Goal: Transaction & Acquisition: Subscribe to service/newsletter

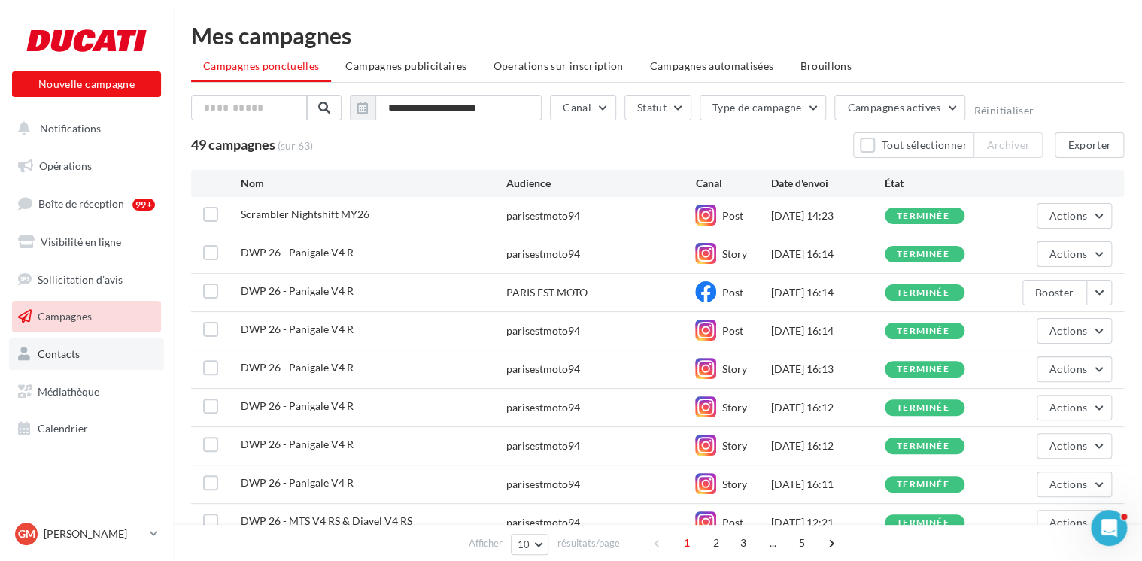
click at [105, 359] on link "Contacts" at bounding box center [86, 355] width 155 height 32
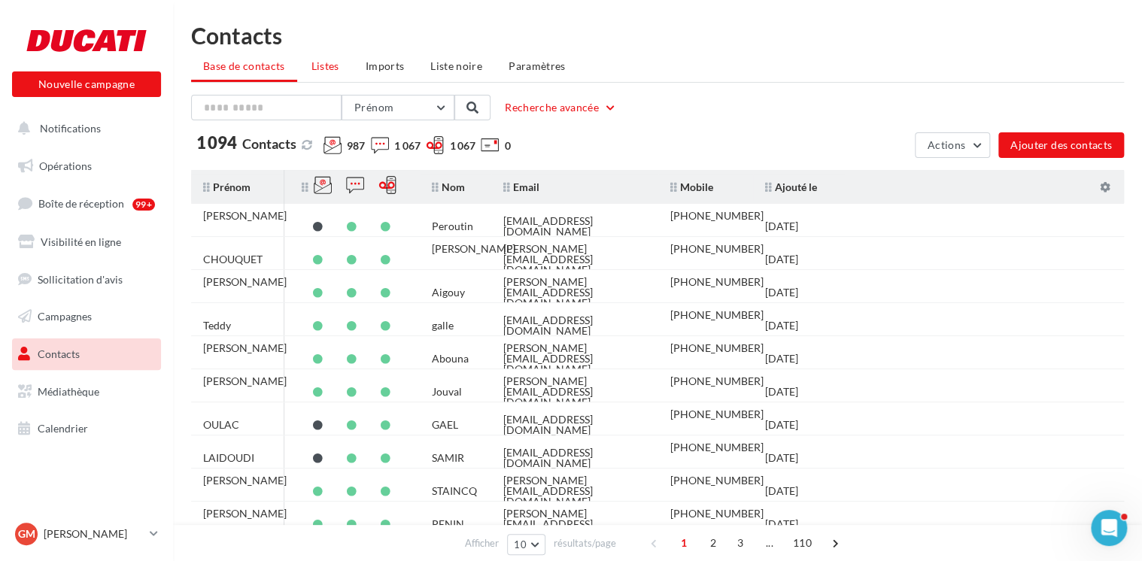
click at [333, 71] on span "Listes" at bounding box center [326, 65] width 28 height 13
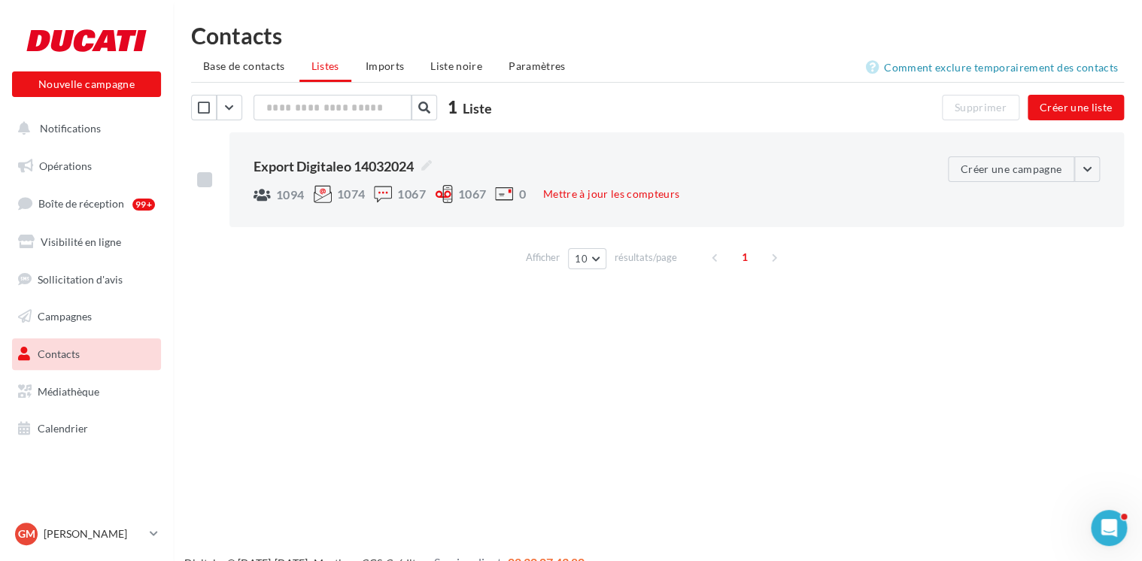
click at [209, 179] on label at bounding box center [204, 179] width 15 height 15
click at [1100, 170] on div "**********" at bounding box center [677, 179] width 895 height 95
click at [1087, 171] on button "button" at bounding box center [1088, 170] width 26 height 26
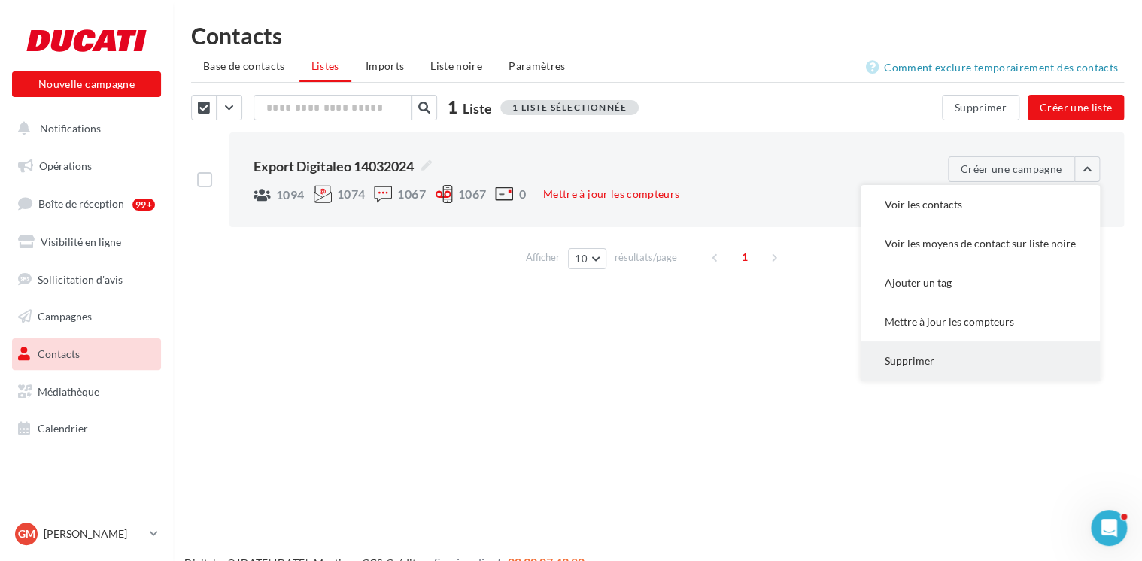
click at [940, 367] on button "Supprimer" at bounding box center [980, 361] width 239 height 39
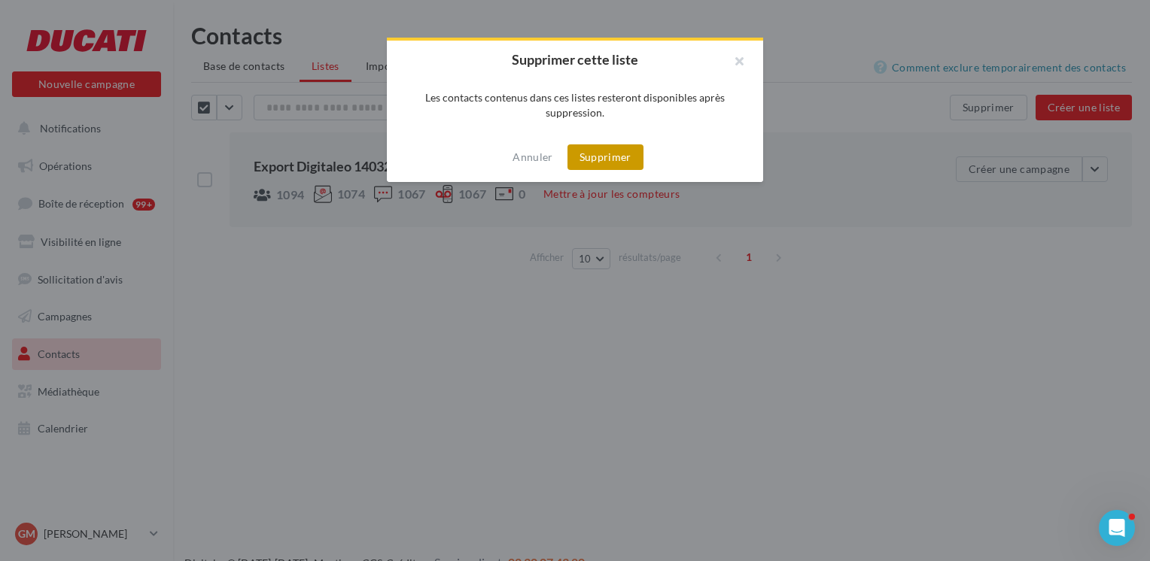
click at [608, 161] on button "Supprimer" at bounding box center [605, 157] width 76 height 26
click at [622, 161] on button "Supprimer" at bounding box center [605, 157] width 76 height 26
click at [629, 159] on button "Supprimer" at bounding box center [605, 157] width 76 height 26
click at [743, 65] on button "button" at bounding box center [733, 63] width 60 height 45
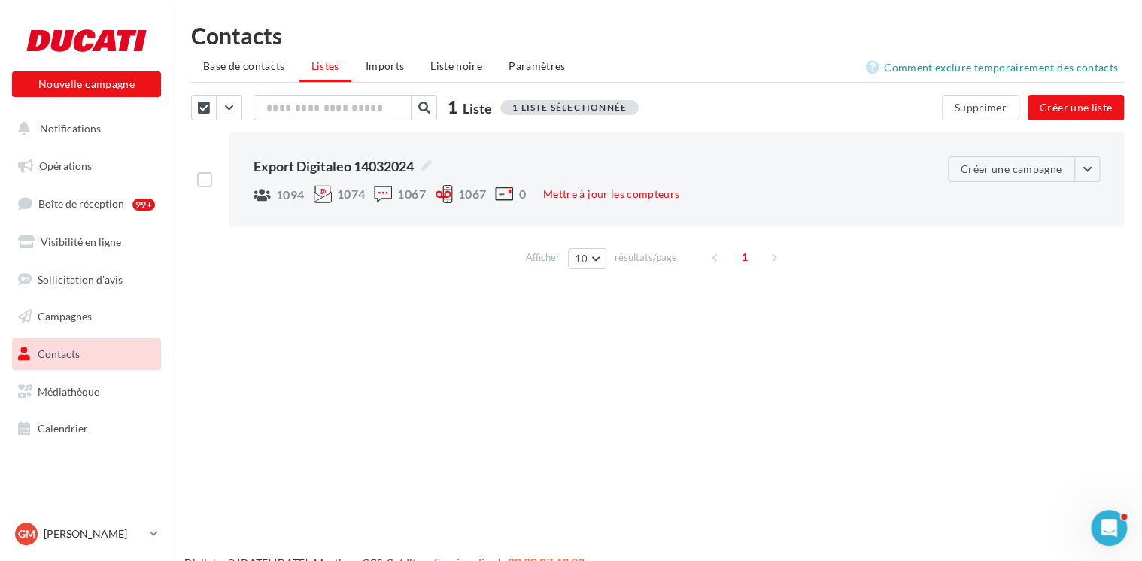
click at [728, 357] on div "Nouvelle campagne Nouvelle campagne Notifications Opérations Boîte de réception…" at bounding box center [571, 304] width 1142 height 561
click at [412, 65] on li "Imports" at bounding box center [385, 66] width 62 height 27
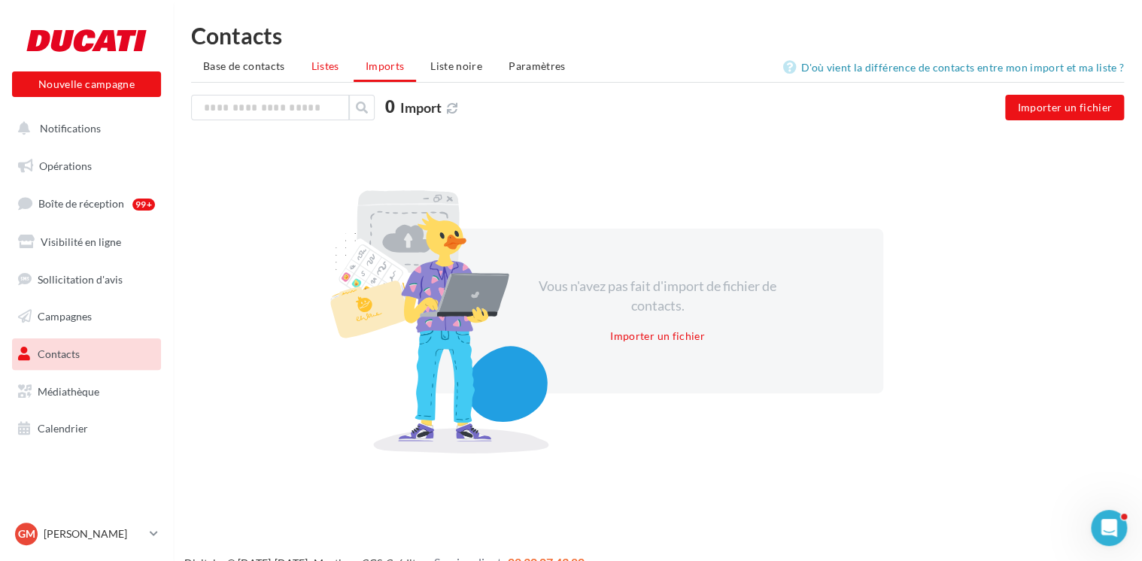
click at [321, 66] on span "Listes" at bounding box center [326, 65] width 28 height 13
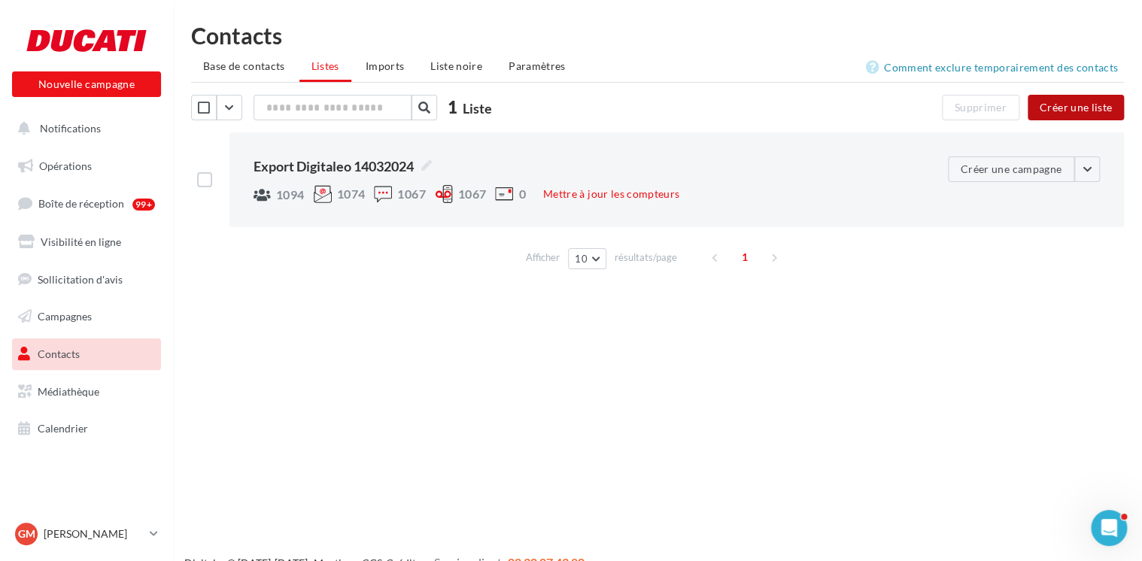
click at [1054, 113] on button "Créer une liste" at bounding box center [1076, 108] width 96 height 26
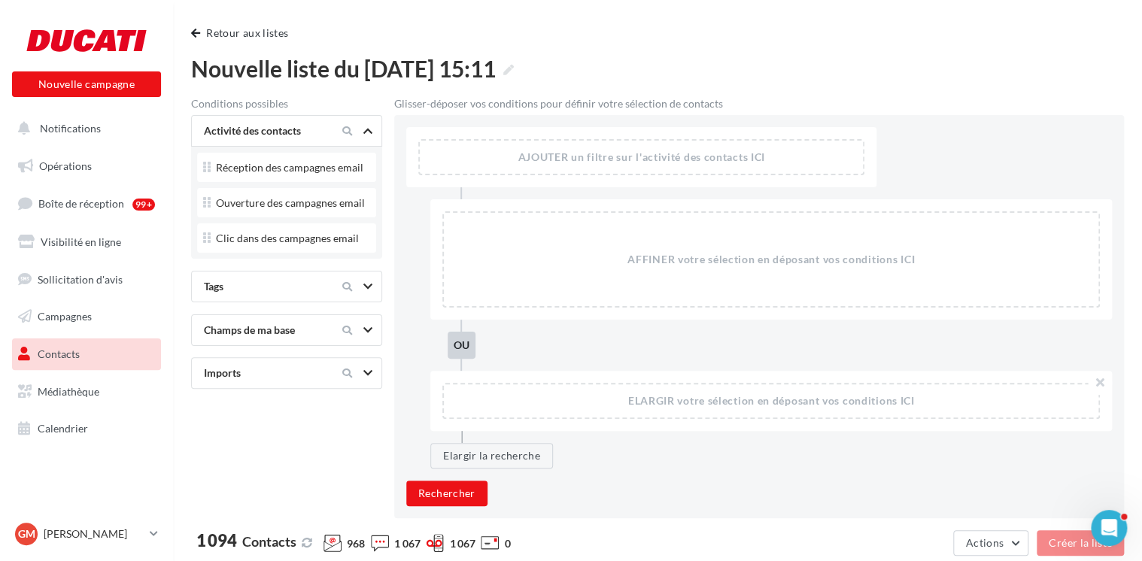
click at [88, 345] on link "Contacts" at bounding box center [86, 355] width 155 height 32
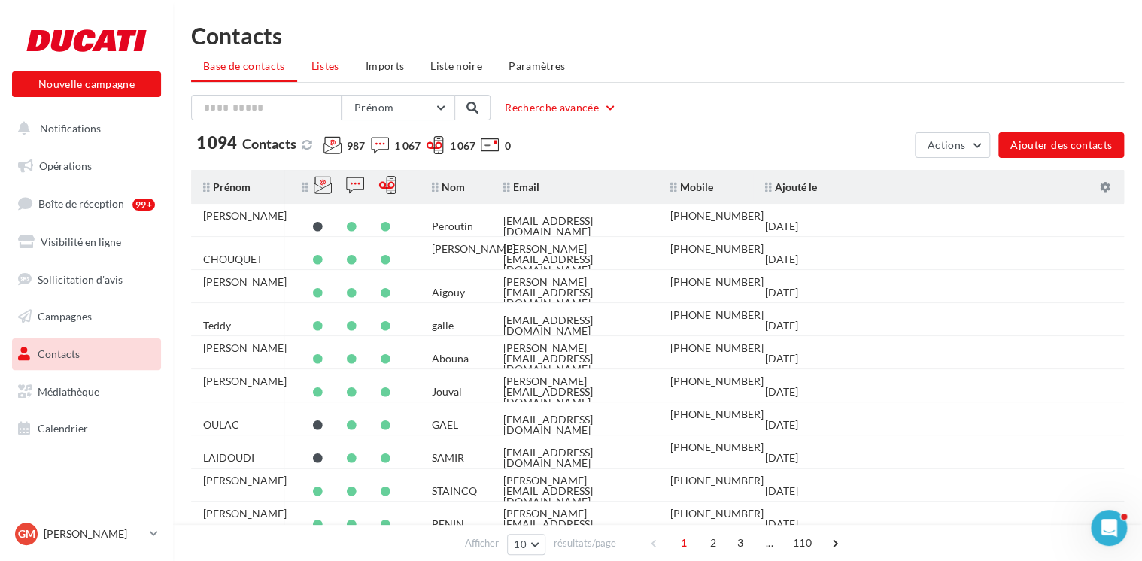
click at [310, 68] on li "Listes" at bounding box center [326, 66] width 52 height 27
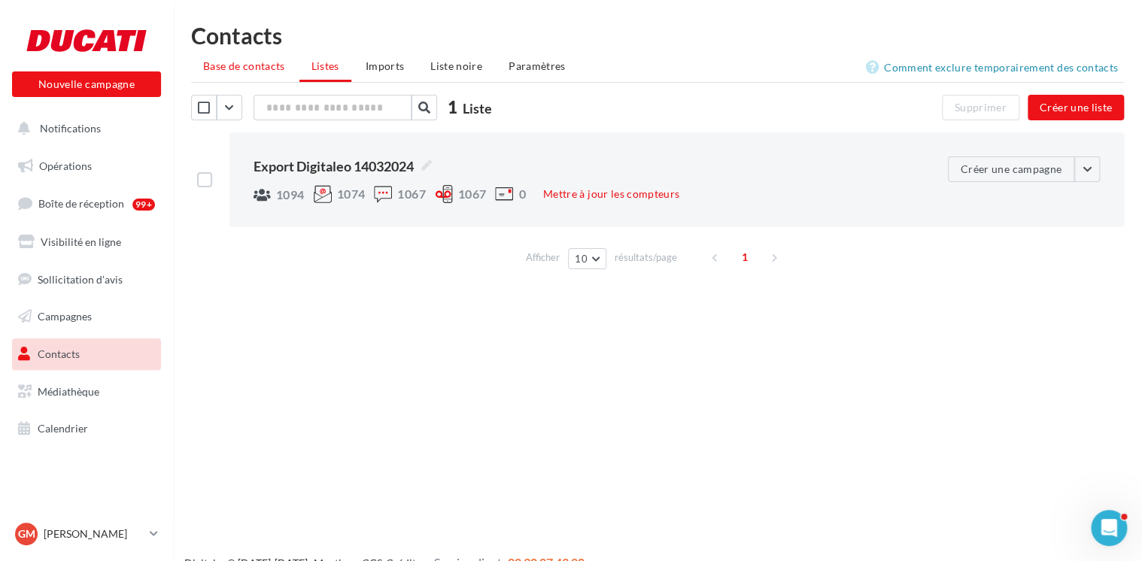
click at [242, 71] on span "Base de contacts" at bounding box center [244, 65] width 82 height 13
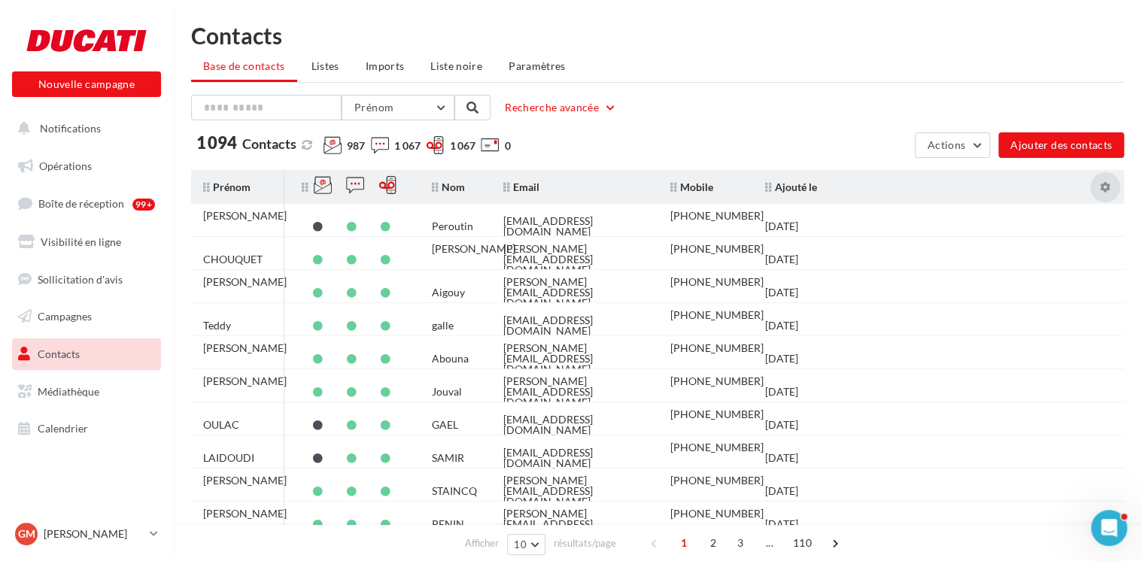
click at [1103, 185] on icon at bounding box center [1105, 187] width 11 height 11
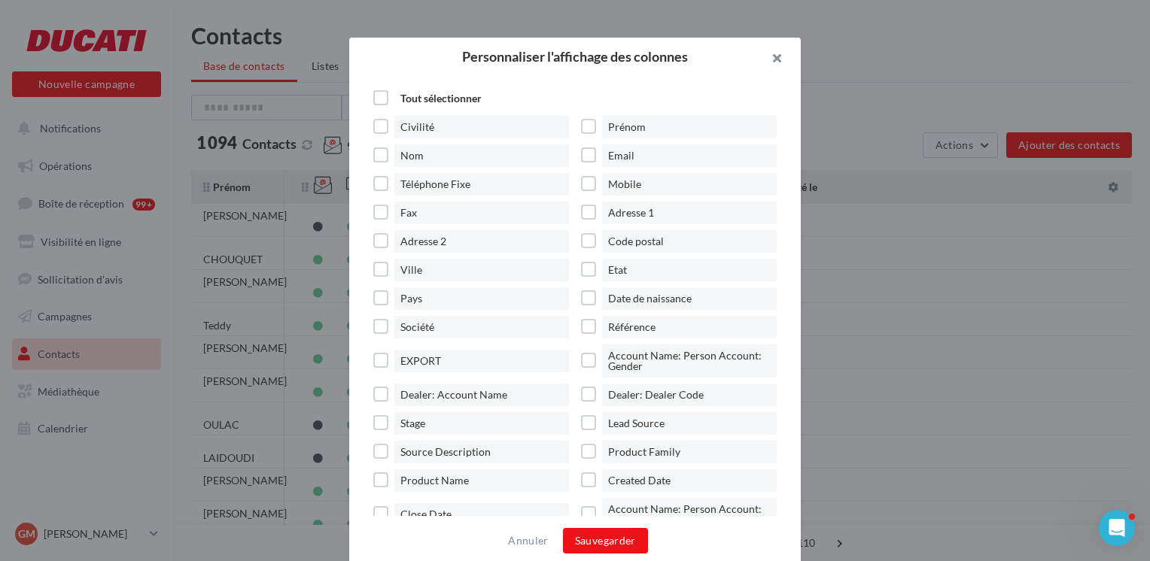
click at [780, 65] on button "button" at bounding box center [771, 60] width 60 height 45
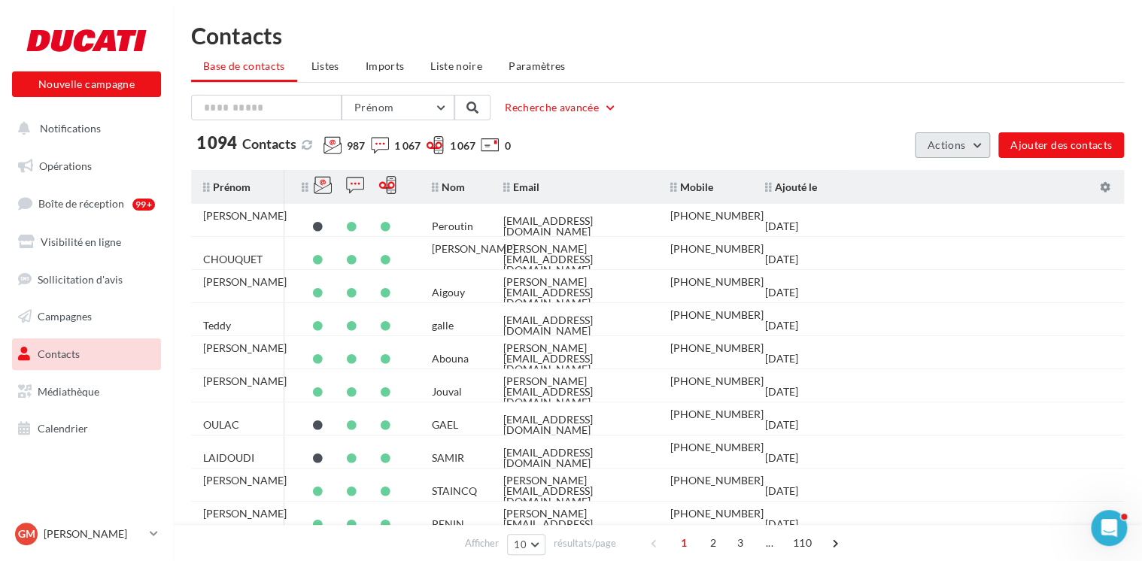
click at [936, 143] on span "Actions" at bounding box center [947, 144] width 38 height 13
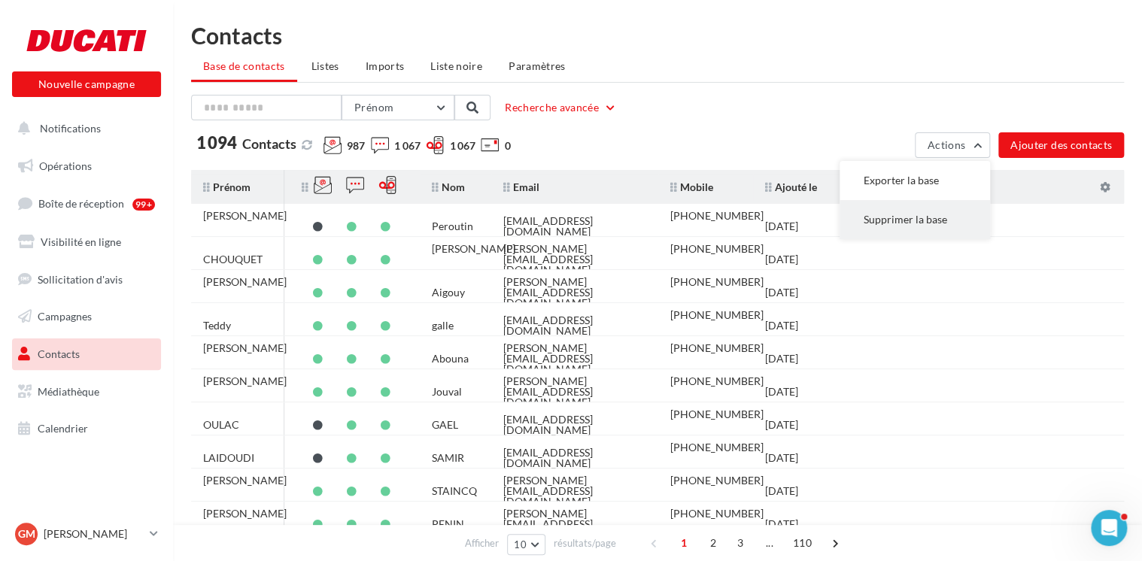
click at [918, 219] on button "Supprimer la base" at bounding box center [915, 219] width 151 height 39
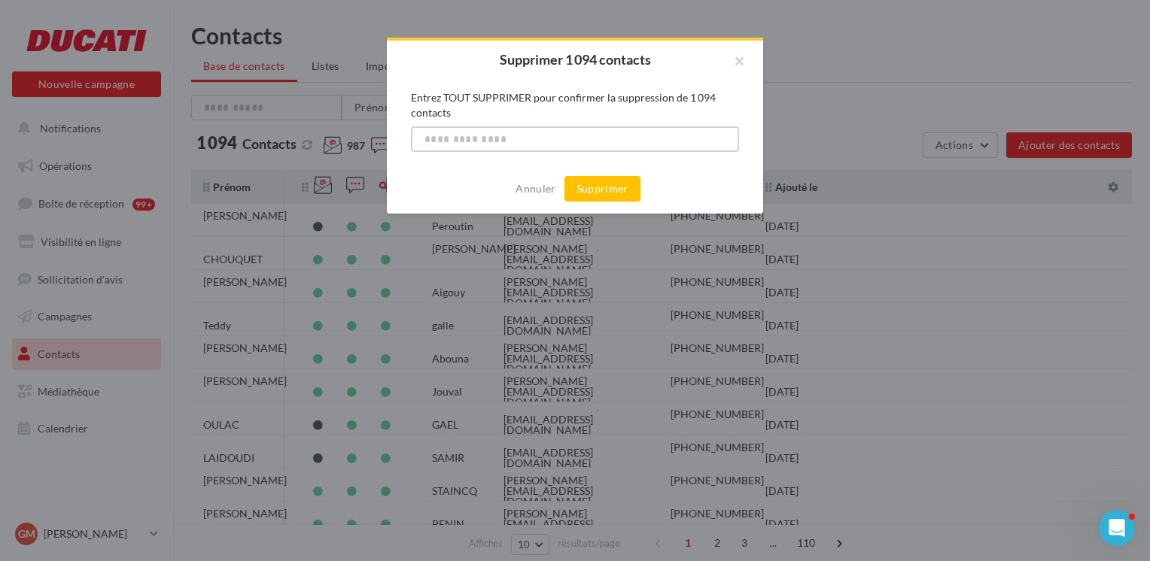
click at [564, 136] on input "text" at bounding box center [575, 139] width 328 height 26
click at [608, 195] on button "Supprimer" at bounding box center [602, 189] width 76 height 26
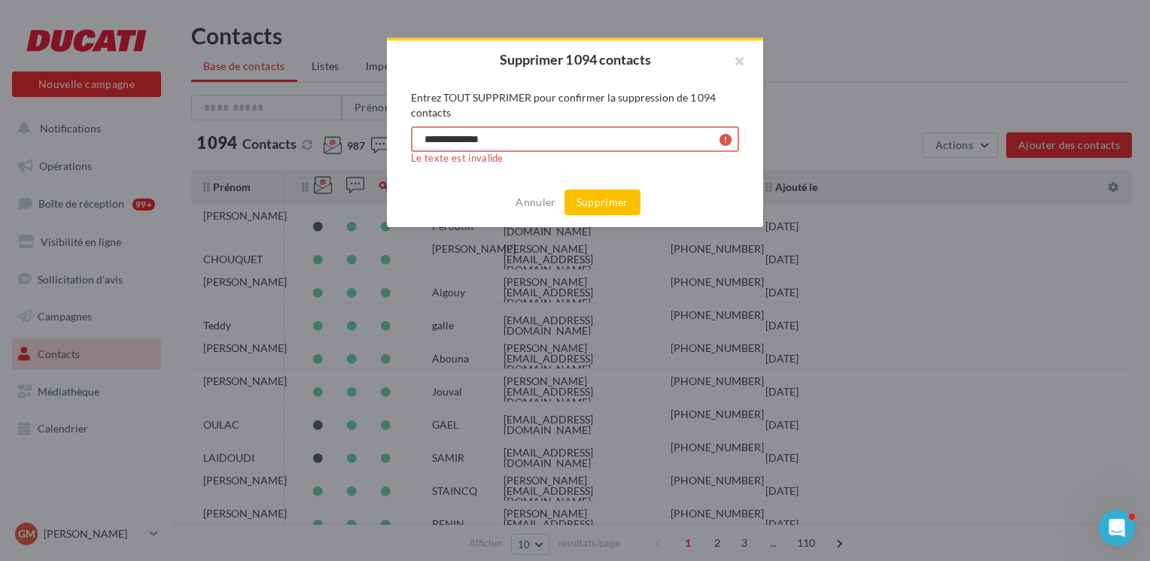
click at [540, 140] on input "**********" at bounding box center [575, 139] width 328 height 26
type input "**********"
click at [594, 195] on button "Supprimer" at bounding box center [602, 203] width 76 height 26
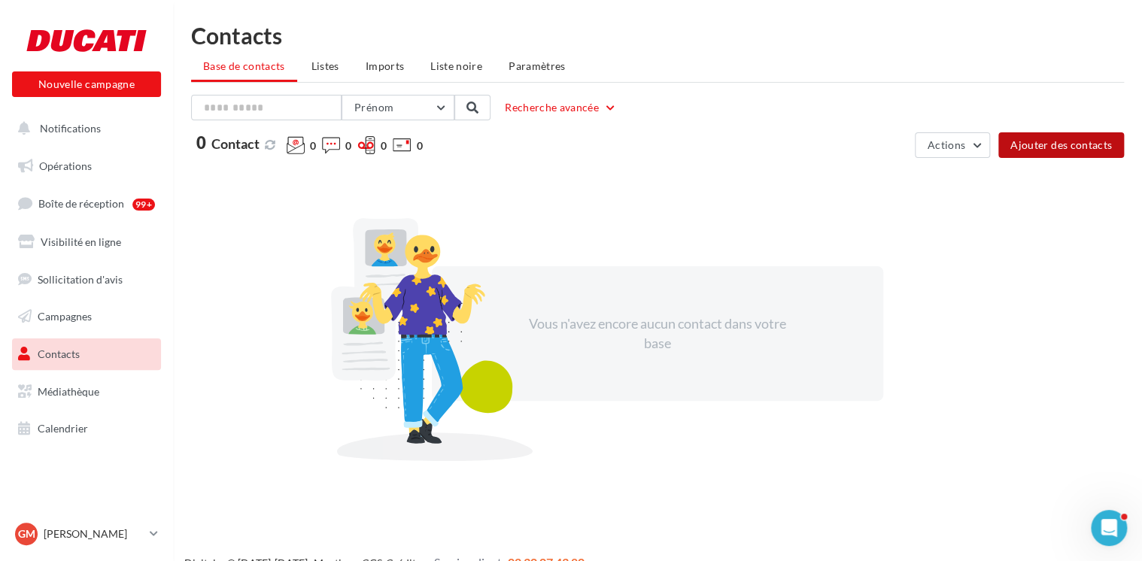
click at [1023, 147] on button "Ajouter des contacts" at bounding box center [1062, 145] width 126 height 26
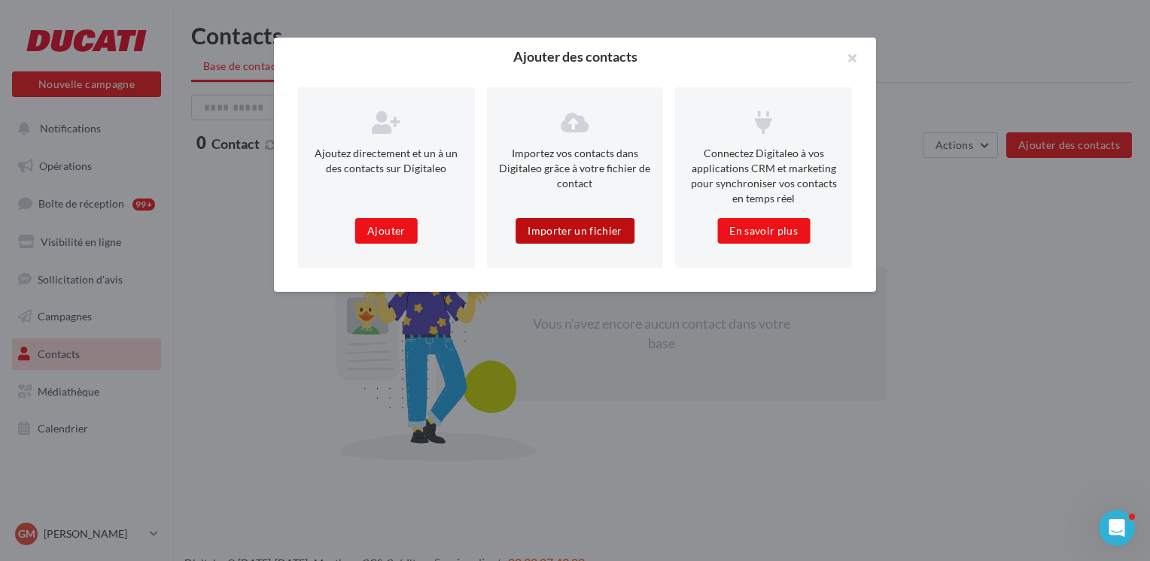
click at [602, 233] on button "Importer un fichier" at bounding box center [575, 231] width 119 height 26
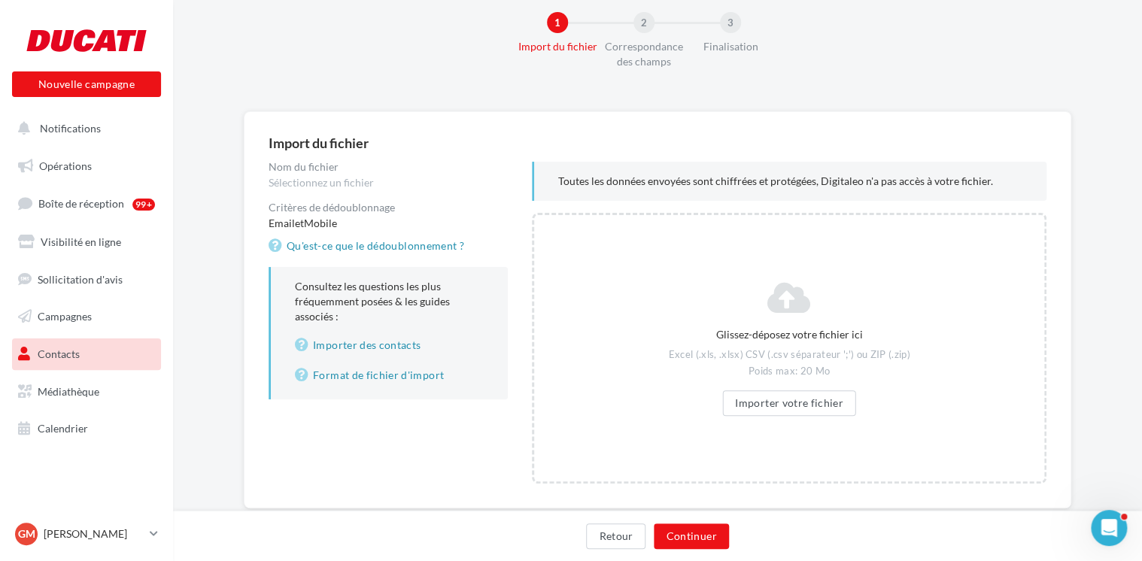
scroll to position [65, 0]
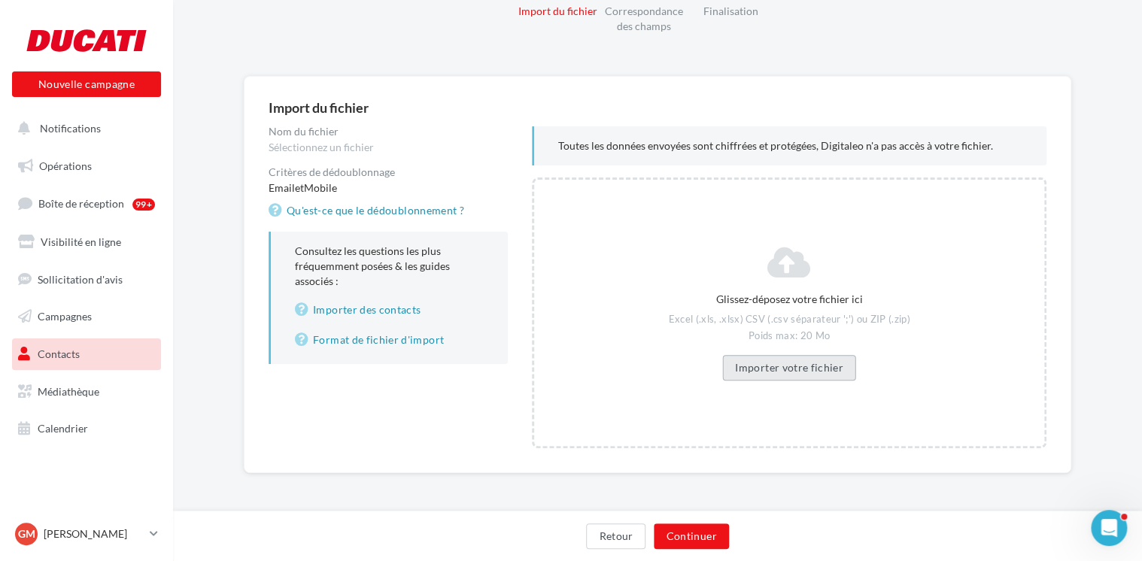
click at [789, 370] on button "Importer votre fichier" at bounding box center [789, 368] width 134 height 26
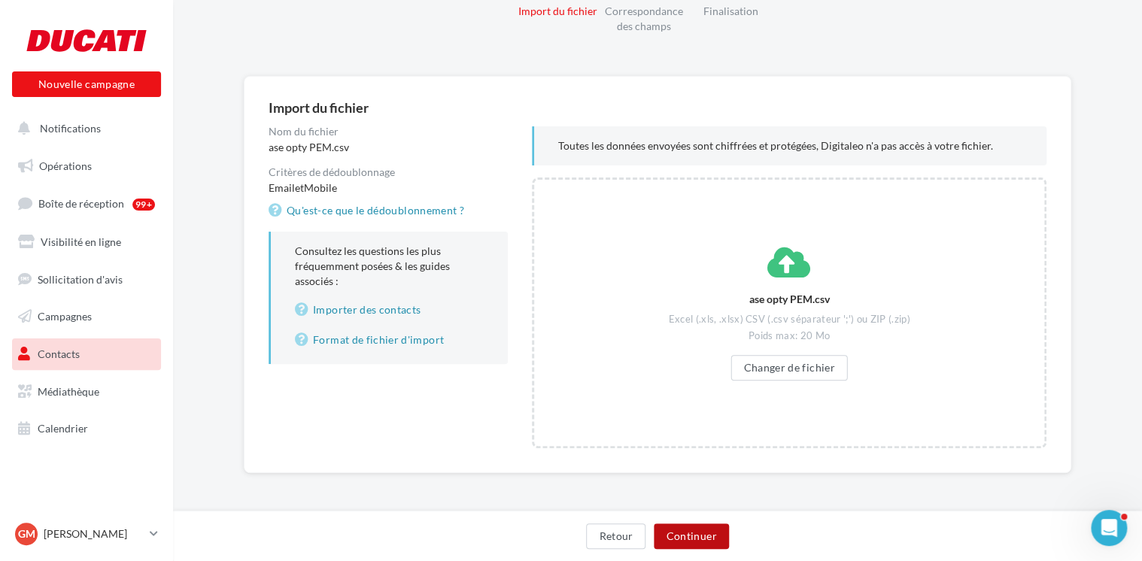
click at [698, 535] on button "Continuer" at bounding box center [691, 537] width 75 height 26
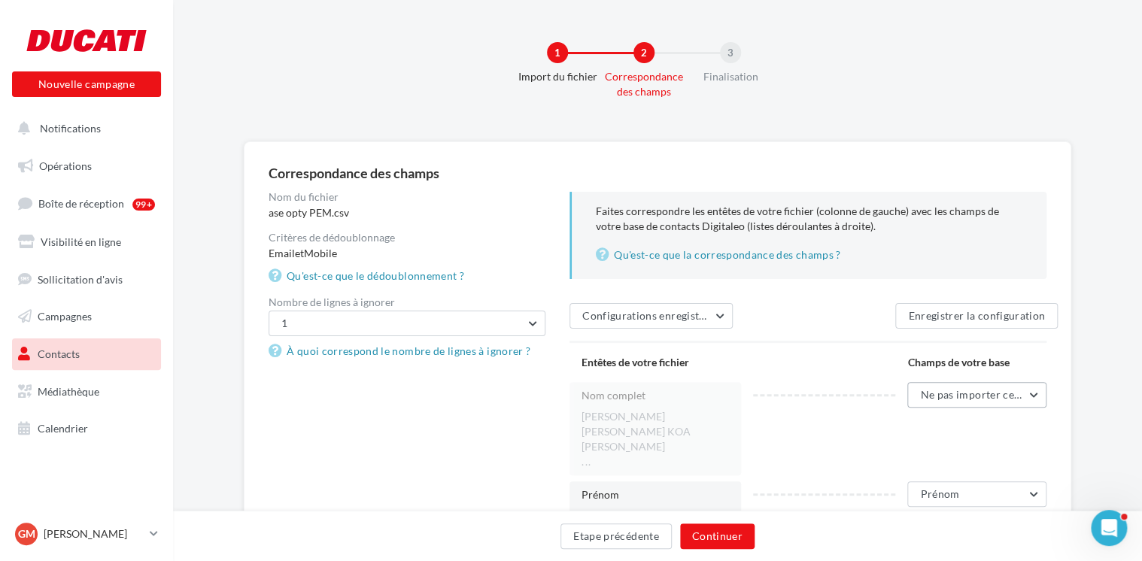
click at [1025, 396] on span "Ne pas importer cette colonne" at bounding box center [994, 394] width 149 height 13
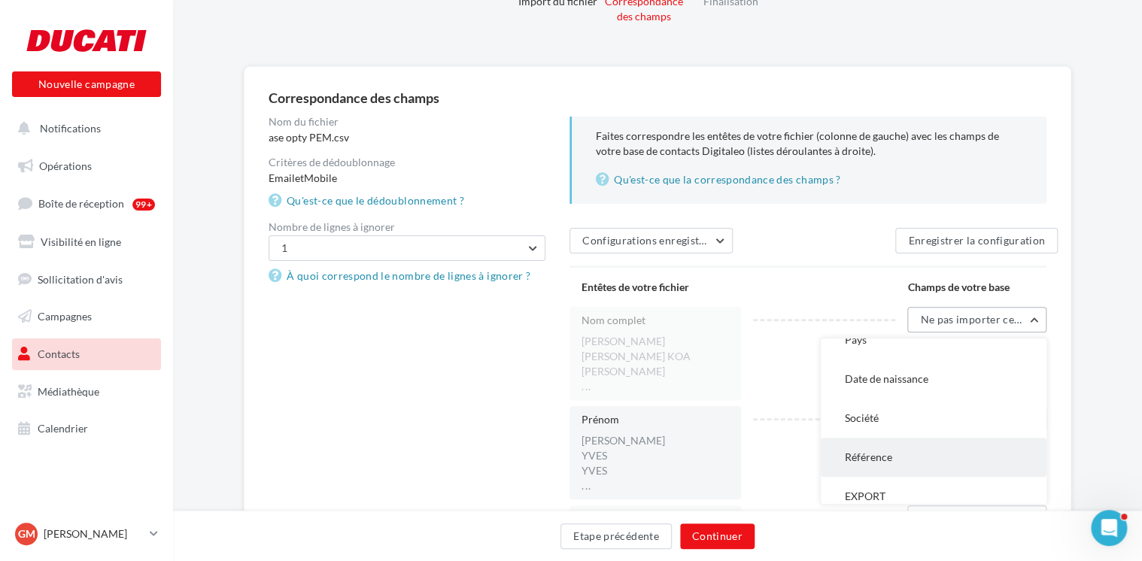
scroll to position [602, 0]
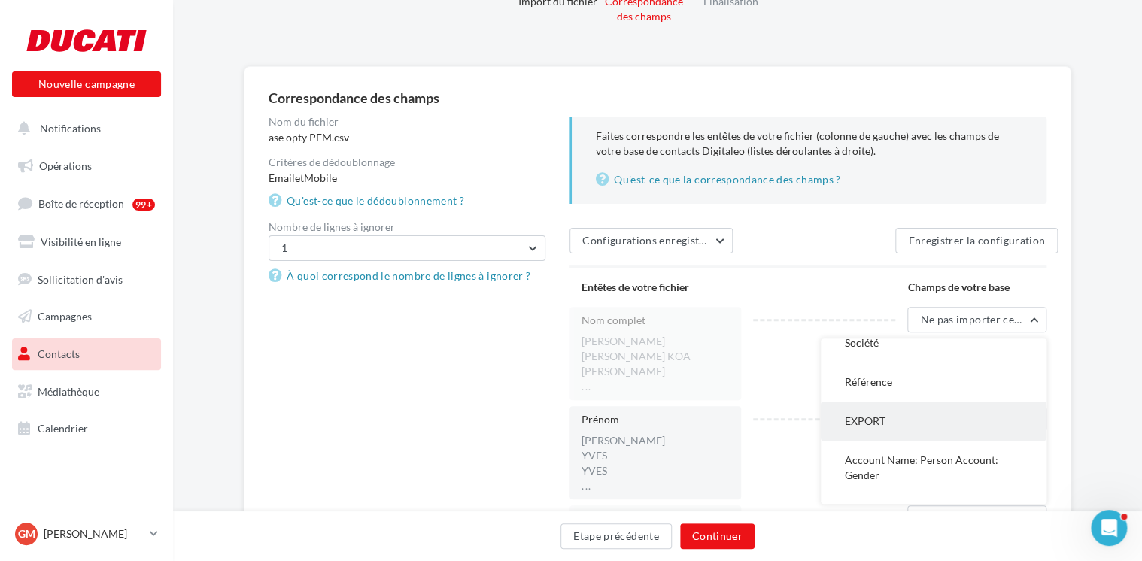
click at [901, 421] on button "EXPORT" at bounding box center [934, 421] width 226 height 39
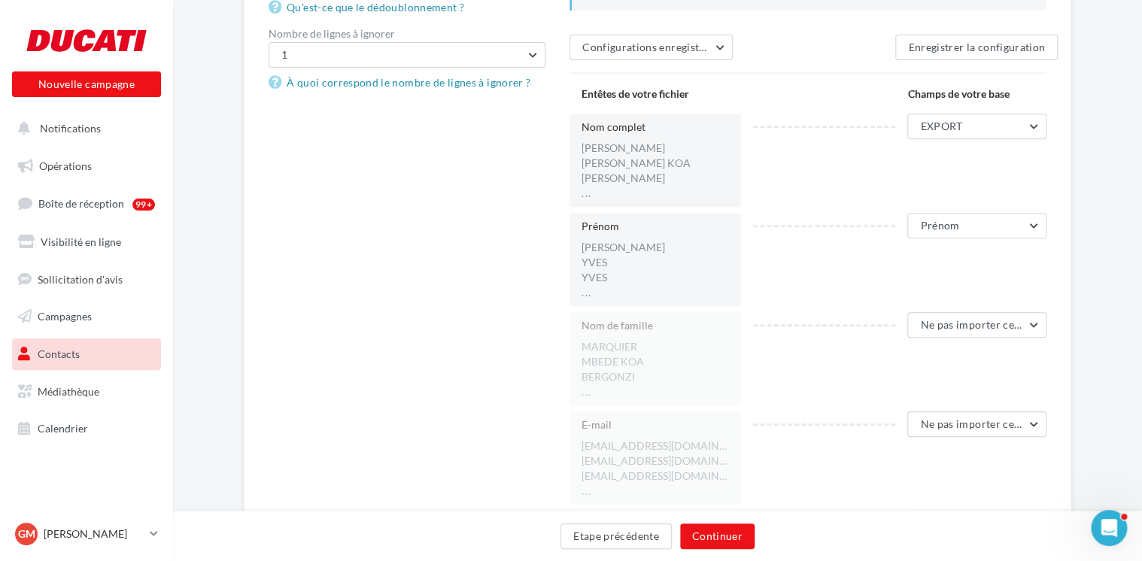
scroll to position [301, 0]
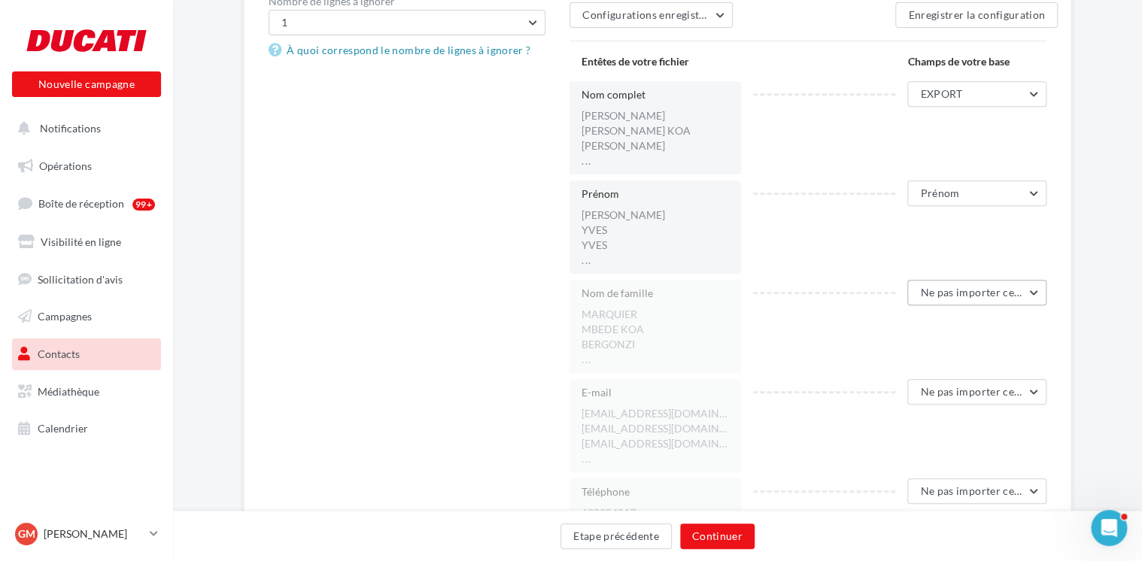
click at [983, 291] on span "Ne pas importer cette colonne" at bounding box center [994, 292] width 149 height 13
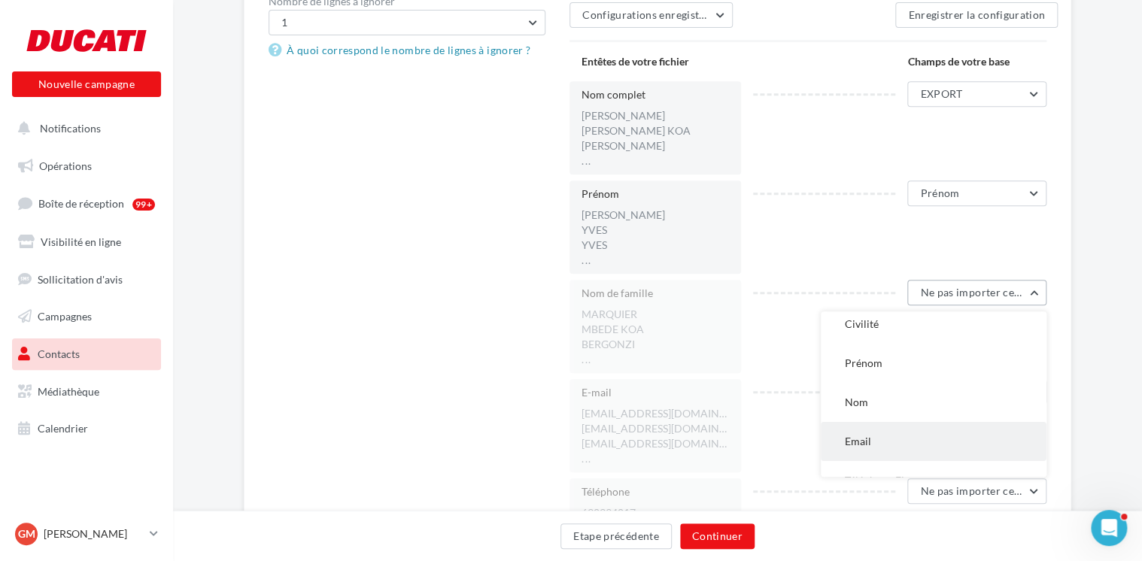
scroll to position [75, 0]
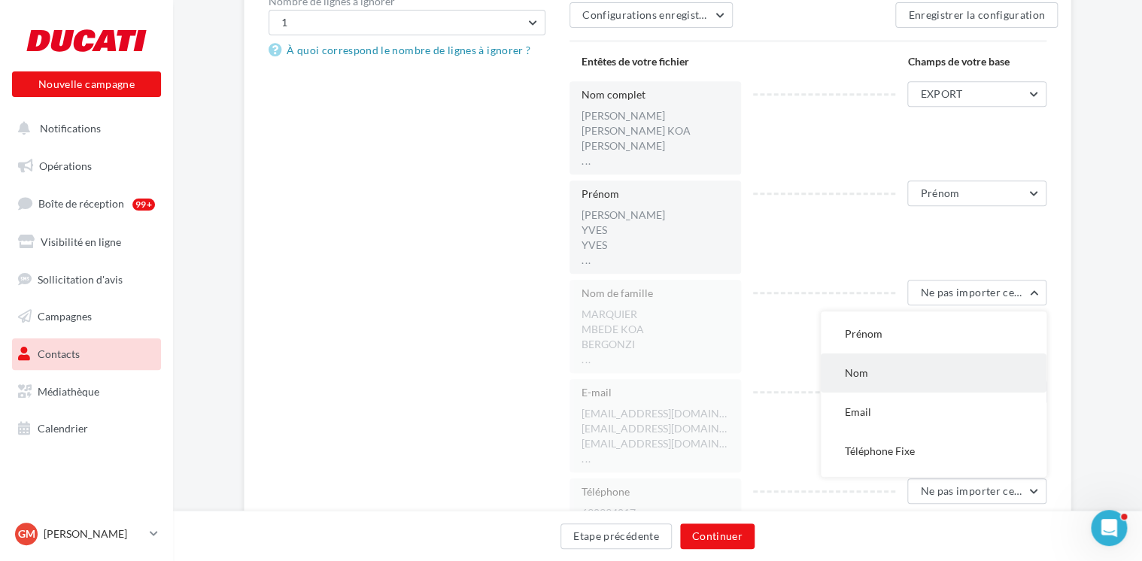
click at [943, 376] on button "Nom" at bounding box center [934, 373] width 226 height 39
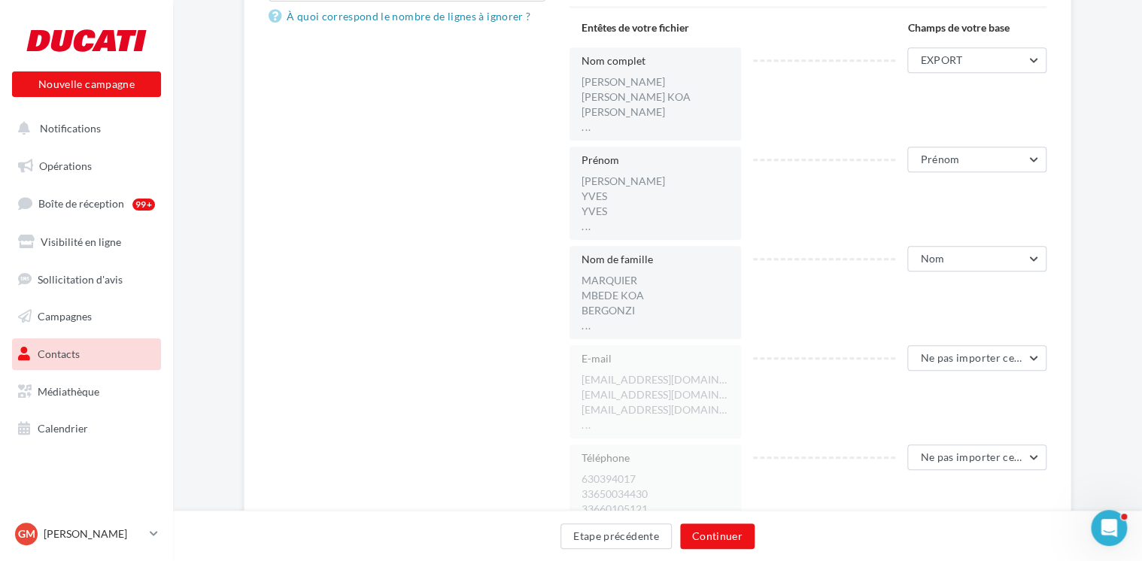
scroll to position [376, 0]
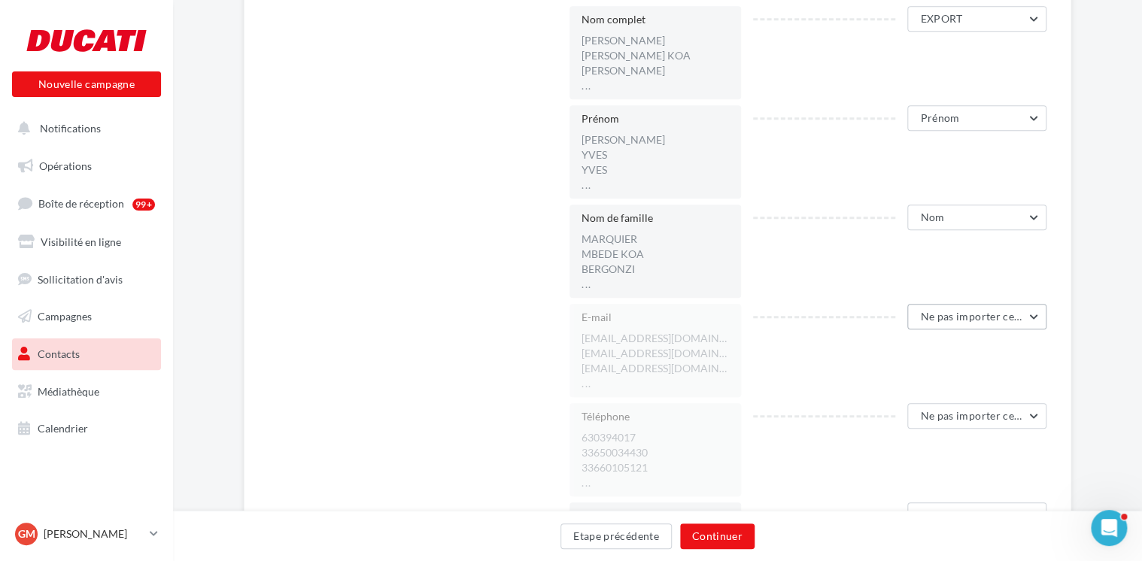
click at [1010, 312] on span "Ne pas importer cette colonne" at bounding box center [994, 316] width 149 height 13
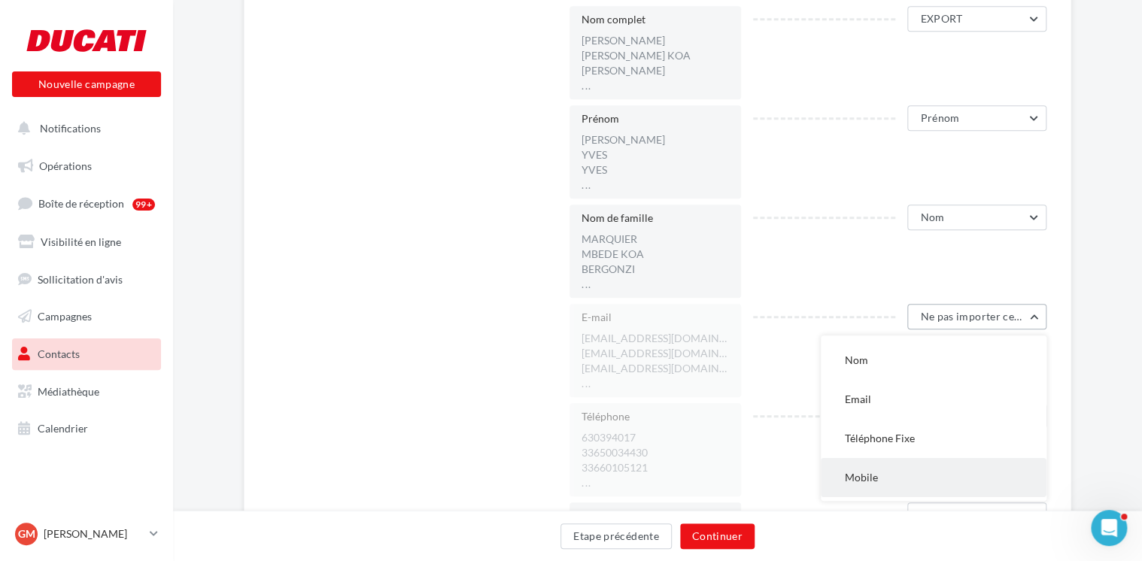
scroll to position [151, 0]
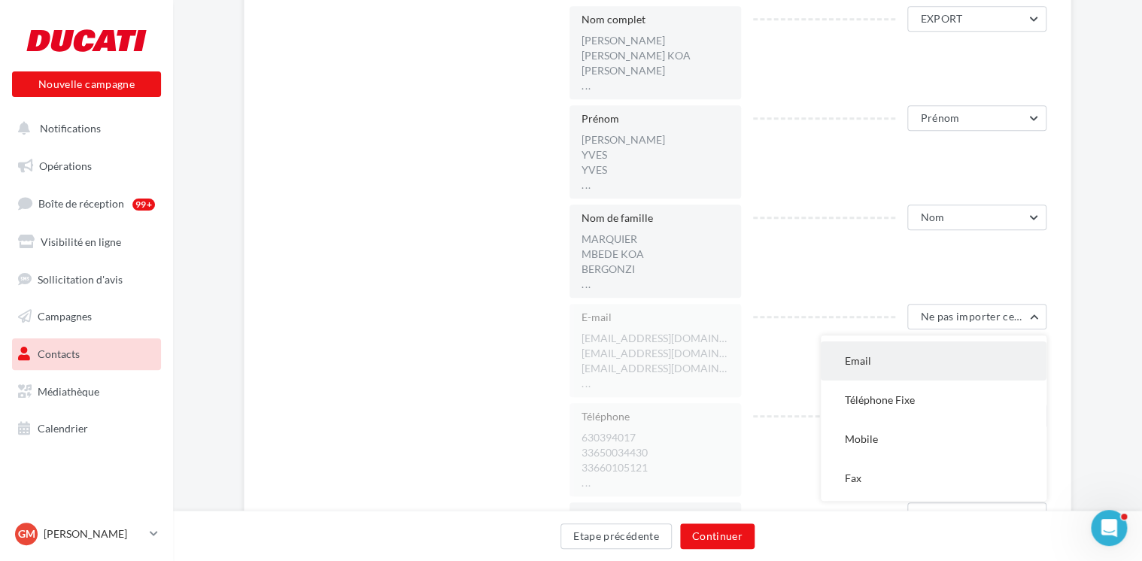
click at [912, 354] on button "Email" at bounding box center [934, 361] width 226 height 39
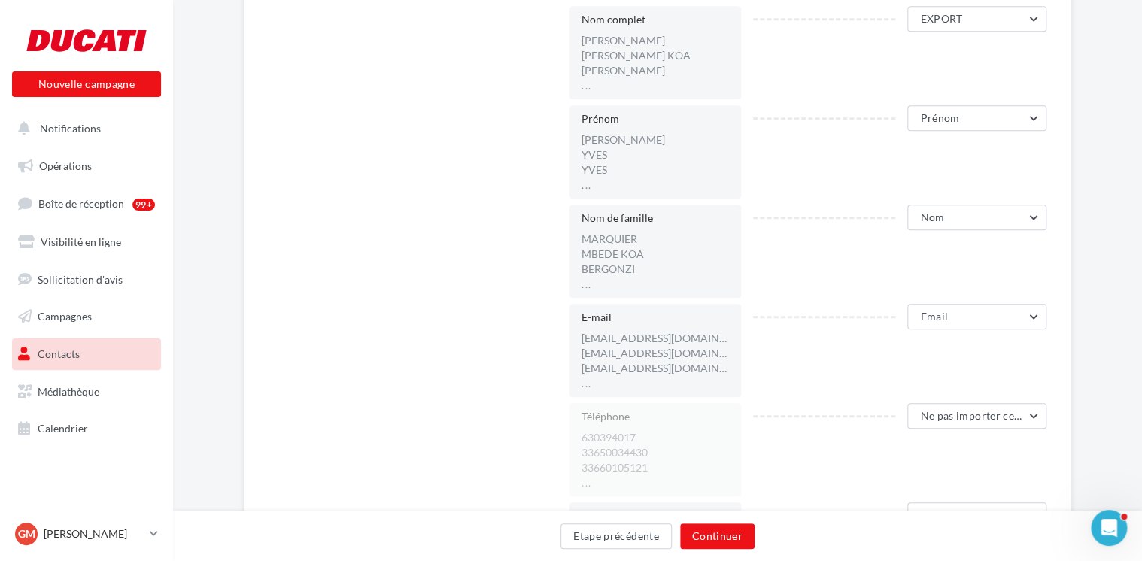
click at [999, 367] on div "E-mail 0630394017@orange.fr 0650034430@orange.fr 0660105121@free.fr ... Email N…" at bounding box center [814, 350] width 489 height 93
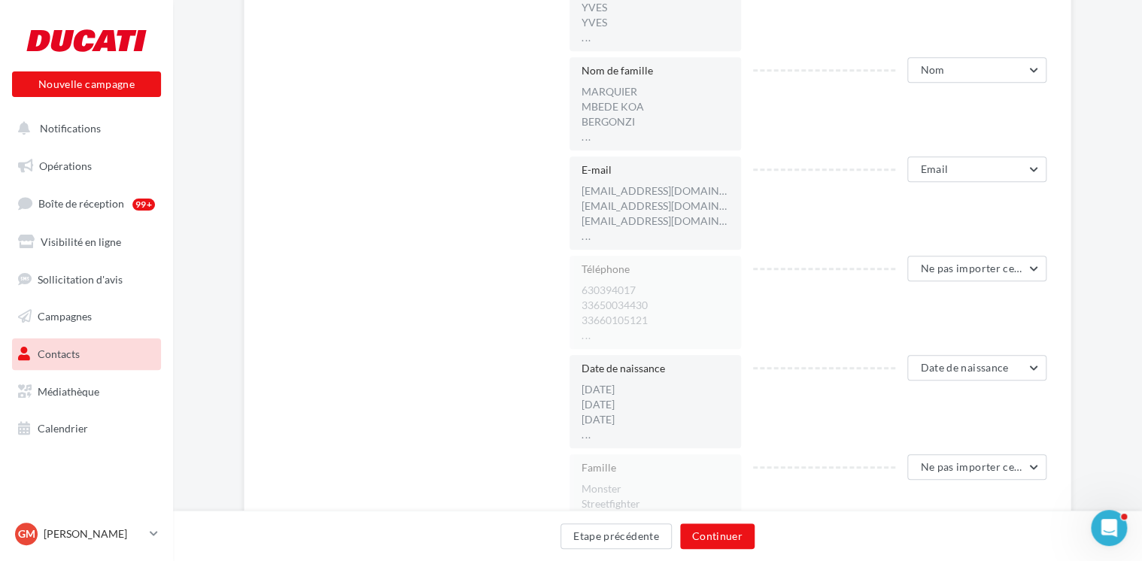
scroll to position [527, 0]
click at [993, 264] on span "Ne pas importer cette colonne" at bounding box center [994, 265] width 149 height 13
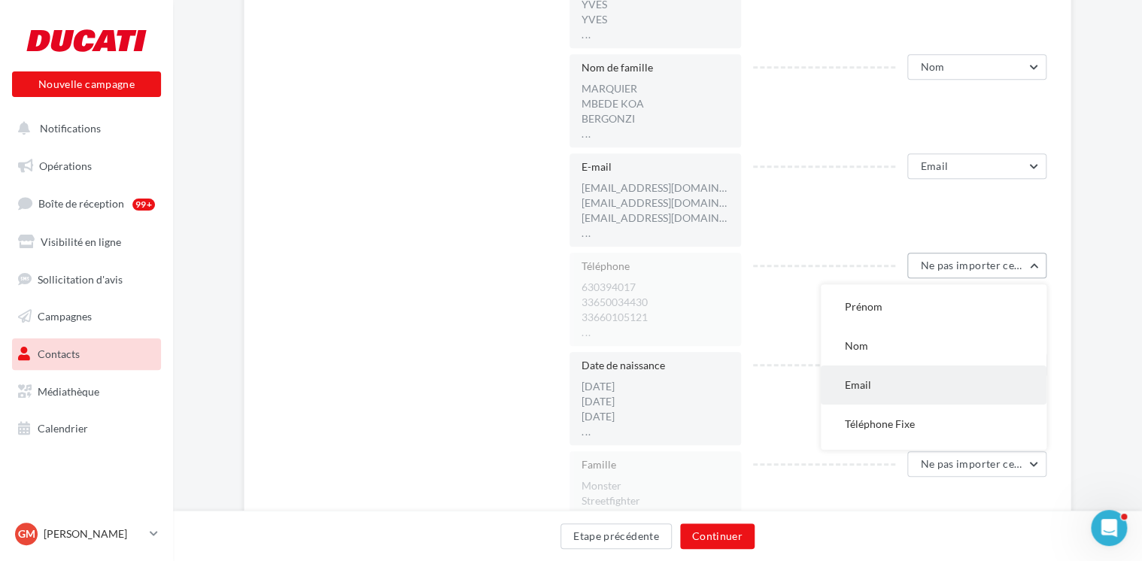
scroll to position [151, 0]
click at [918, 390] on button "Mobile" at bounding box center [934, 388] width 226 height 39
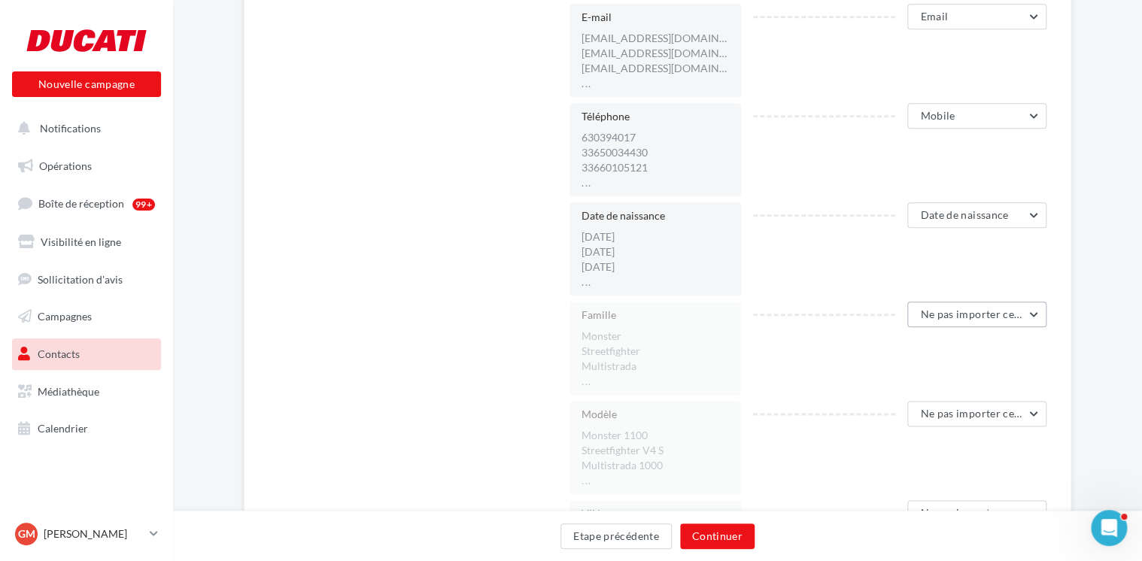
scroll to position [677, 0]
click at [975, 318] on span "Ne pas importer cette colonne" at bounding box center [994, 313] width 149 height 13
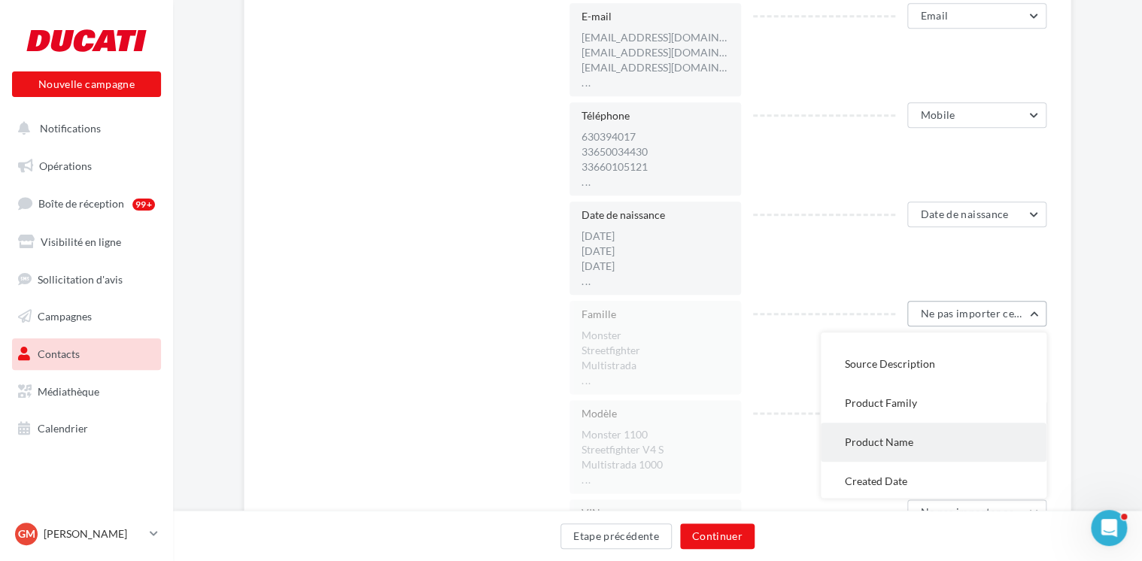
scroll to position [903, 0]
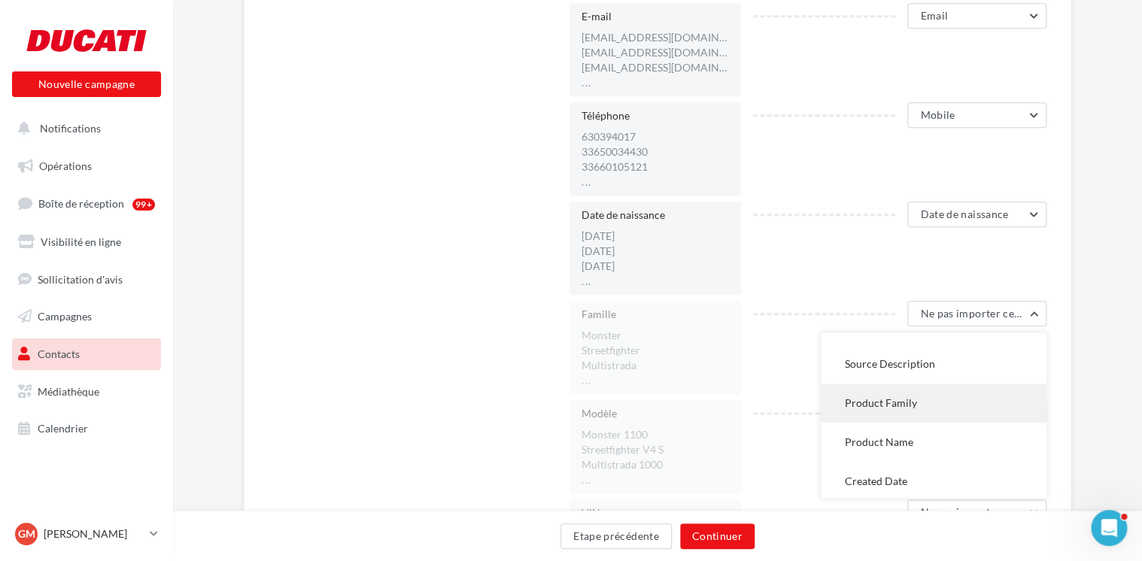
click at [923, 407] on button "Product Family" at bounding box center [934, 403] width 226 height 39
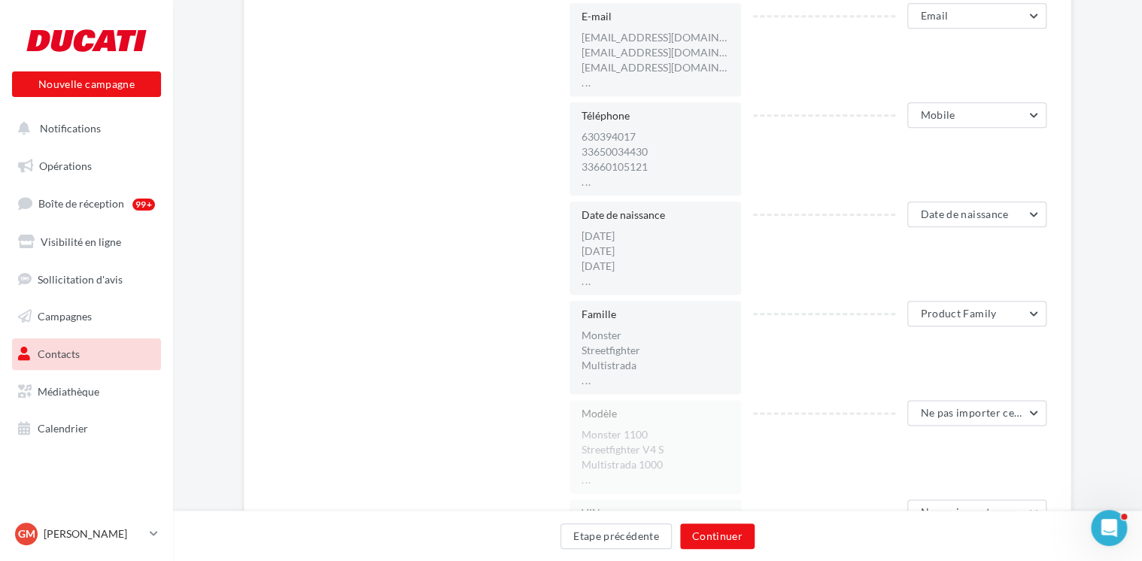
click at [1063, 349] on div "Correspondance des champs Nom du fichier ase opty PEM.csv Critères de dédoublon…" at bounding box center [658, 391] width 828 height 1855
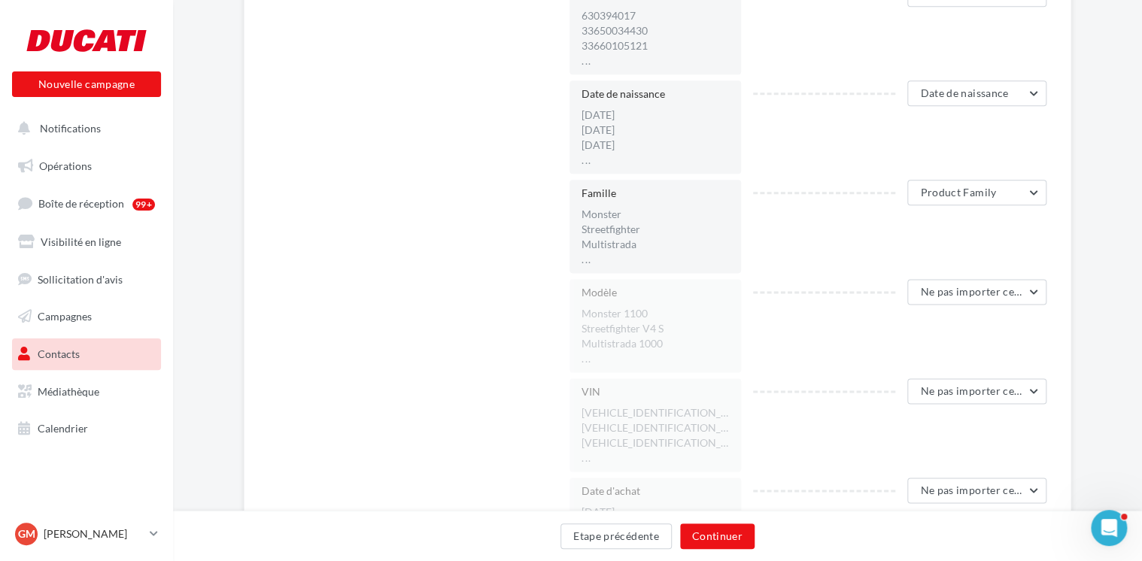
scroll to position [828, 0]
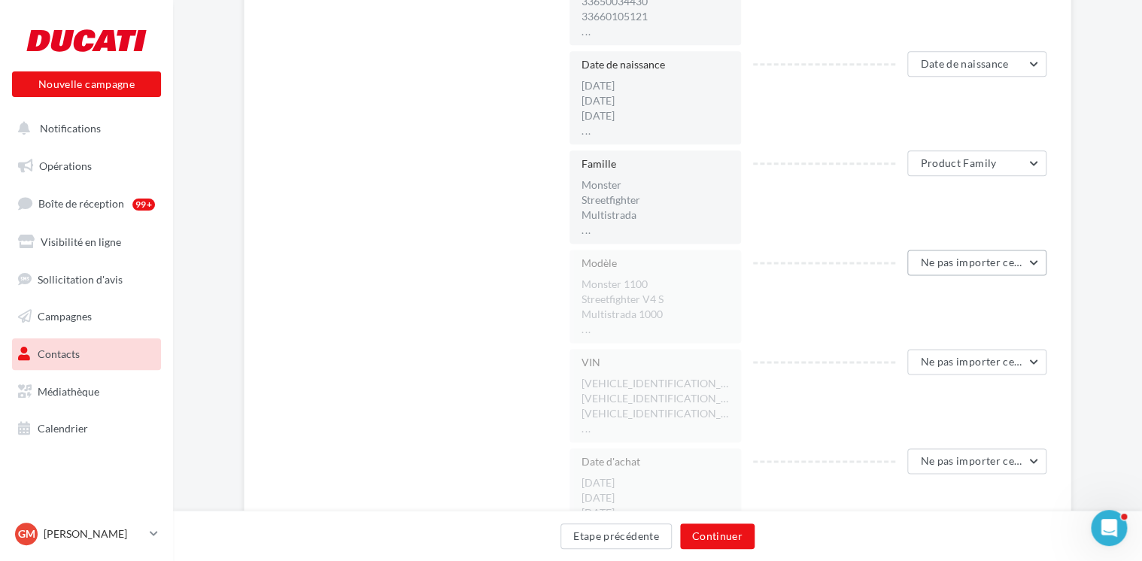
click at [964, 266] on span "Ne pas importer cette colonne" at bounding box center [994, 262] width 149 height 13
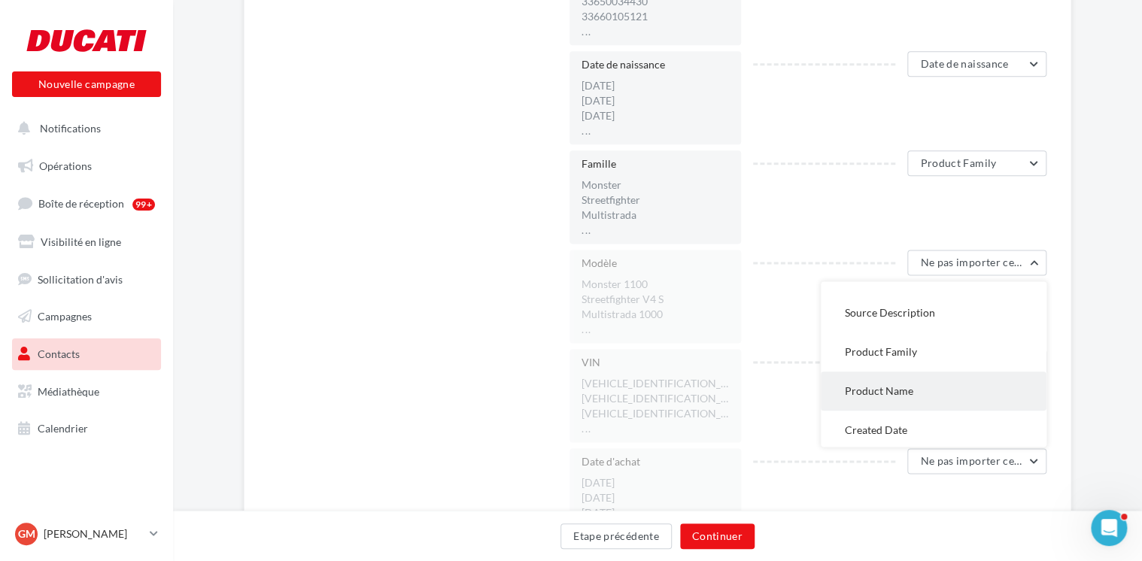
click at [943, 393] on button "Product Name" at bounding box center [934, 391] width 226 height 39
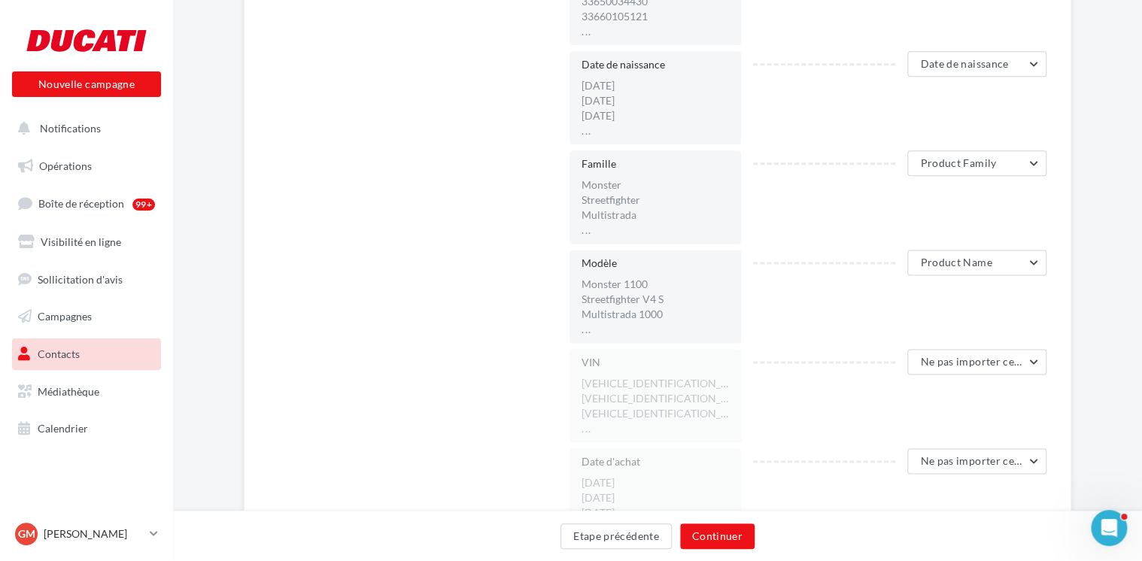
click at [804, 418] on div "VIN ZDMM502AA9B028030 ZDM1F00AANB002856 ZDMA100AA3B001019 ... Ne pas importer c…" at bounding box center [814, 395] width 489 height 93
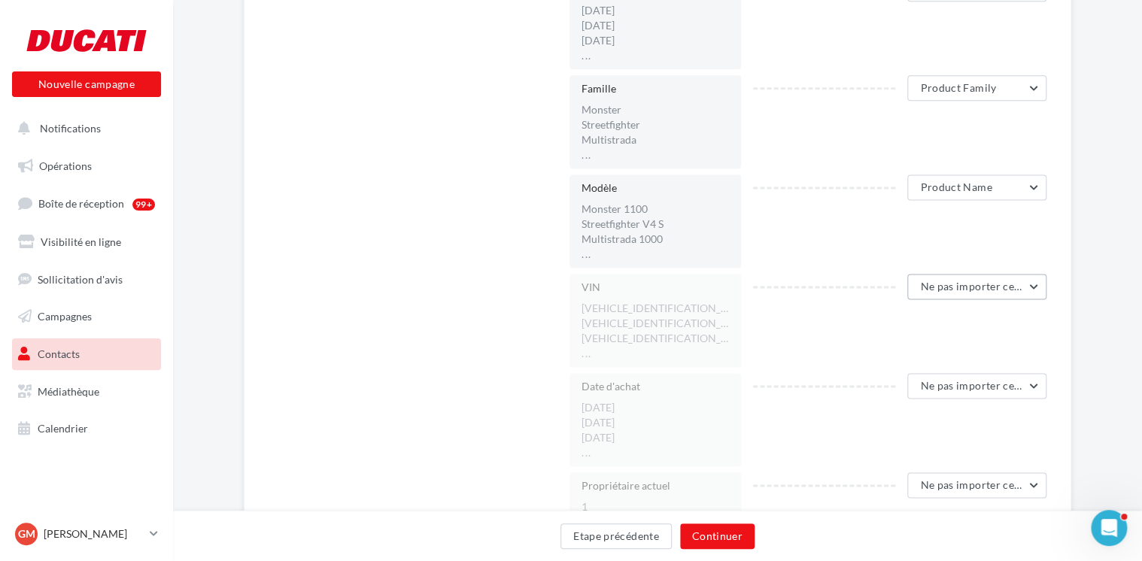
click at [977, 280] on span "Ne pas importer cette colonne" at bounding box center [994, 286] width 149 height 13
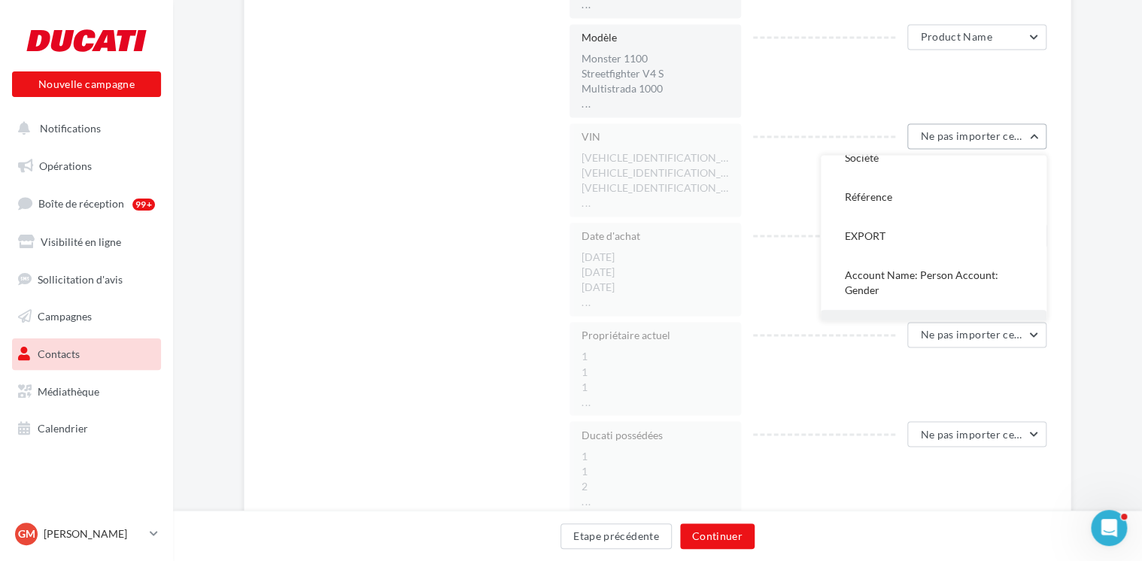
scroll to position [602, 0]
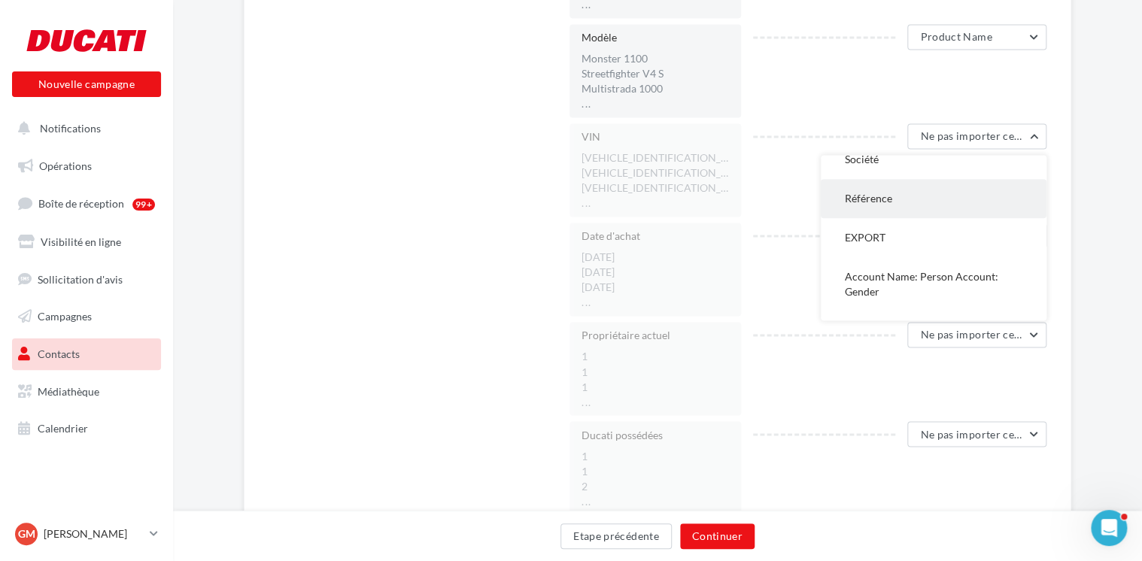
click at [963, 198] on button "Référence" at bounding box center [934, 198] width 226 height 39
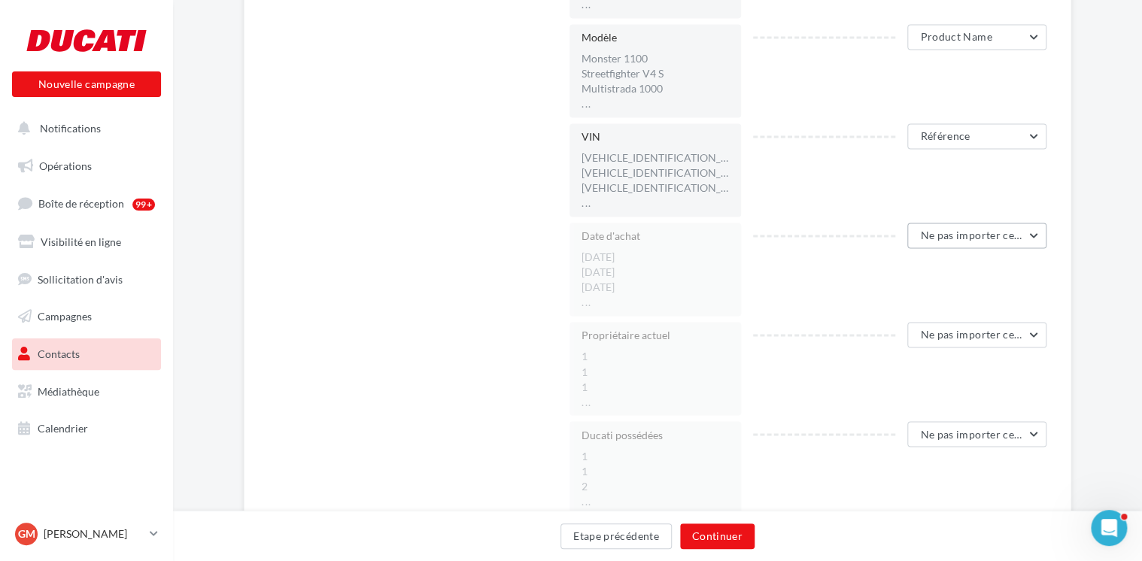
click at [955, 227] on button "Ne pas importer cette colonne" at bounding box center [977, 236] width 139 height 26
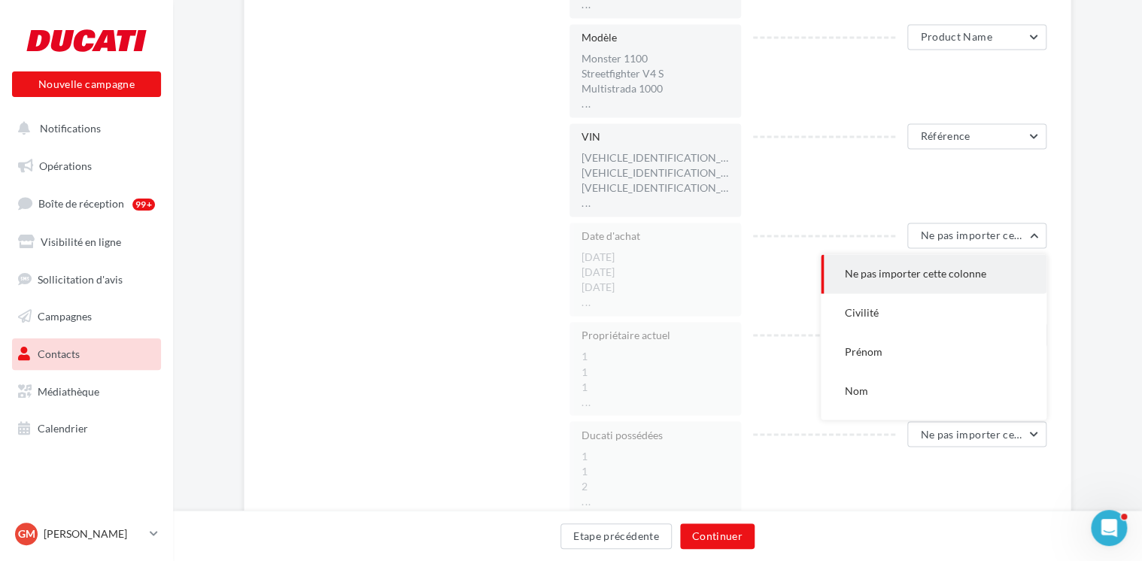
click at [877, 277] on span "Ne pas importer cette colonne" at bounding box center [915, 273] width 141 height 13
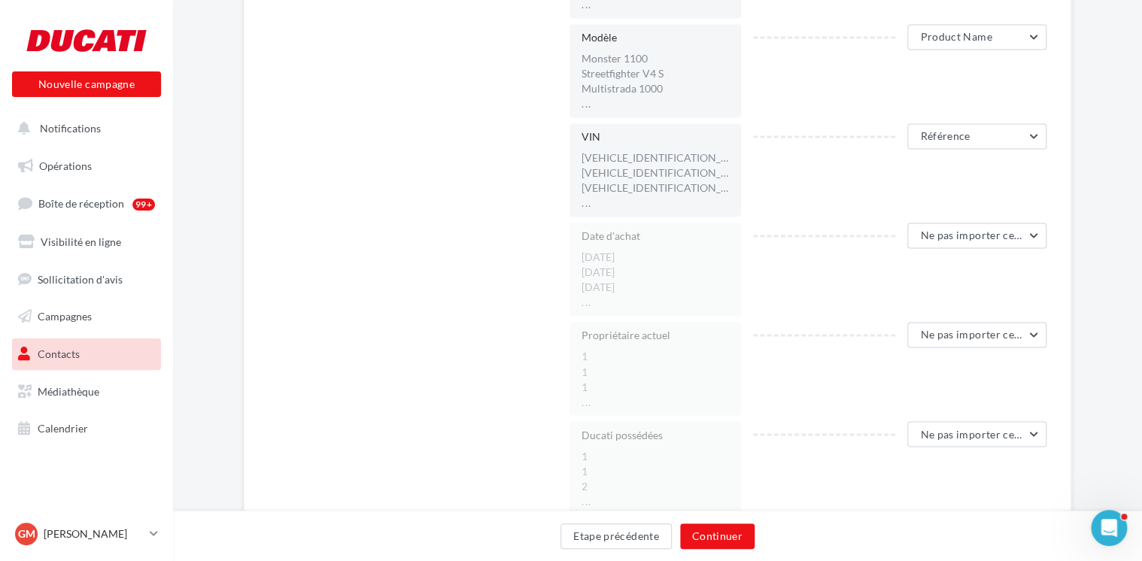
click at [815, 269] on div "Date d'achat 12/03/2010 07/08/2021 08/07/2003 ... Ne pas importer cette colonne…" at bounding box center [814, 269] width 489 height 93
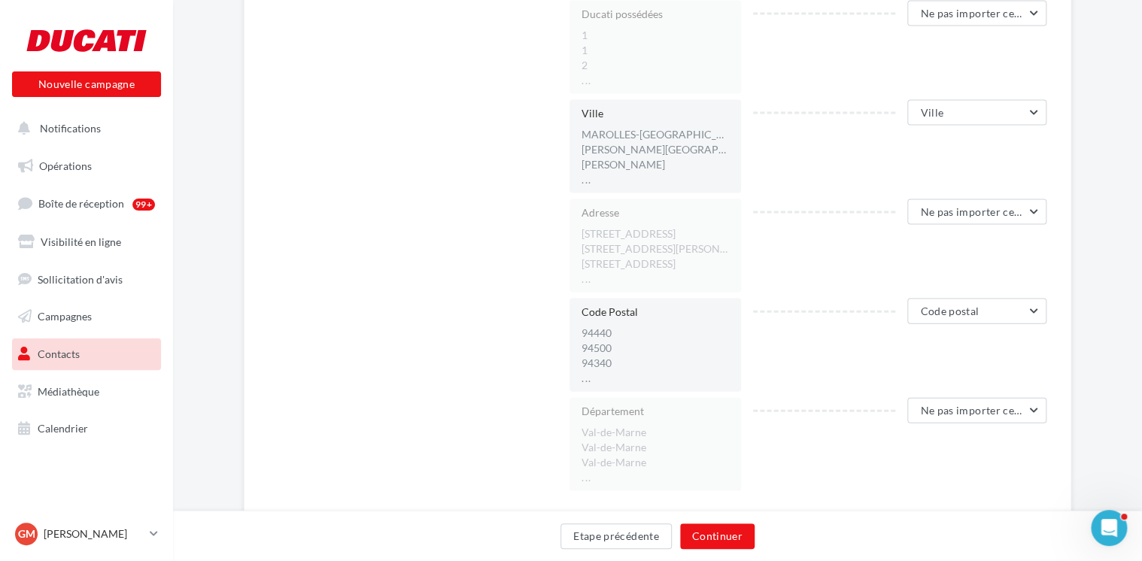
scroll to position [1505, 0]
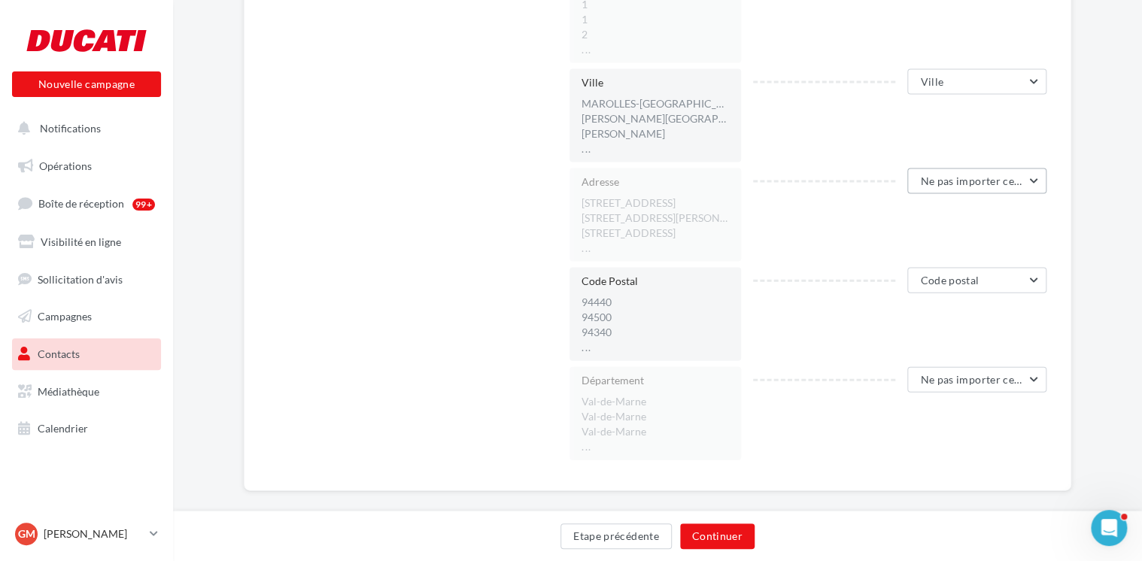
click at [1000, 188] on button "Ne pas importer cette colonne" at bounding box center [977, 182] width 139 height 26
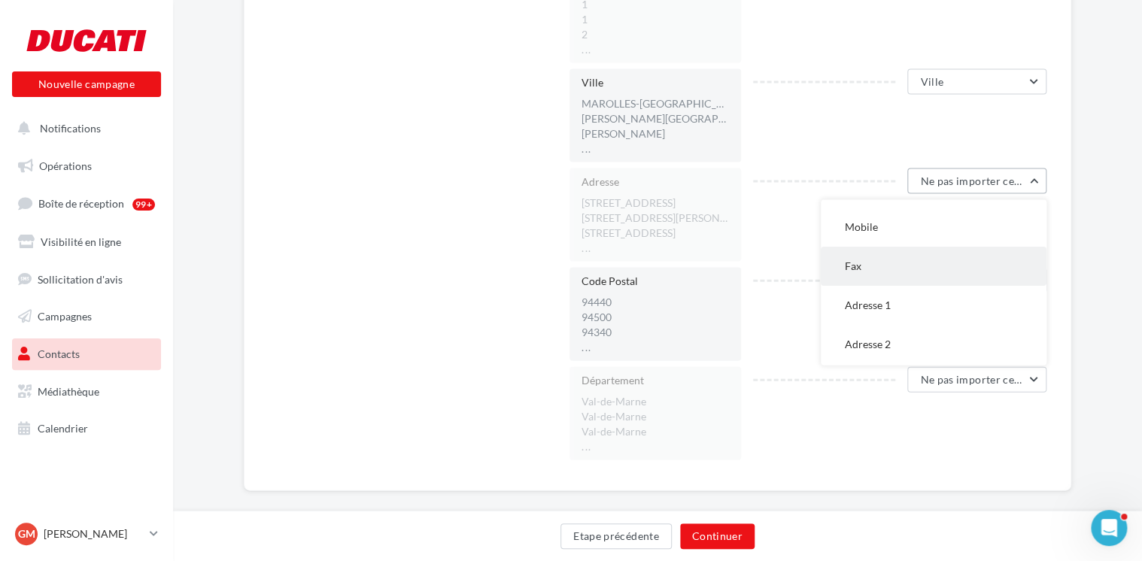
scroll to position [226, 0]
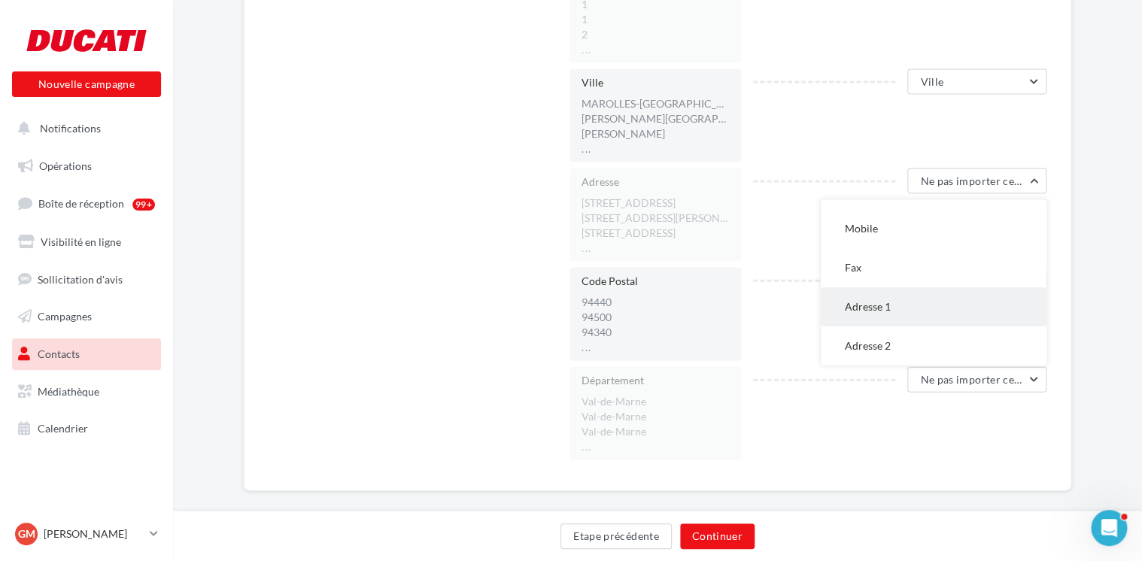
click at [900, 302] on button "Adresse 1" at bounding box center [934, 306] width 226 height 39
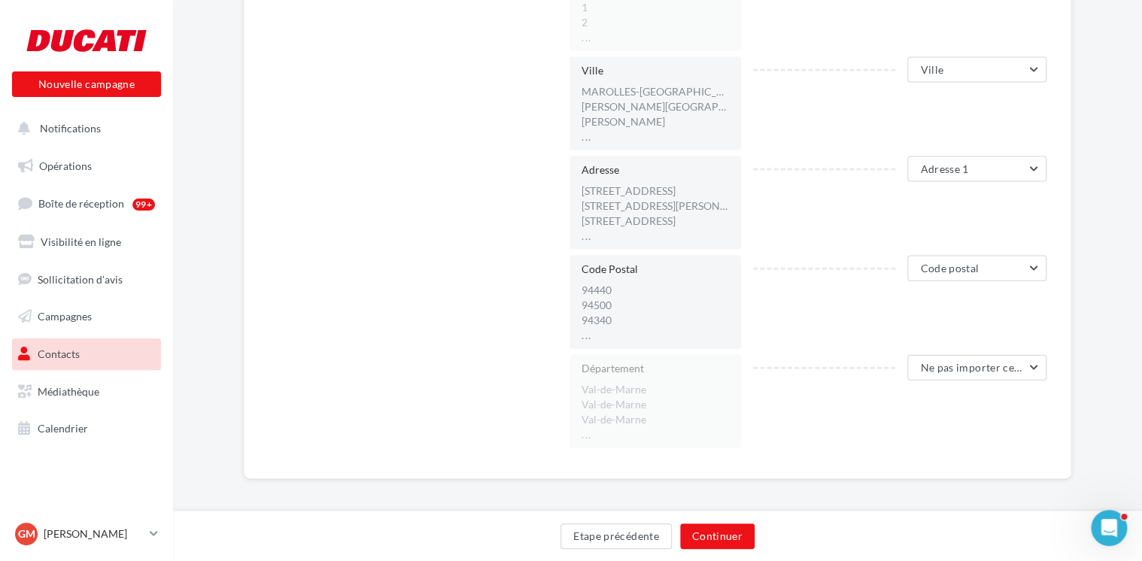
scroll to position [1523, 0]
click at [935, 355] on span "Ne pas importer cette colonne" at bounding box center [994, 361] width 149 height 13
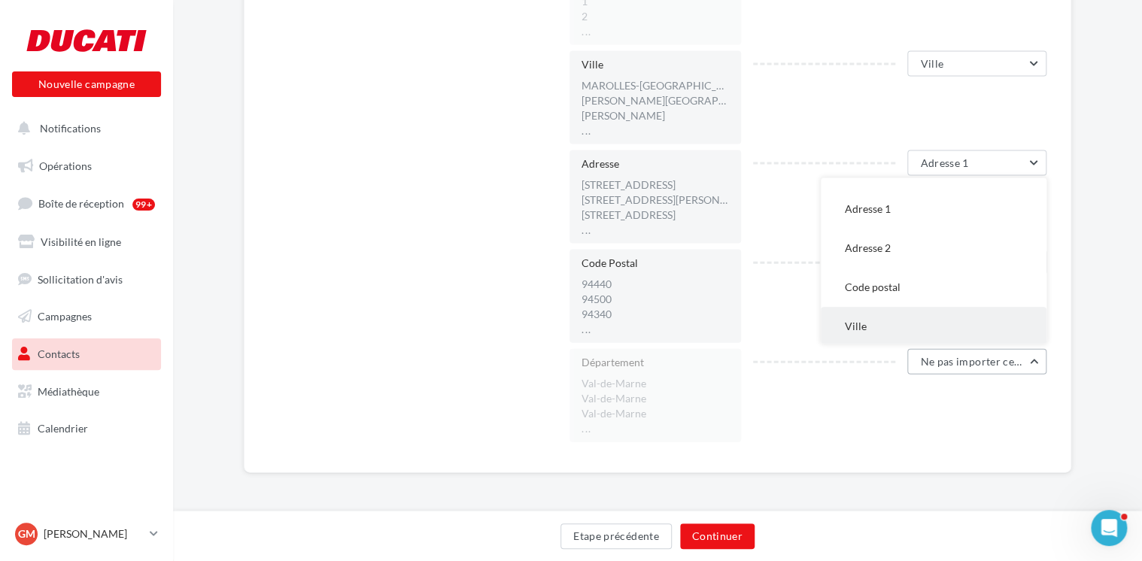
scroll to position [376, 0]
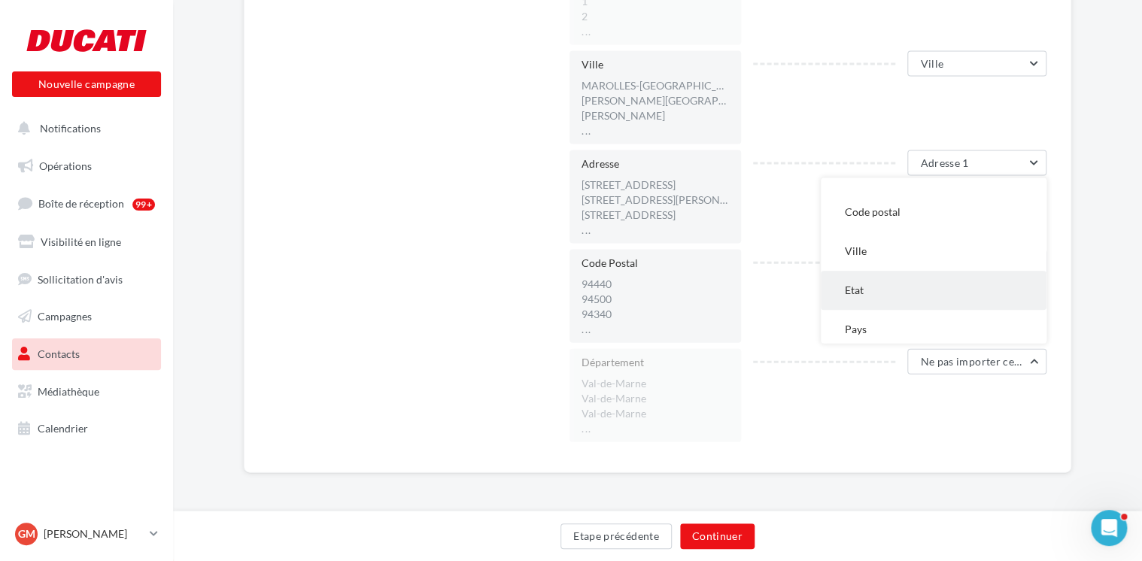
click at [898, 300] on button "Etat" at bounding box center [934, 291] width 226 height 39
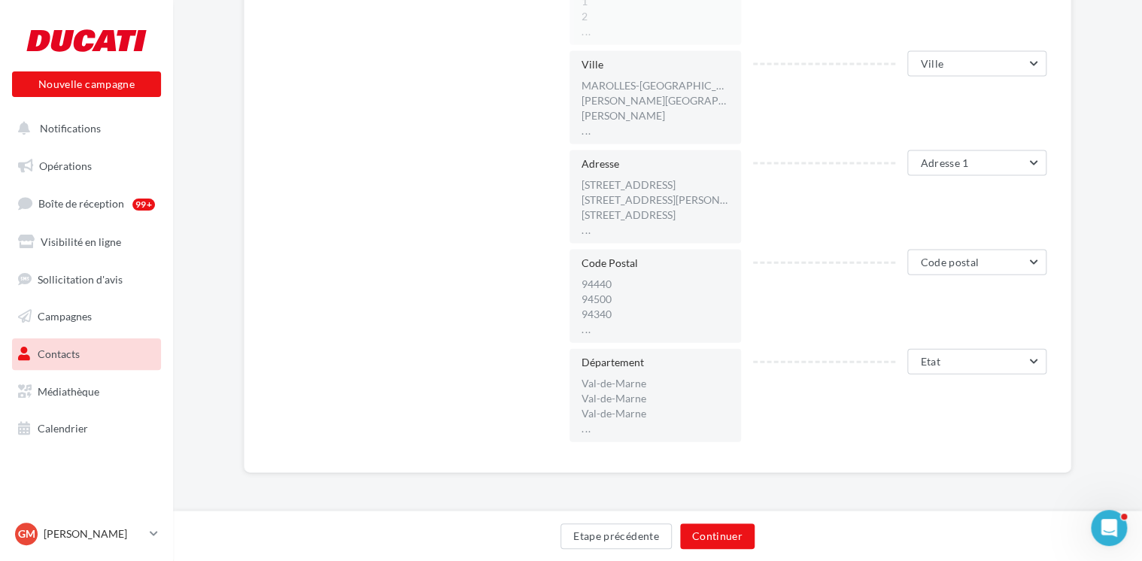
click at [819, 316] on div "Code Postal 94440 94500 94340 ... Code postal Ne pas importer cette colonne Civ…" at bounding box center [814, 296] width 489 height 93
click at [735, 529] on button "Continuer" at bounding box center [717, 537] width 75 height 26
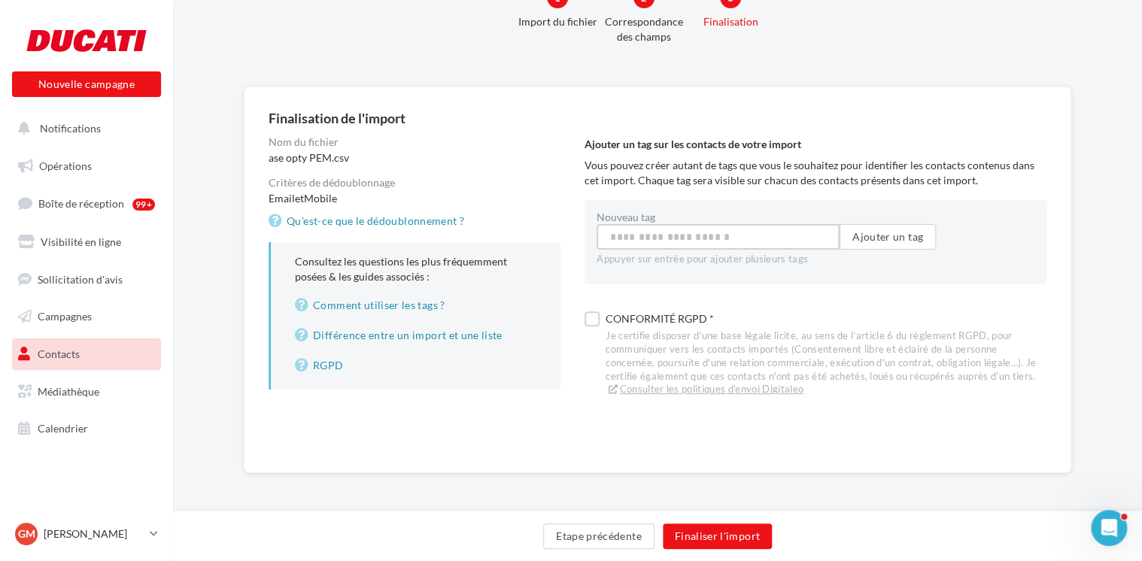
click at [719, 234] on input "Nouveau tag" at bounding box center [718, 237] width 243 height 26
click at [674, 315] on div "Conformité RGPD *" at bounding box center [826, 319] width 441 height 21
click at [716, 230] on input "Nouveau tag" at bounding box center [718, 237] width 243 height 26
type input "*"
type input "****"
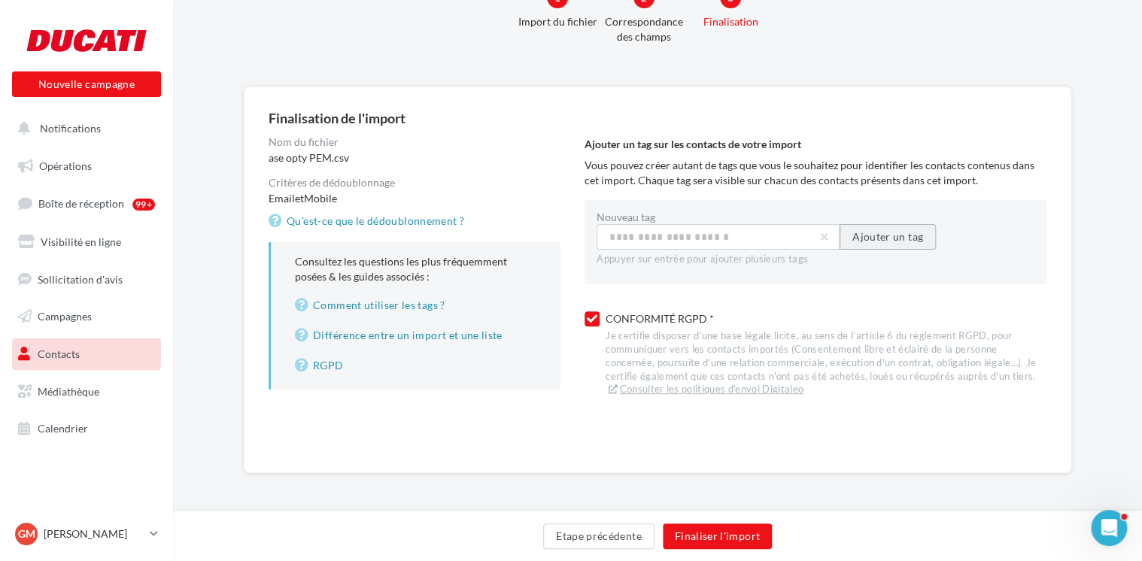
click at [902, 233] on button "Ajouter un tag" at bounding box center [888, 237] width 96 height 26
click at [973, 269] on div "Nouveau tag Ajouter un tag TOUT" at bounding box center [816, 247] width 438 height 70
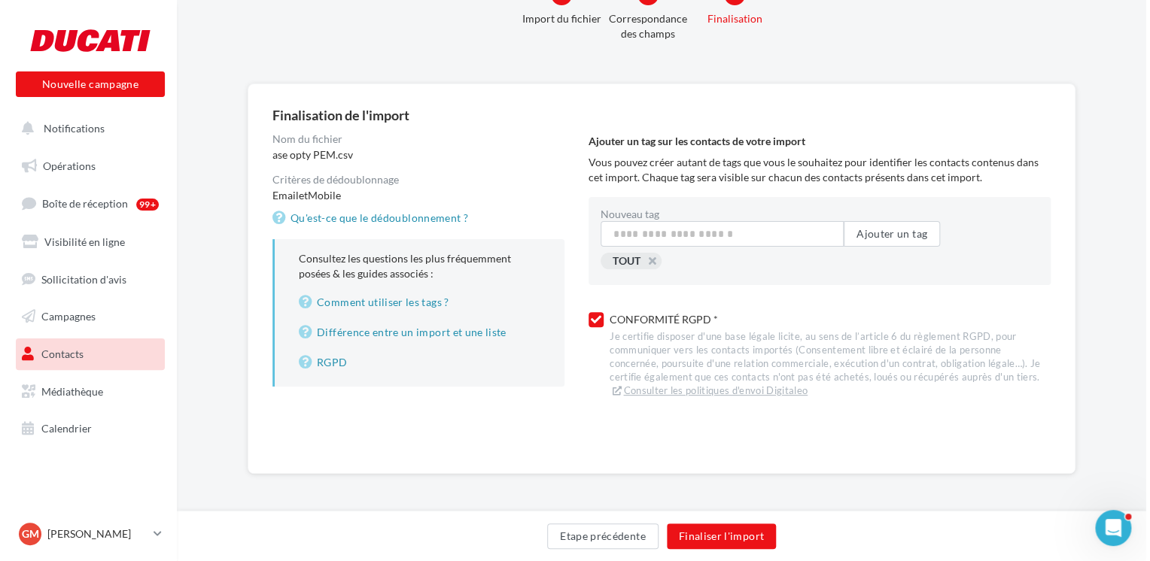
scroll to position [59, 0]
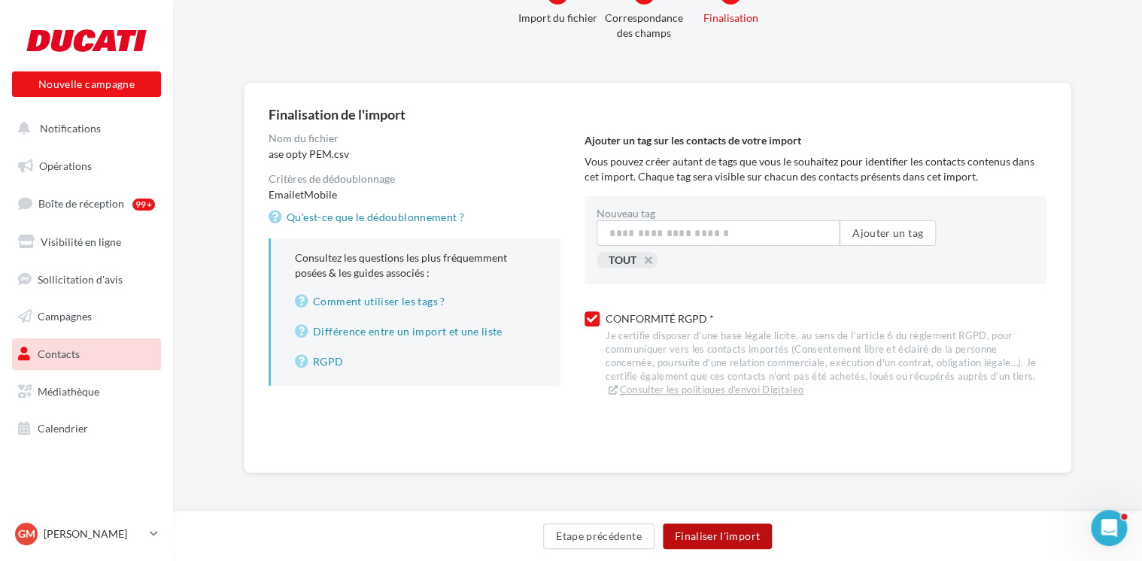
click at [738, 531] on button "Finaliser l'import" at bounding box center [717, 537] width 109 height 26
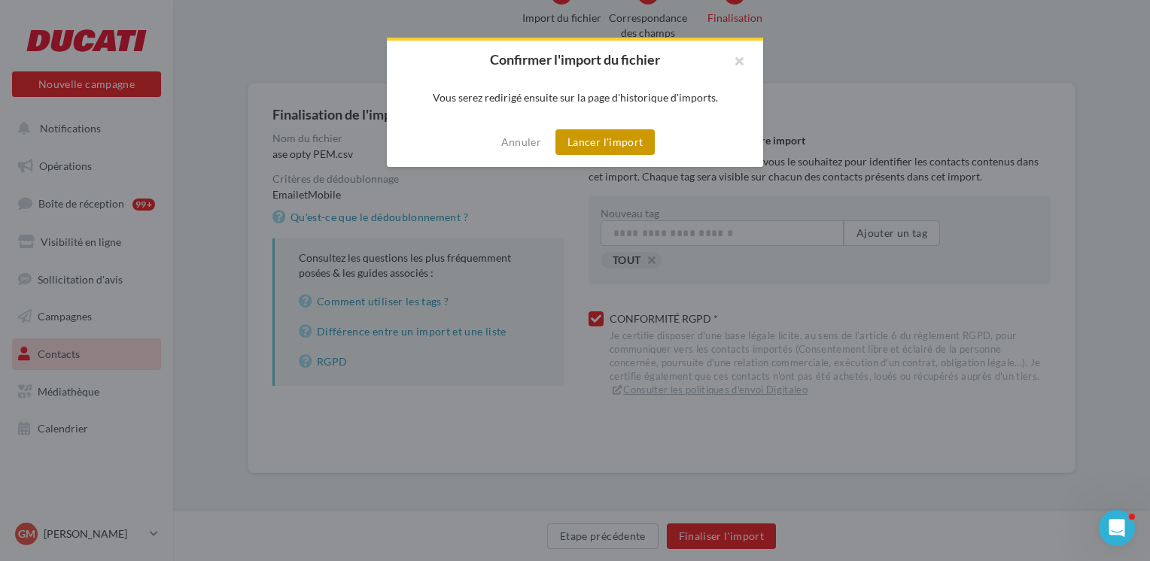
click at [618, 143] on button "Lancer l'import" at bounding box center [604, 142] width 99 height 26
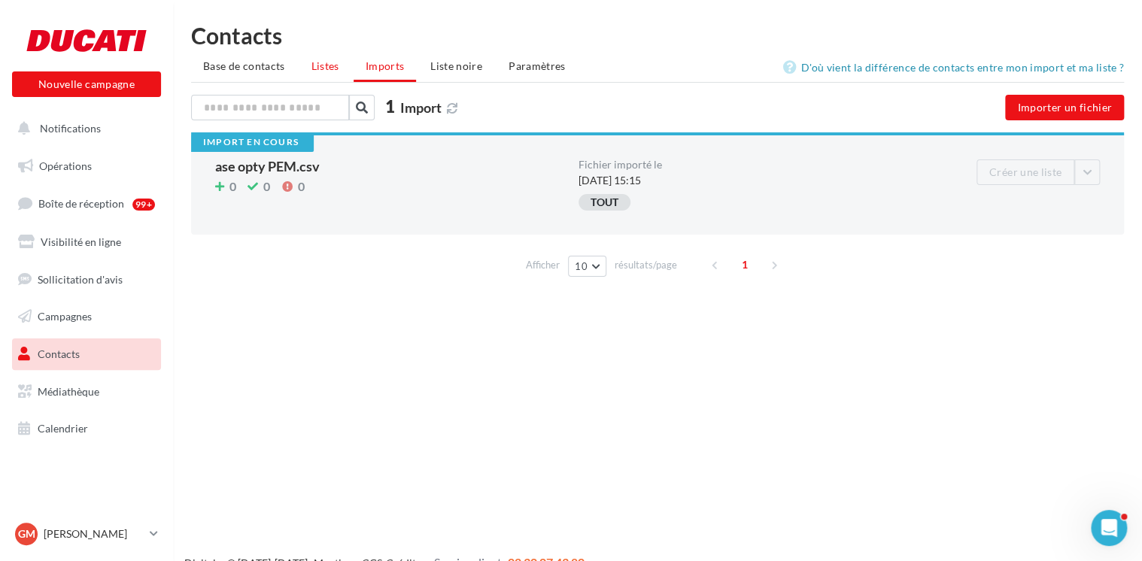
click at [333, 62] on span "Listes" at bounding box center [326, 65] width 28 height 13
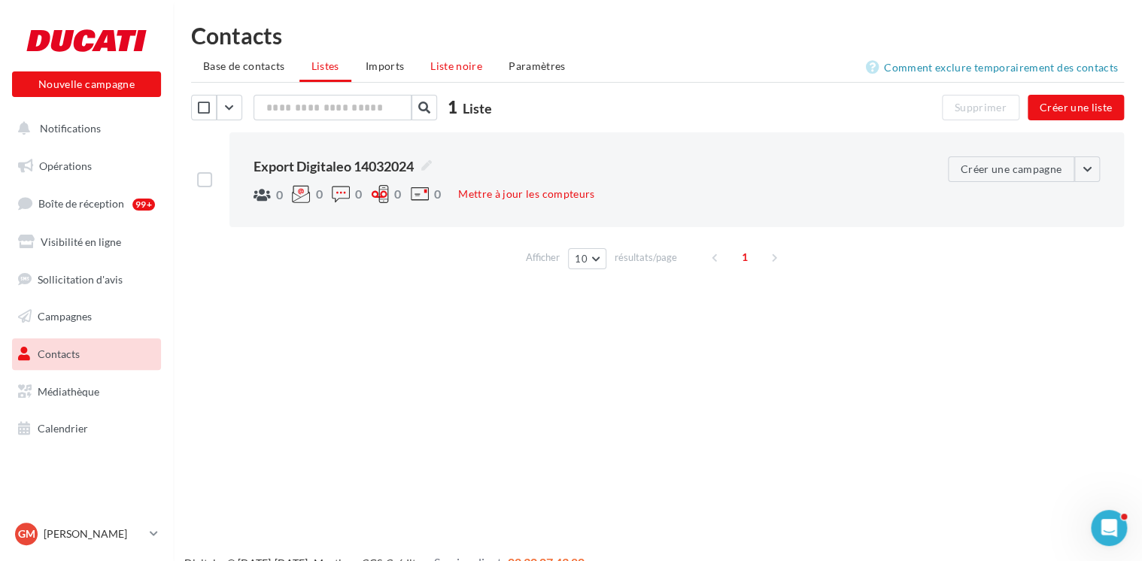
click at [464, 65] on span "Liste noire" at bounding box center [456, 65] width 52 height 13
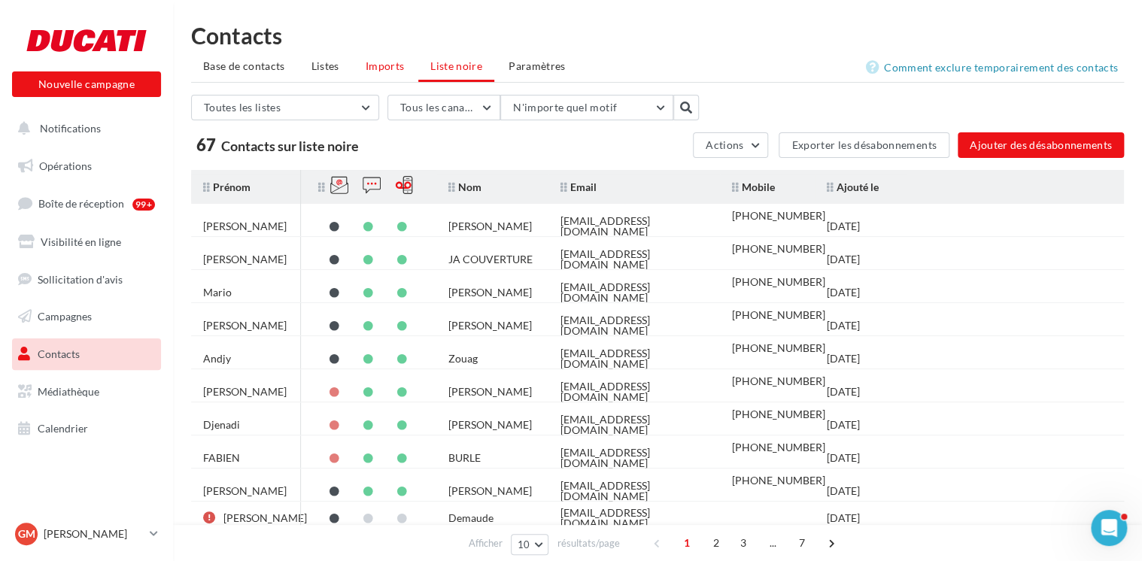
click at [400, 68] on span "Imports" at bounding box center [385, 65] width 38 height 13
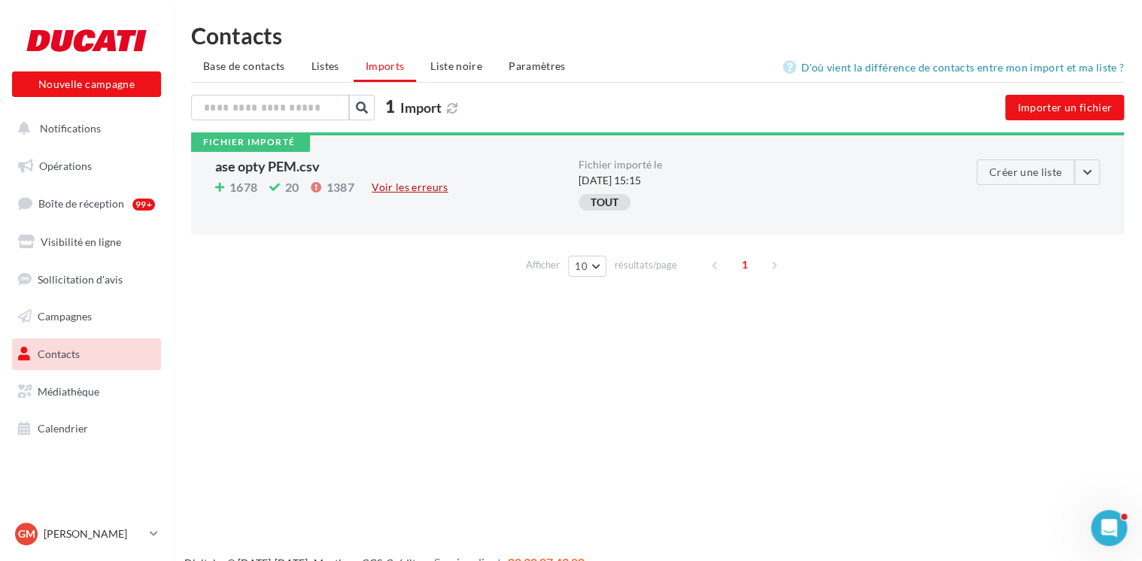
click at [417, 189] on div "Voir les erreurs" at bounding box center [410, 187] width 89 height 17
click at [524, 315] on div "Nouvelle campagne Nouvelle campagne Notifications Opérations Boîte de réception…" at bounding box center [571, 304] width 1142 height 561
click at [452, 70] on span "Liste noire" at bounding box center [456, 65] width 52 height 13
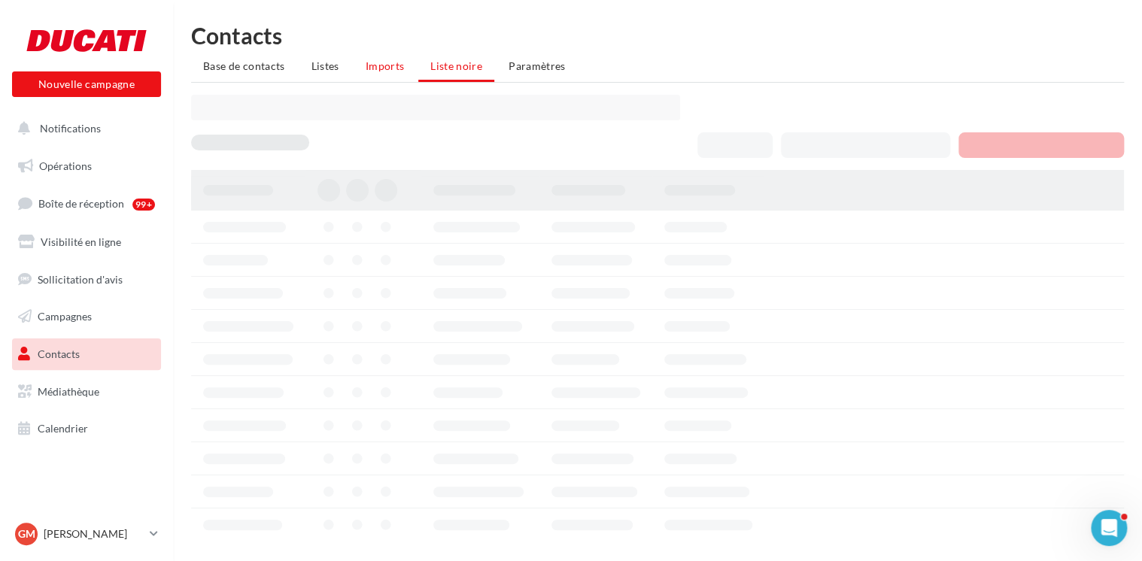
click at [373, 66] on span "Imports" at bounding box center [385, 65] width 38 height 13
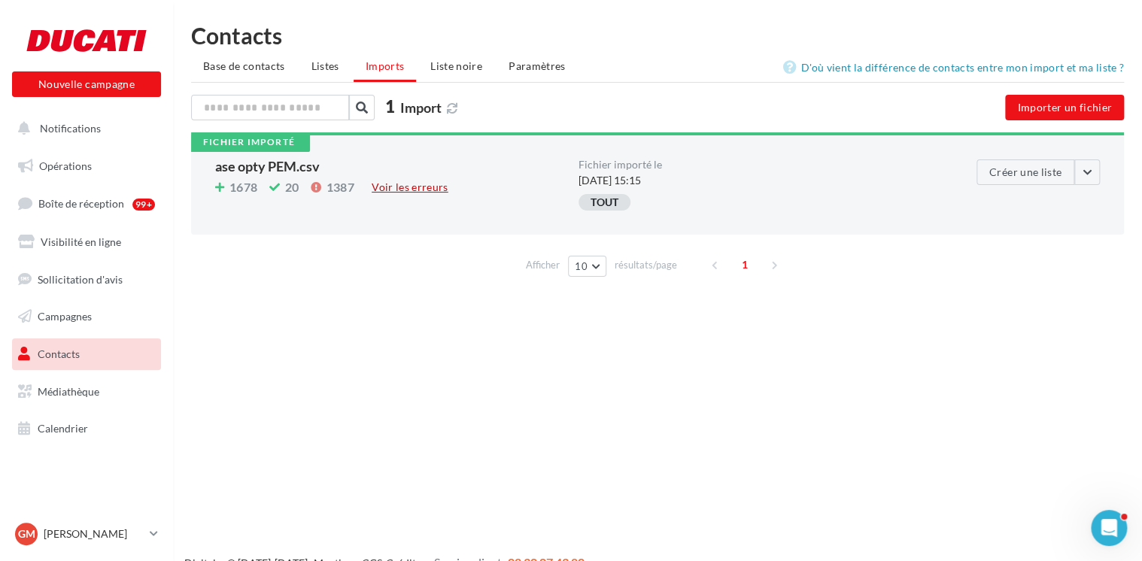
click at [406, 187] on div "Voir les erreurs" at bounding box center [410, 187] width 89 height 17
click at [320, 332] on div "Nouvelle campagne Nouvelle campagne Notifications Opérations Boîte de réception…" at bounding box center [571, 304] width 1142 height 561
click at [246, 59] on span "Base de contacts" at bounding box center [244, 65] width 82 height 13
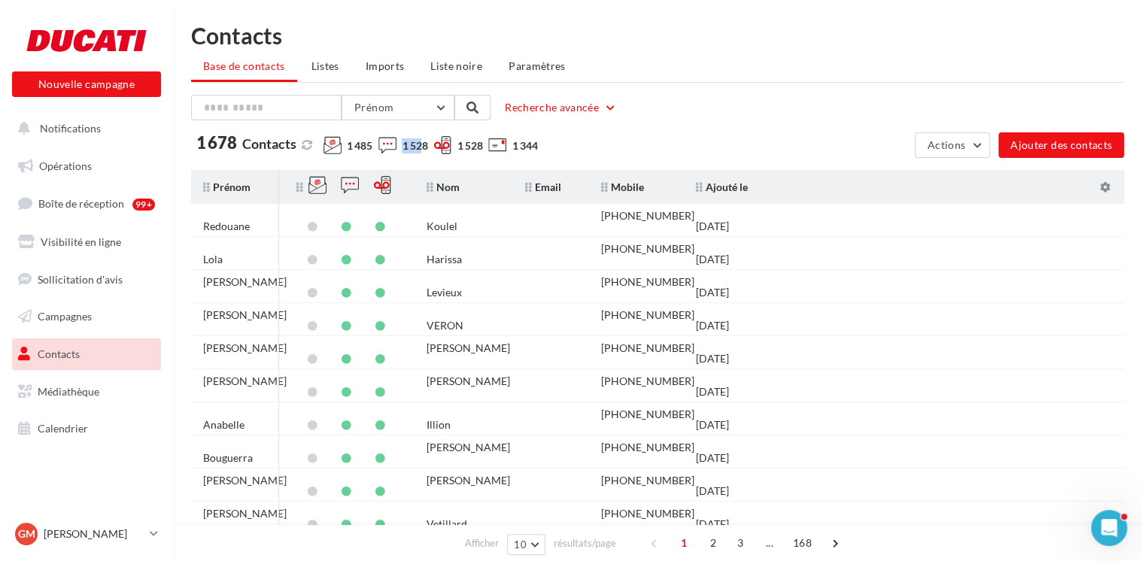
drag, startPoint x: 409, startPoint y: 145, endPoint x: 429, endPoint y: 144, distance: 19.6
click at [427, 144] on span "1 528" at bounding box center [415, 145] width 26 height 15
drag, startPoint x: 429, startPoint y: 144, endPoint x: 440, endPoint y: 148, distance: 11.2
click at [427, 144] on span "1 528" at bounding box center [415, 145] width 26 height 15
click at [616, 109] on button "Recherche avancée" at bounding box center [561, 108] width 124 height 18
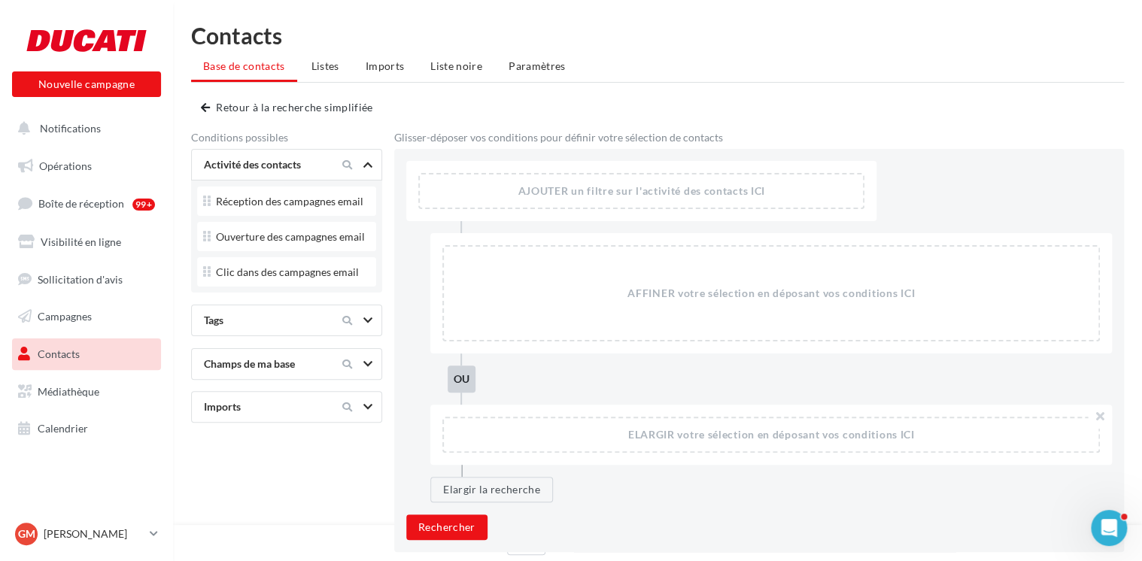
click at [195, 104] on div "Prénom Prénom Nom Email Mobile Téléphone Fixe Retour à la recherche simplifiée …" at bounding box center [657, 324] width 933 height 458
click at [210, 107] on button "Retour à la recherche simplifiée" at bounding box center [290, 108] width 178 height 18
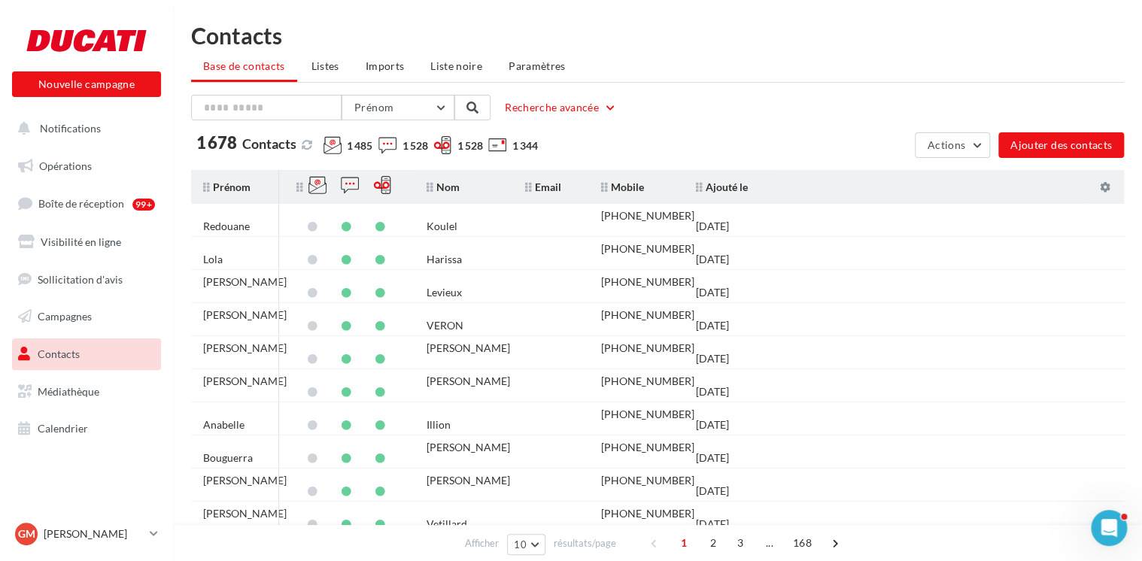
click at [328, 65] on span "Listes" at bounding box center [326, 65] width 28 height 13
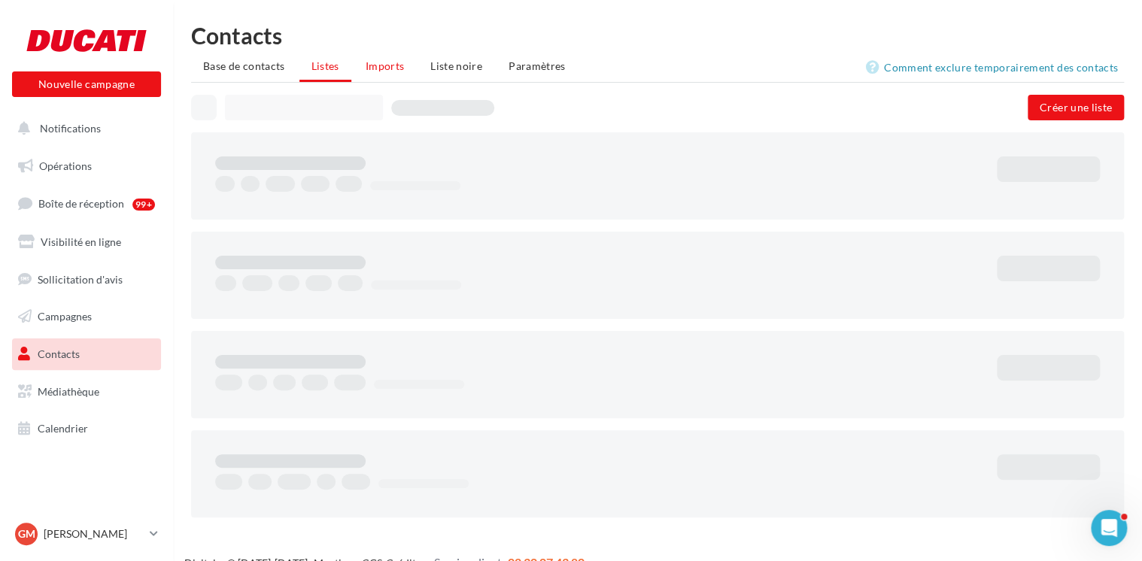
click at [386, 59] on li "Imports" at bounding box center [385, 66] width 62 height 27
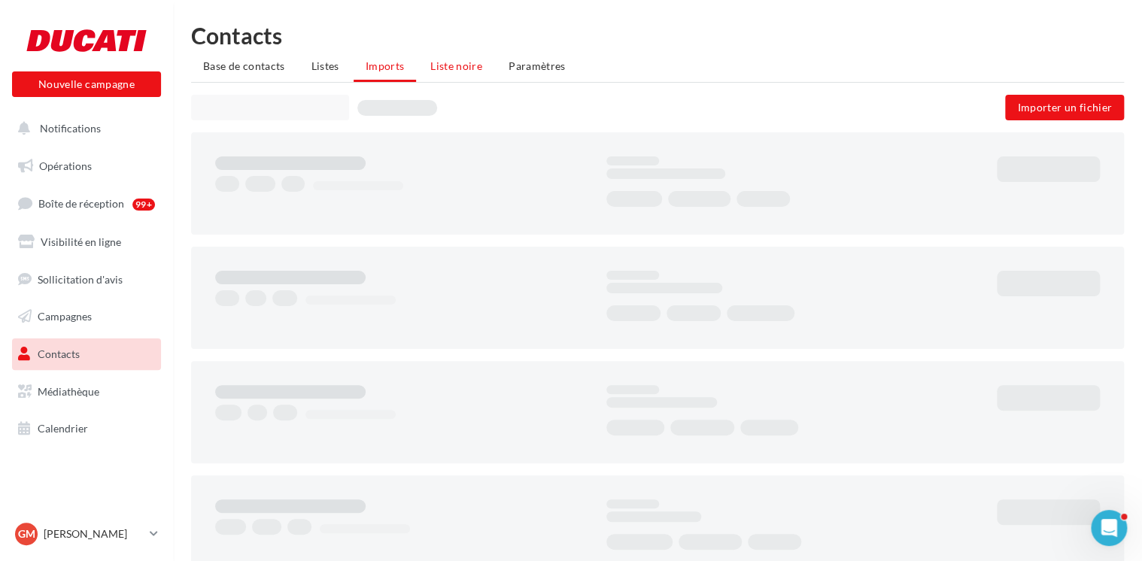
click at [431, 65] on span "Liste noire" at bounding box center [456, 65] width 52 height 13
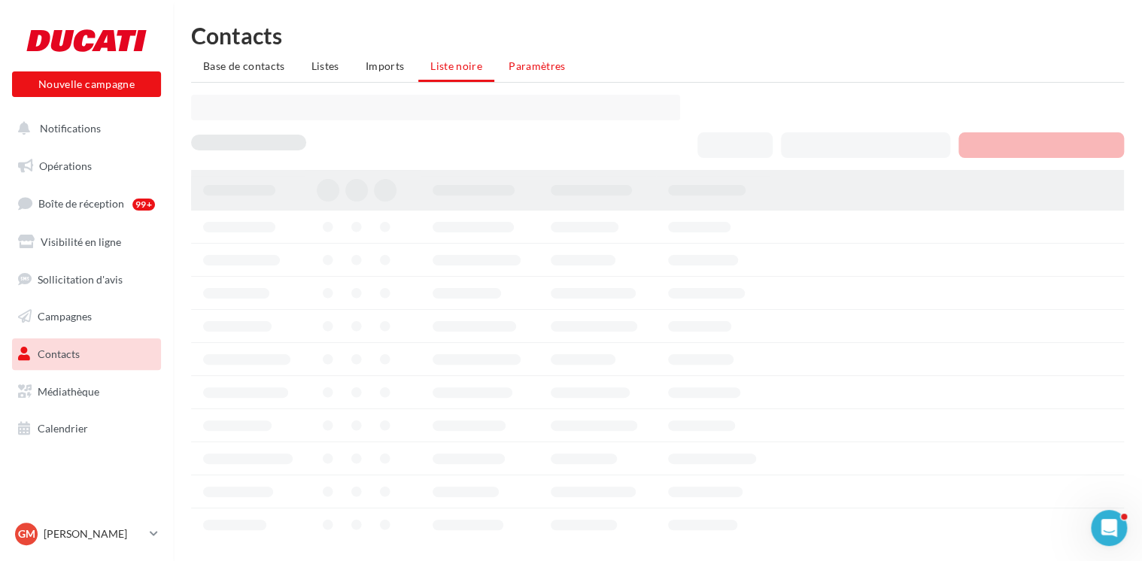
click at [560, 56] on li "Paramètres" at bounding box center [537, 66] width 81 height 27
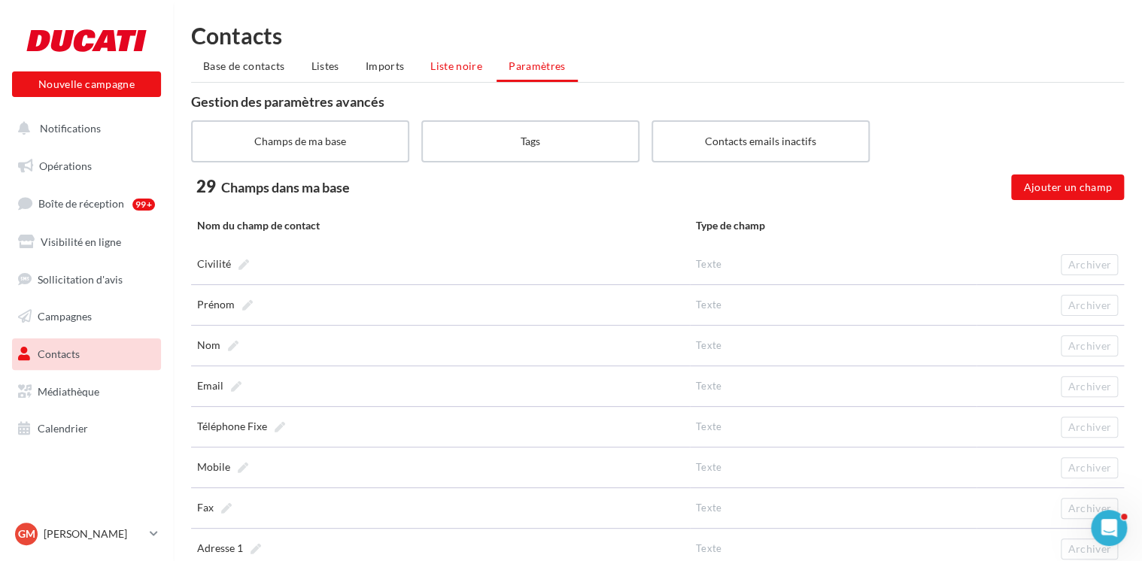
click at [458, 78] on li "Liste noire" at bounding box center [456, 66] width 76 height 27
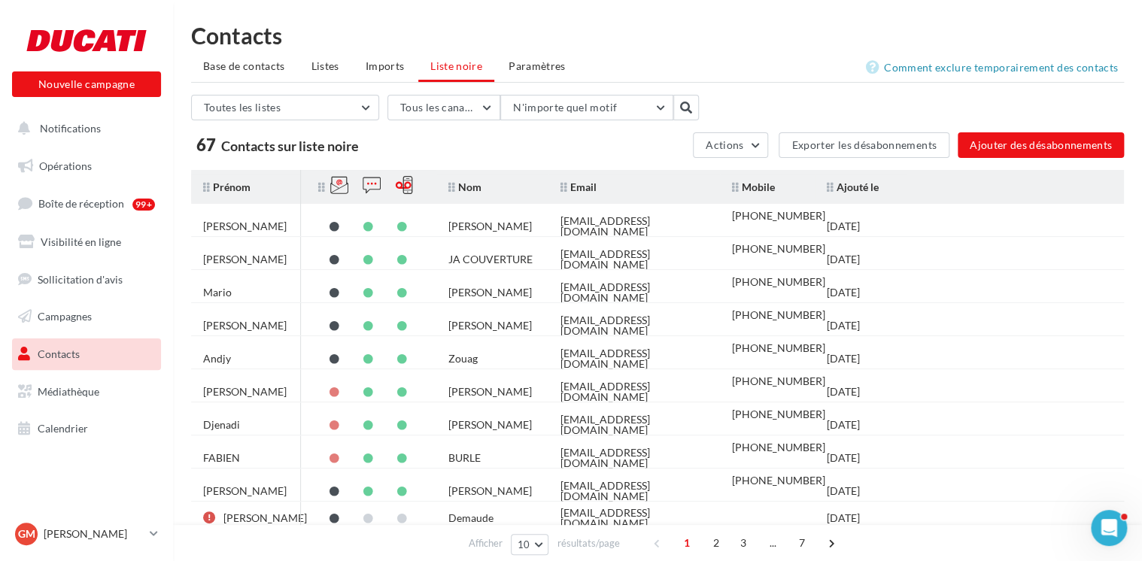
click at [720, 158] on div "Toutes les listes Toutes les listes Export Digitaleo 14032024 Tous les canaux T…" at bounding box center [657, 333] width 933 height 476
click at [735, 151] on button "Actions" at bounding box center [730, 145] width 75 height 26
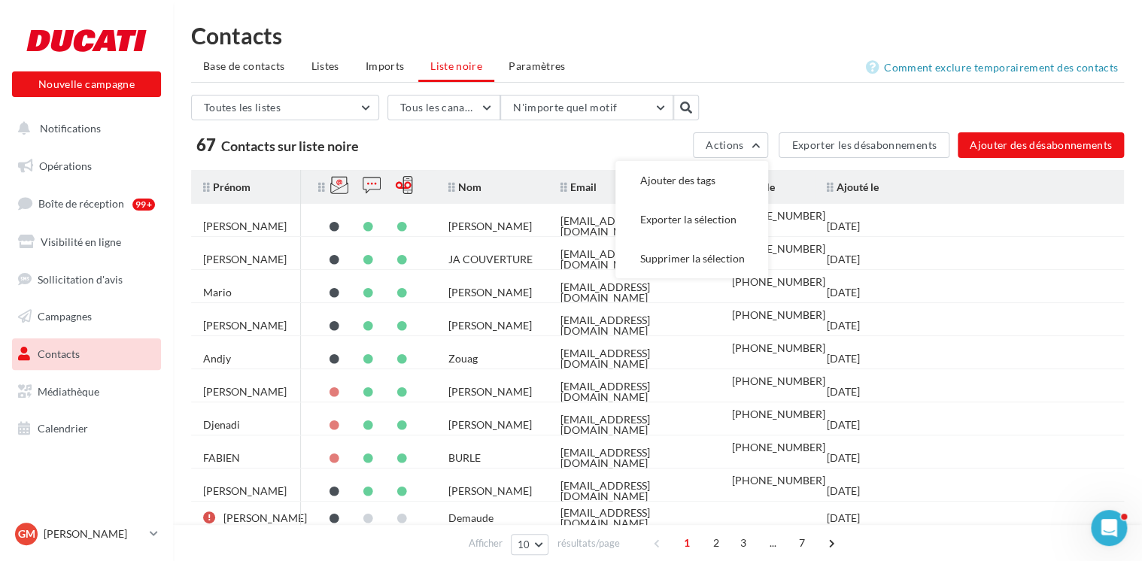
click at [572, 140] on div "67 Contacts sur liste noire" at bounding box center [394, 144] width 406 height 23
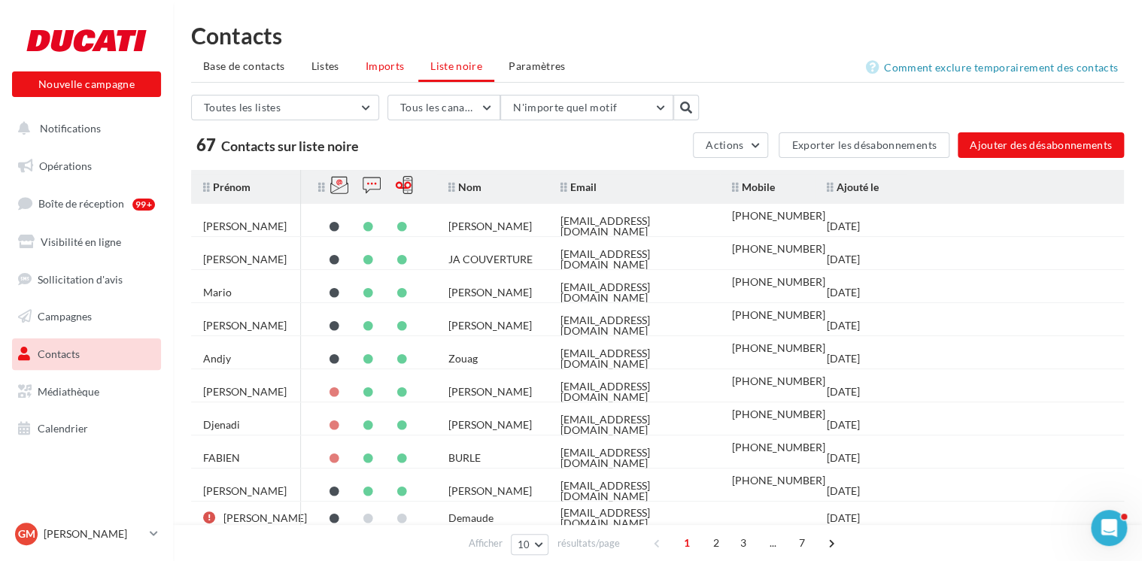
click at [388, 66] on span "Imports" at bounding box center [385, 65] width 38 height 13
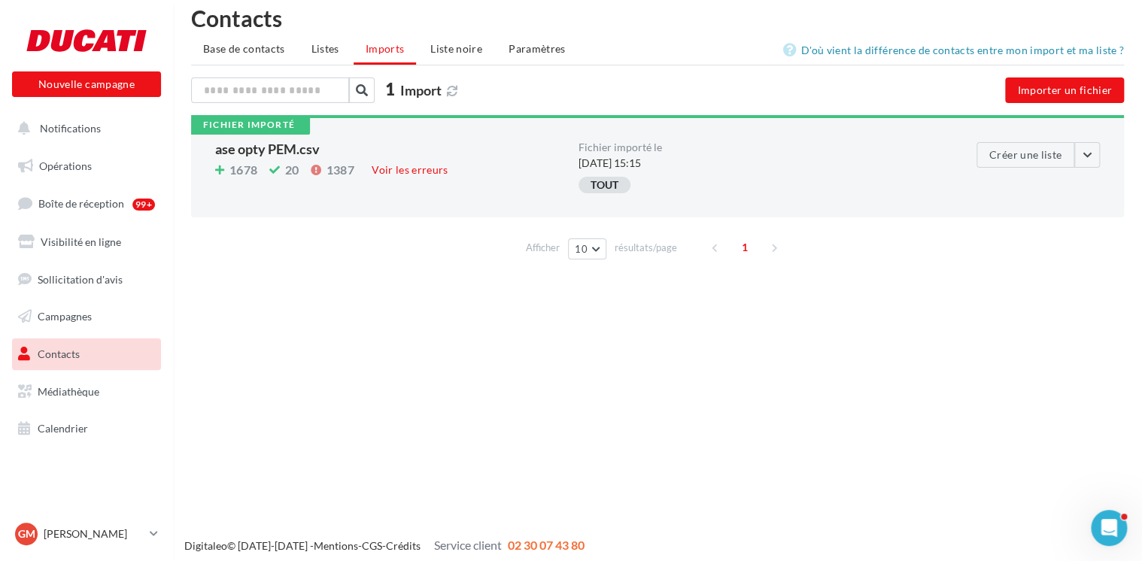
scroll to position [24, 0]
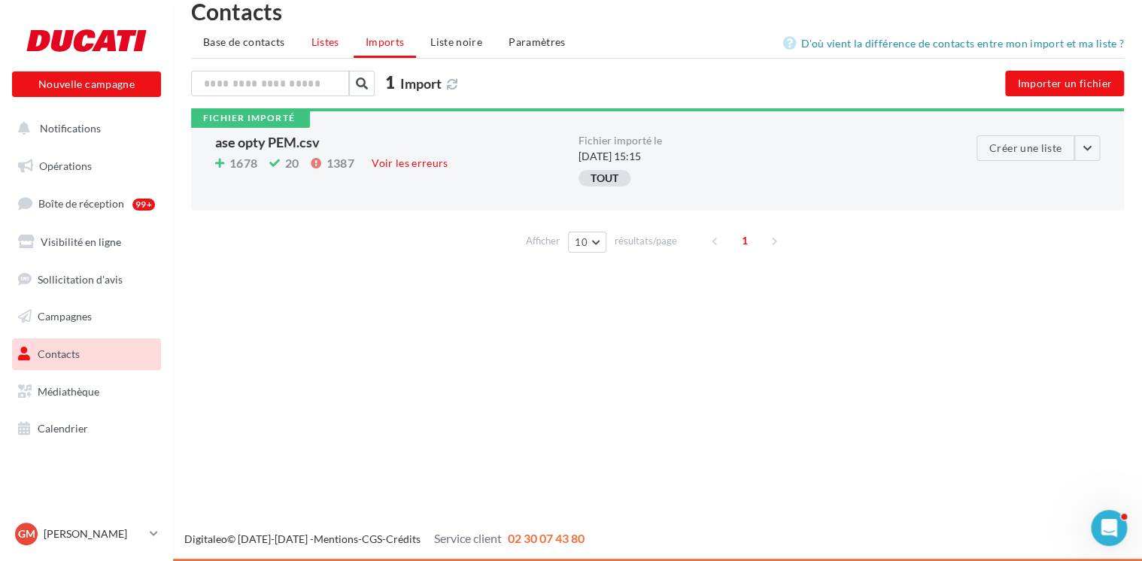
click at [318, 41] on span "Listes" at bounding box center [326, 41] width 28 height 13
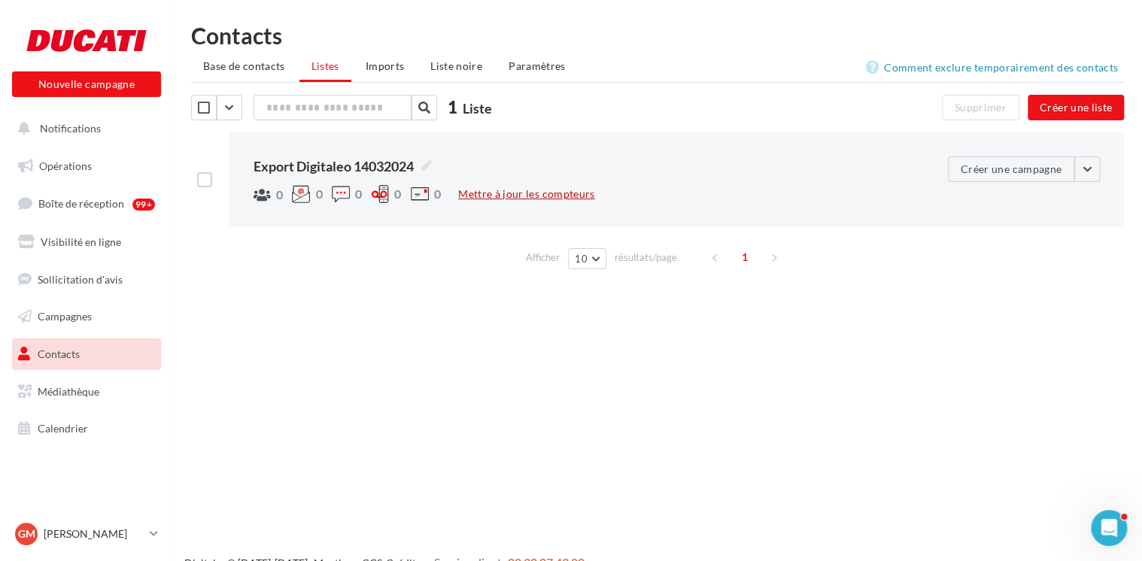
click at [520, 191] on button "Mettre à jour les compteurs" at bounding box center [526, 194] width 148 height 18
click at [203, 179] on label at bounding box center [204, 179] width 15 height 15
click at [1089, 173] on button "button" at bounding box center [1088, 170] width 26 height 26
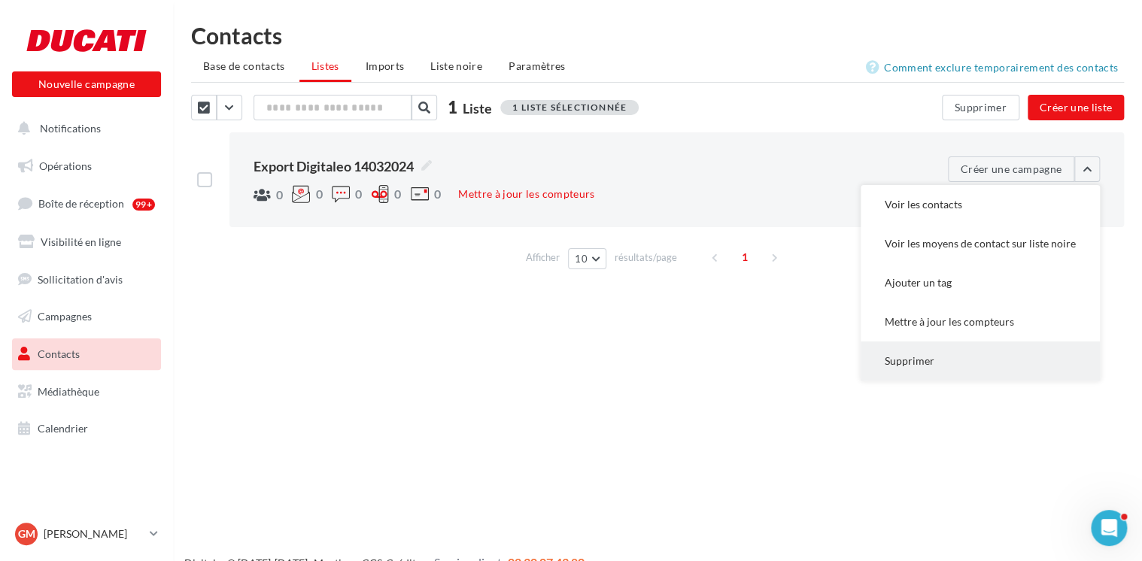
click at [949, 351] on button "Supprimer" at bounding box center [980, 361] width 239 height 39
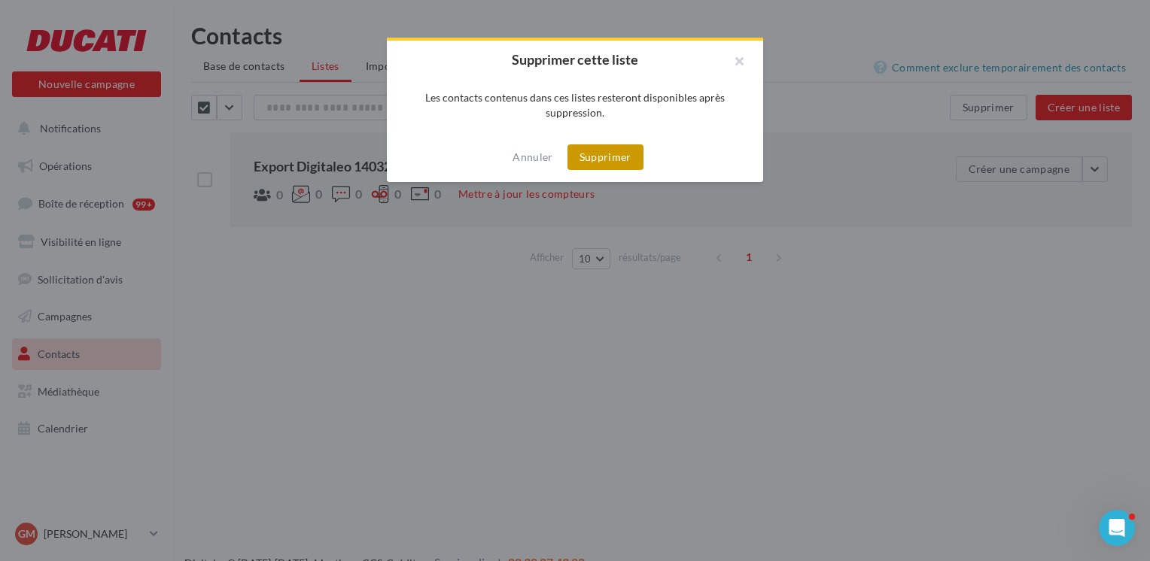
click at [627, 156] on button "Supprimer" at bounding box center [605, 157] width 76 height 26
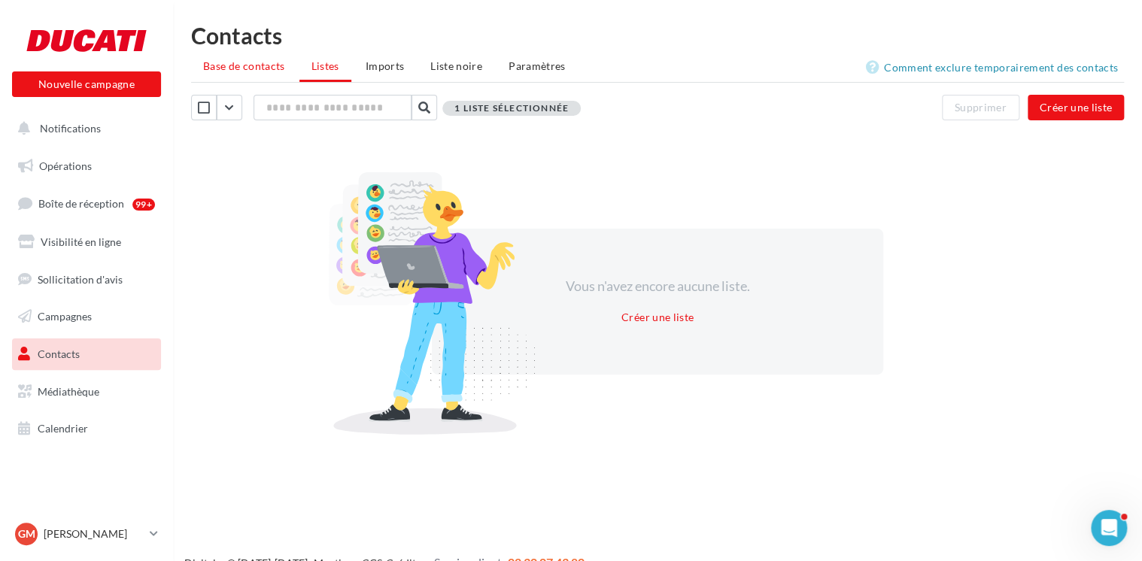
click at [256, 78] on li "Base de contacts" at bounding box center [244, 66] width 106 height 27
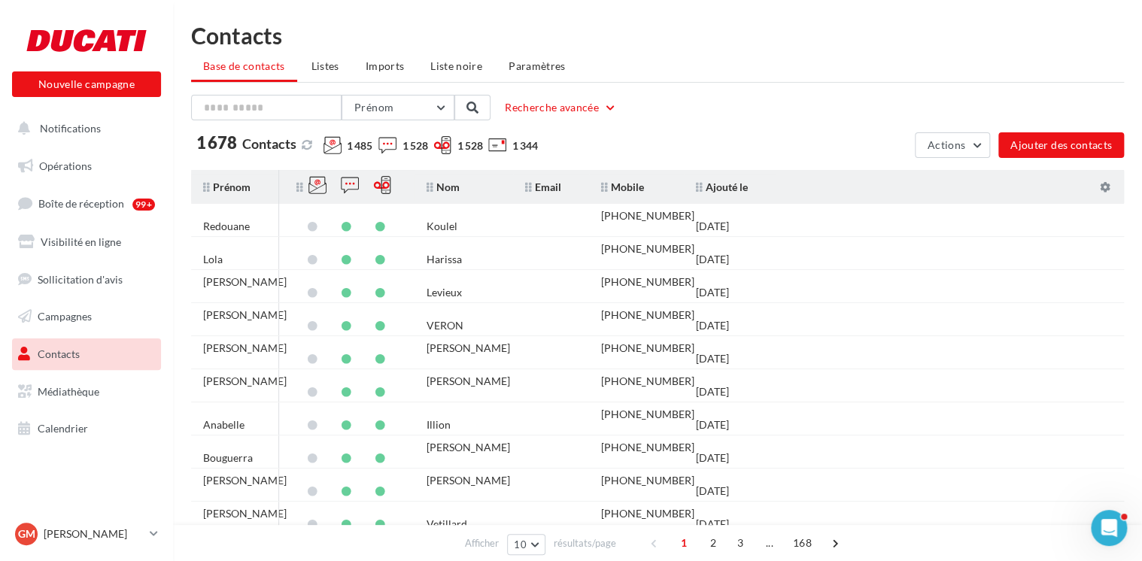
click at [753, 91] on div "Contacts Base de contacts Listes Imports Liste noire Paramètres Prénom Prénom N…" at bounding box center [657, 297] width 969 height 547
click at [326, 66] on span "Listes" at bounding box center [326, 65] width 28 height 13
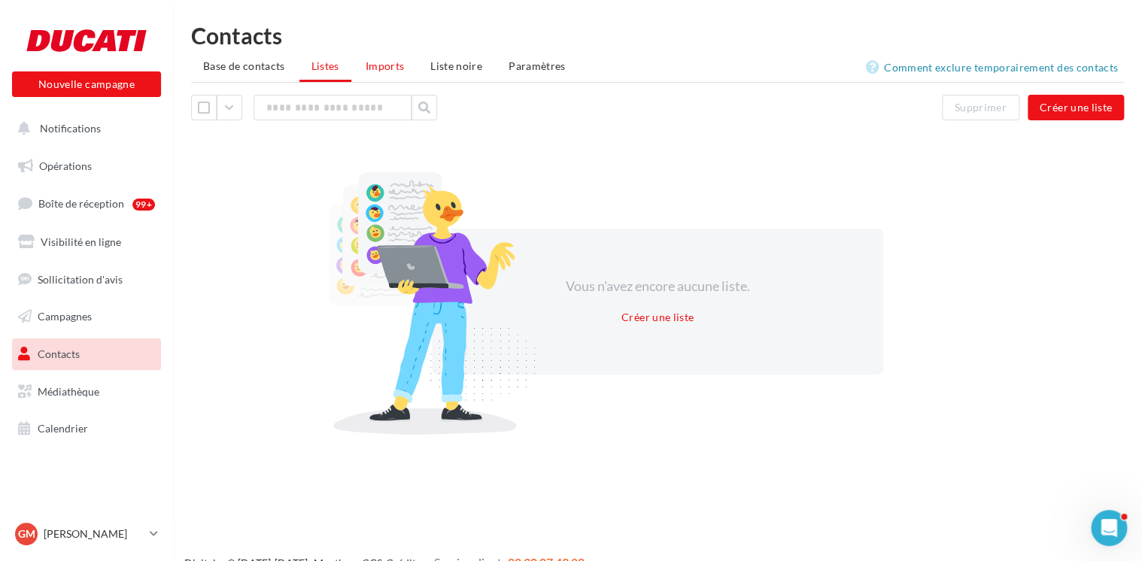
click at [400, 68] on span "Imports" at bounding box center [385, 65] width 38 height 13
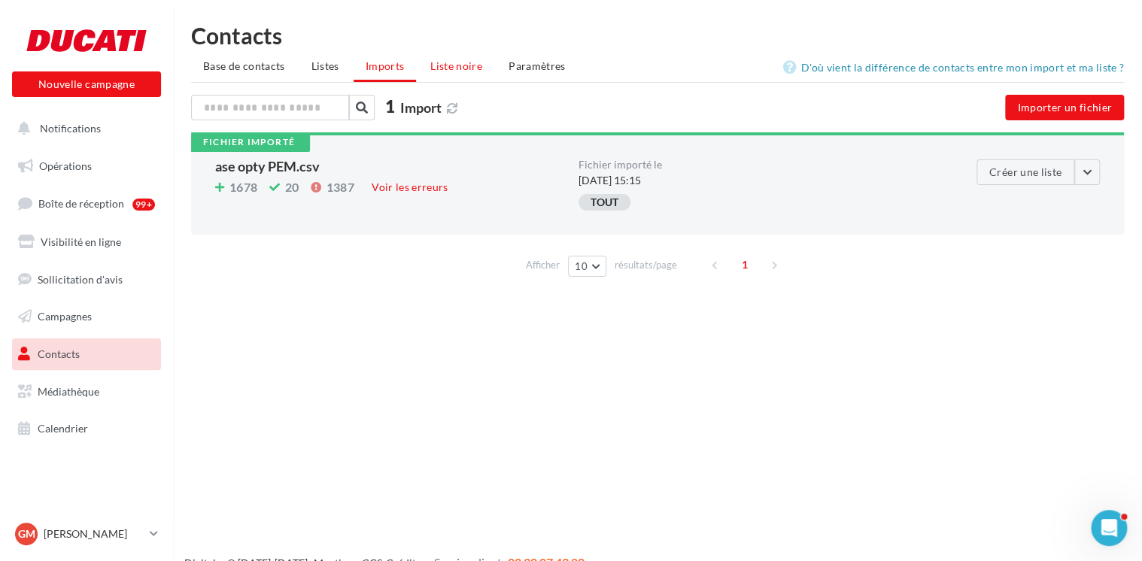
click at [465, 65] on span "Liste noire" at bounding box center [456, 65] width 52 height 13
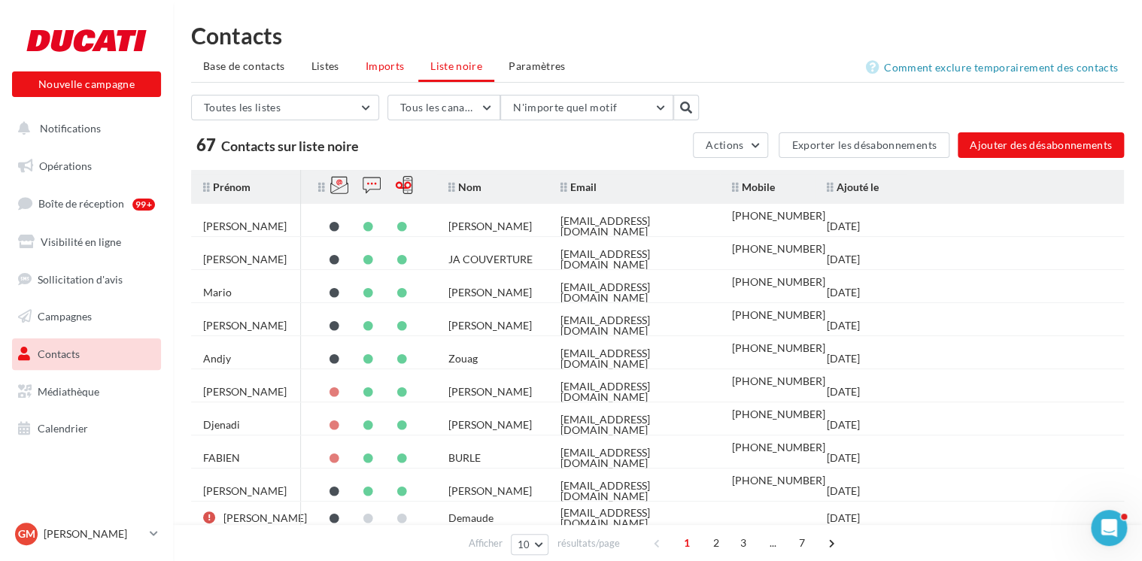
click at [379, 68] on span "Imports" at bounding box center [385, 65] width 38 height 13
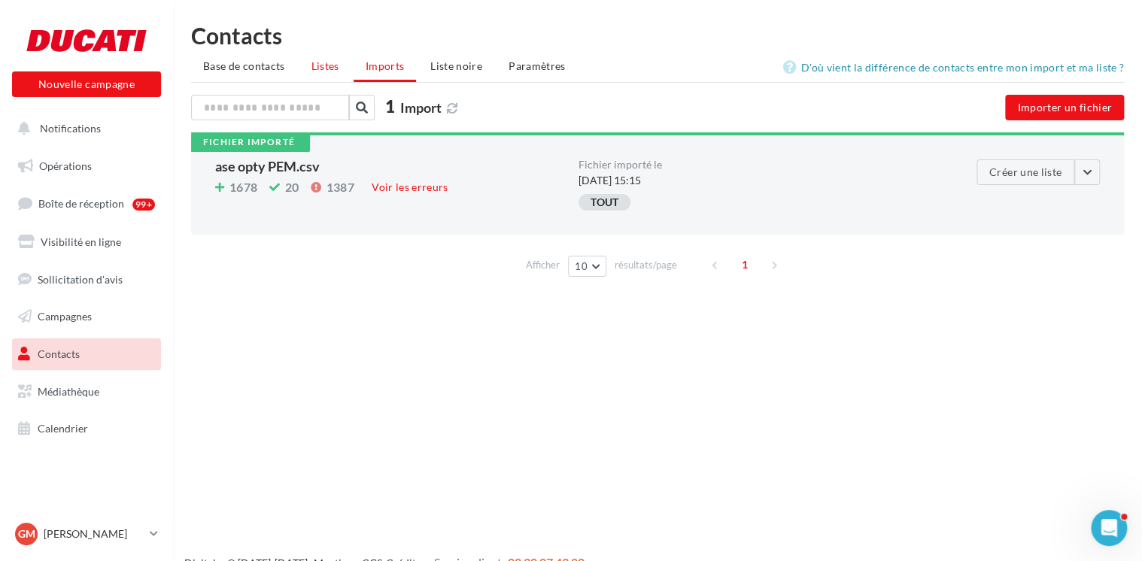
click at [336, 70] on span "Listes" at bounding box center [326, 65] width 28 height 13
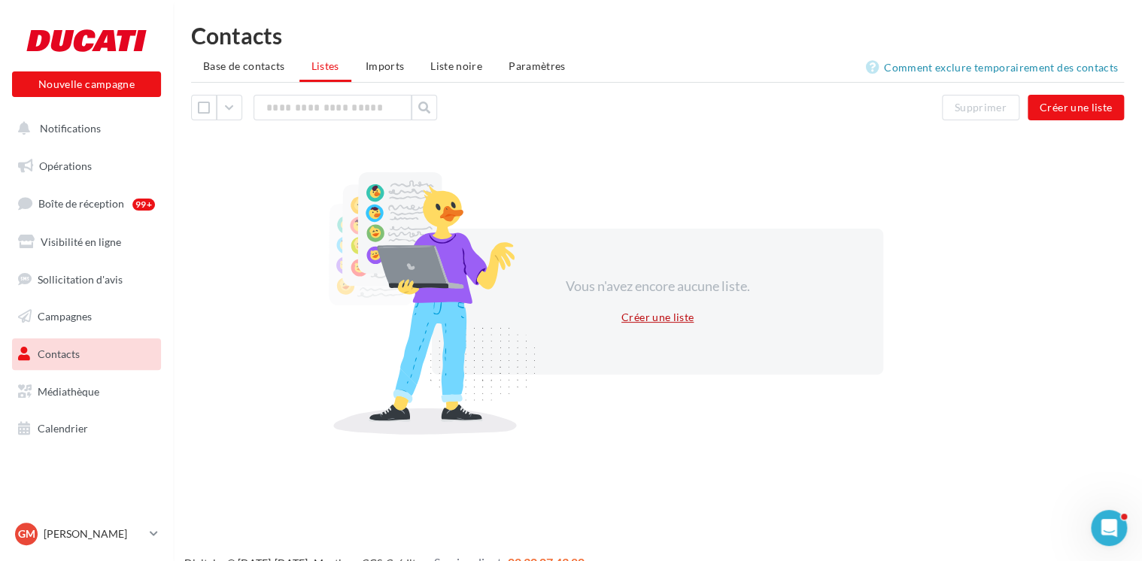
click at [674, 312] on button "Créer une liste" at bounding box center [658, 318] width 84 height 18
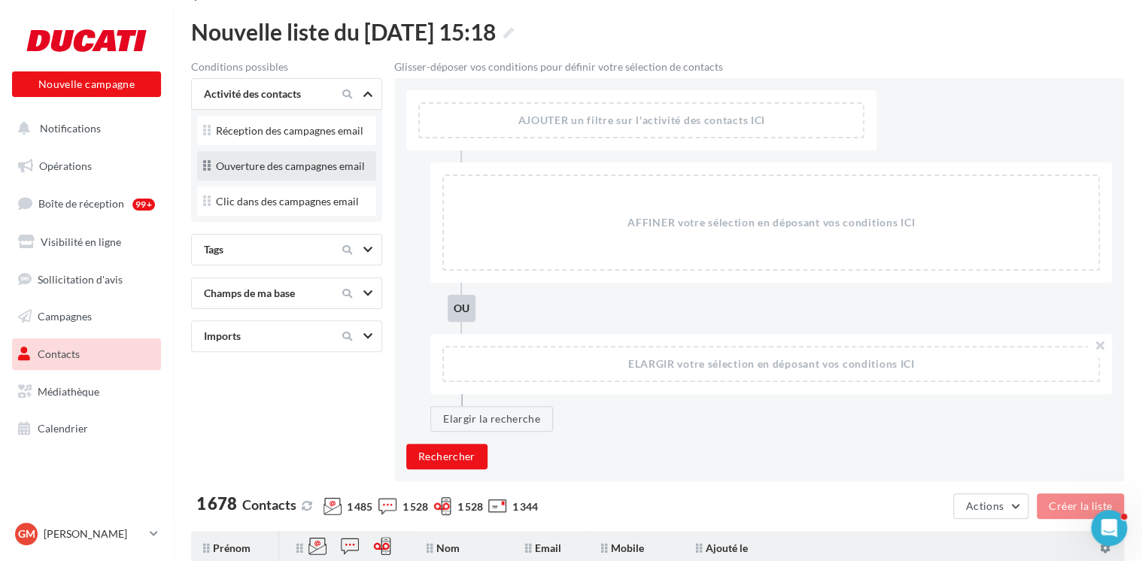
scroll to position [75, 0]
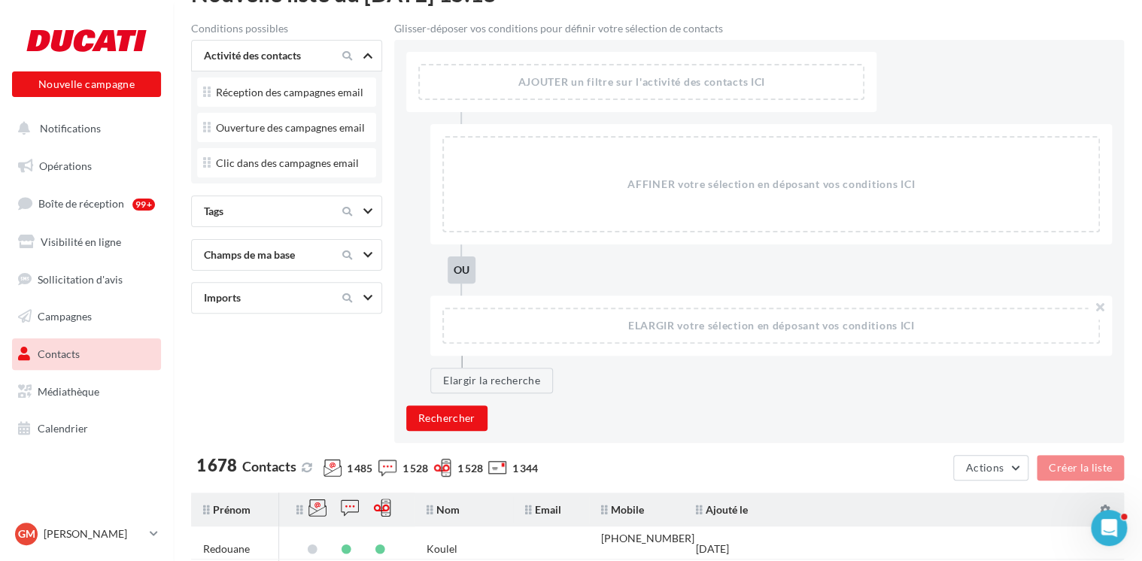
click at [356, 257] on div at bounding box center [355, 255] width 63 height 18
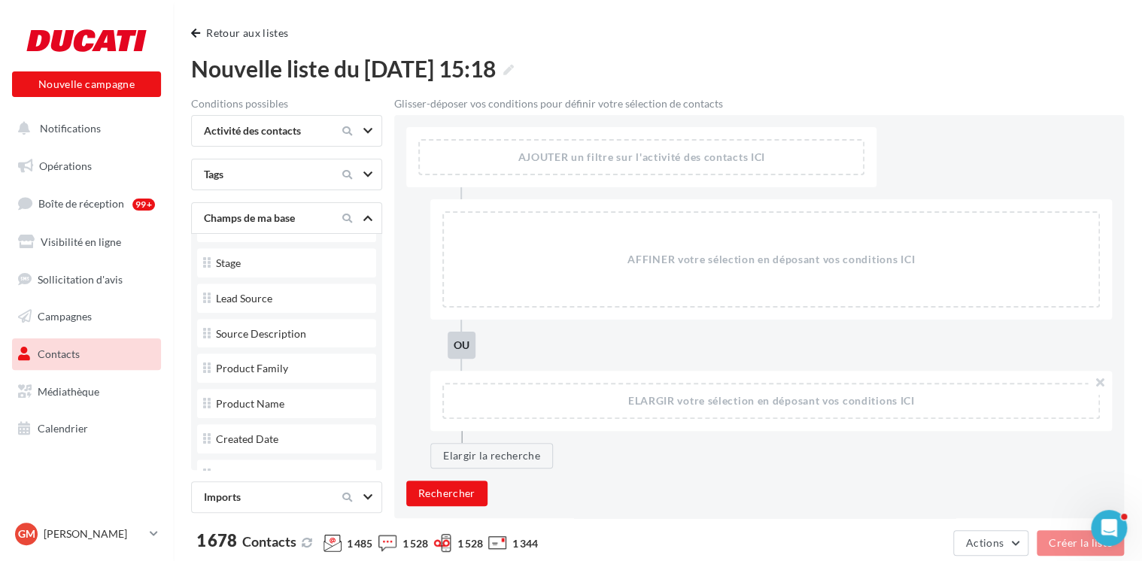
scroll to position [753, 0]
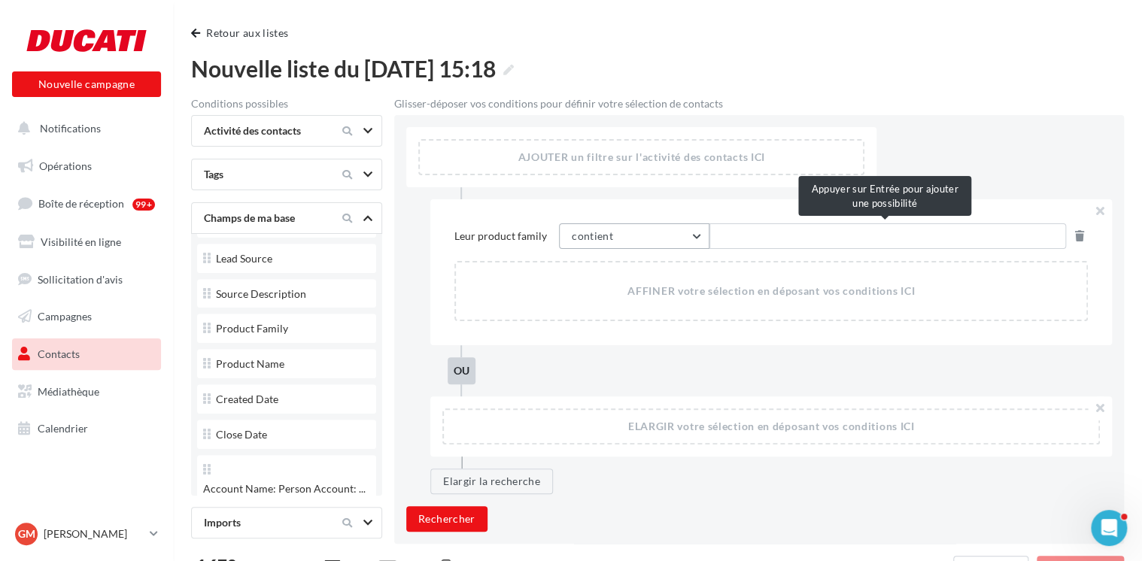
click at [697, 237] on button "contient" at bounding box center [634, 237] width 151 height 26
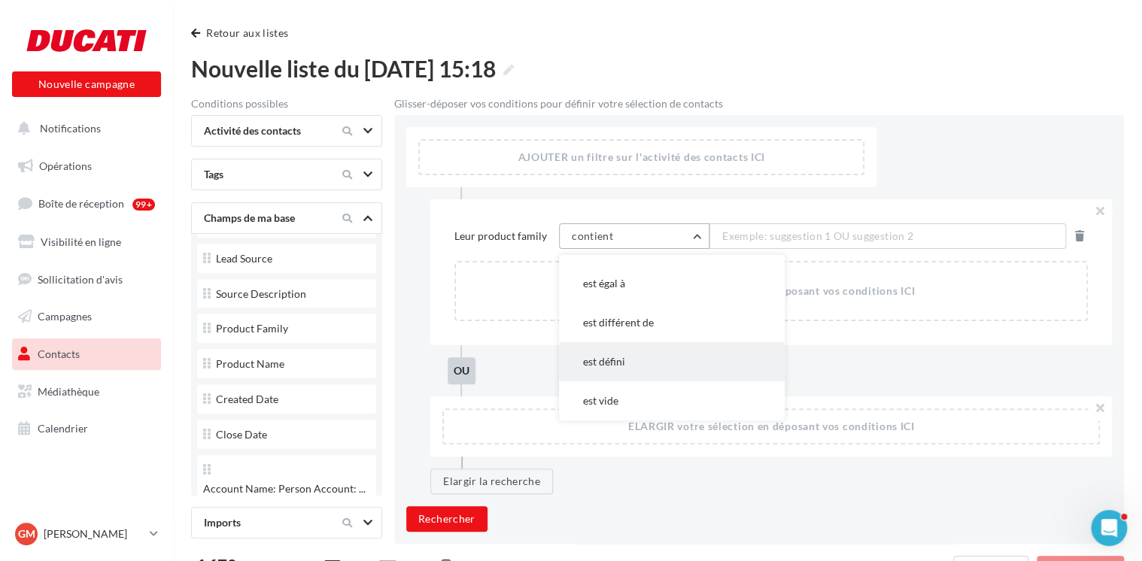
scroll to position [0, 0]
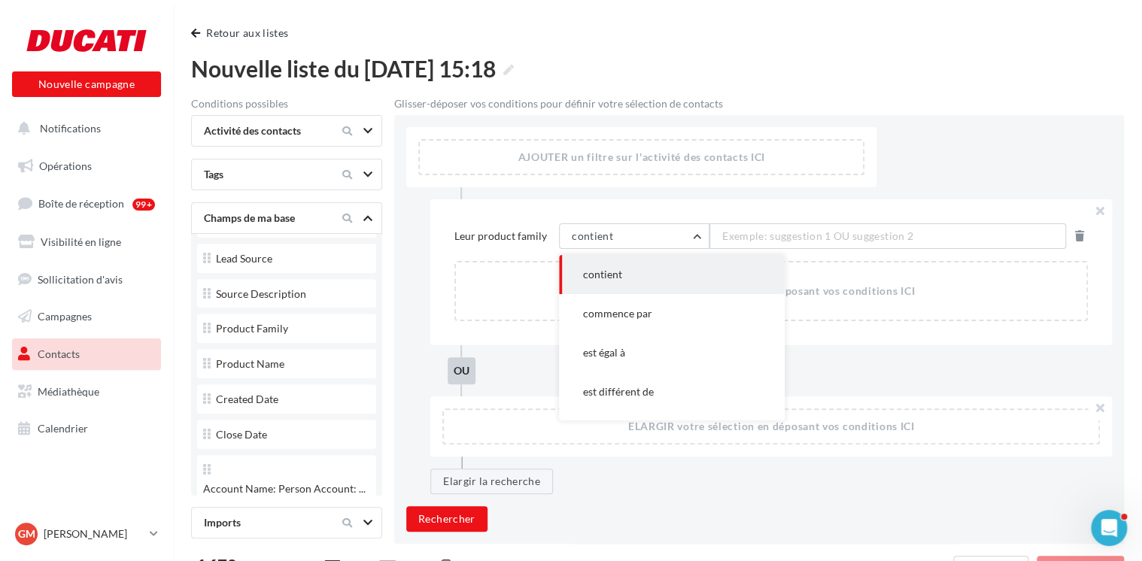
click at [665, 278] on button "contient" at bounding box center [672, 274] width 226 height 39
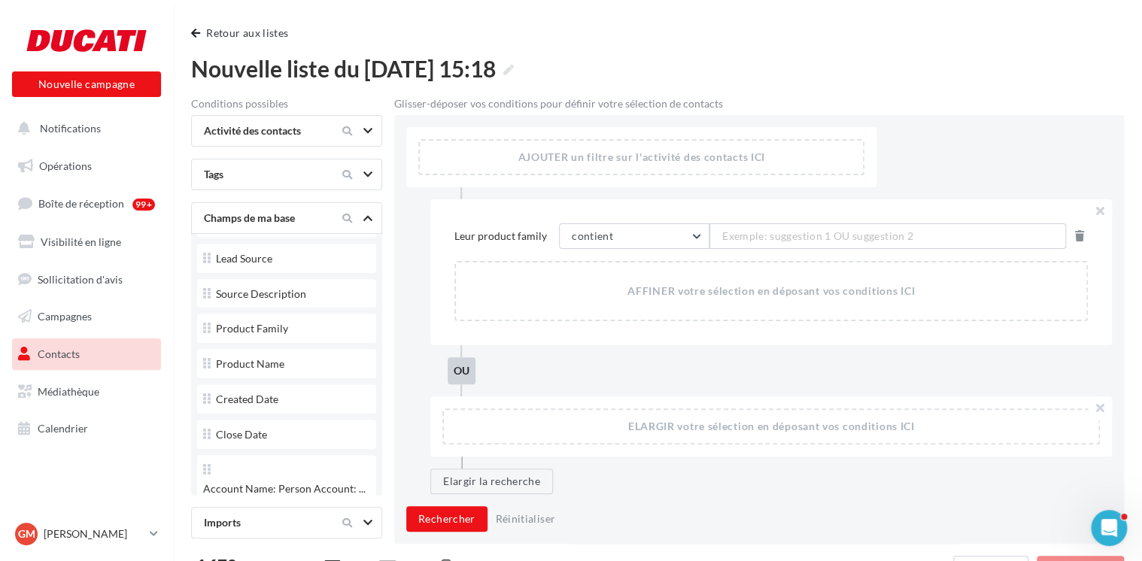
click at [731, 233] on span "Exemple: suggestion 1 OU suggestion 2" at bounding box center [817, 236] width 191 height 17
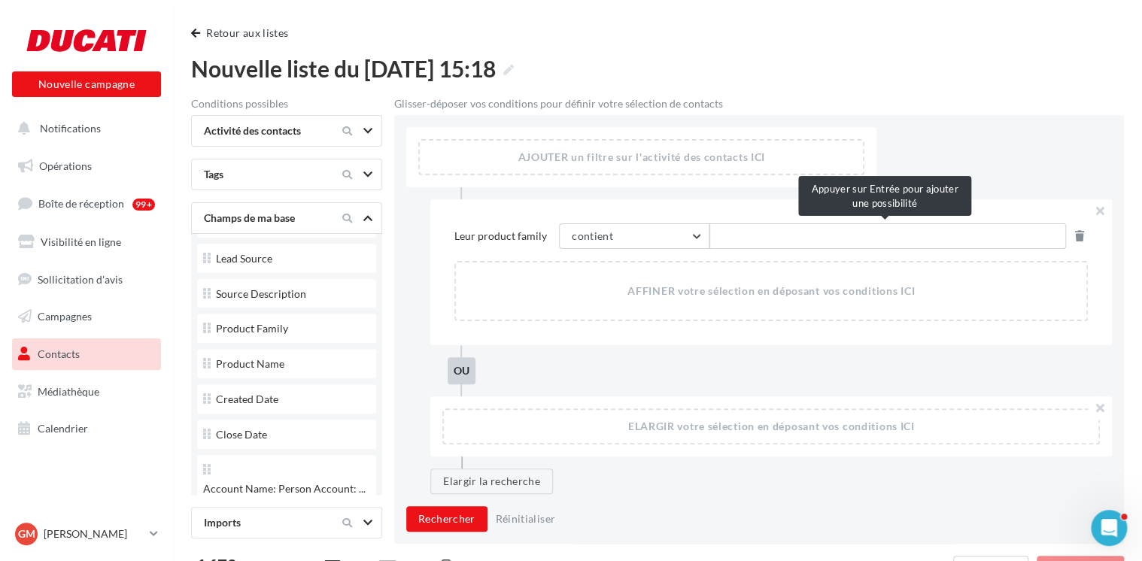
click at [801, 236] on input "text" at bounding box center [888, 237] width 357 height 26
click at [814, 239] on input "text" at bounding box center [888, 237] width 357 height 26
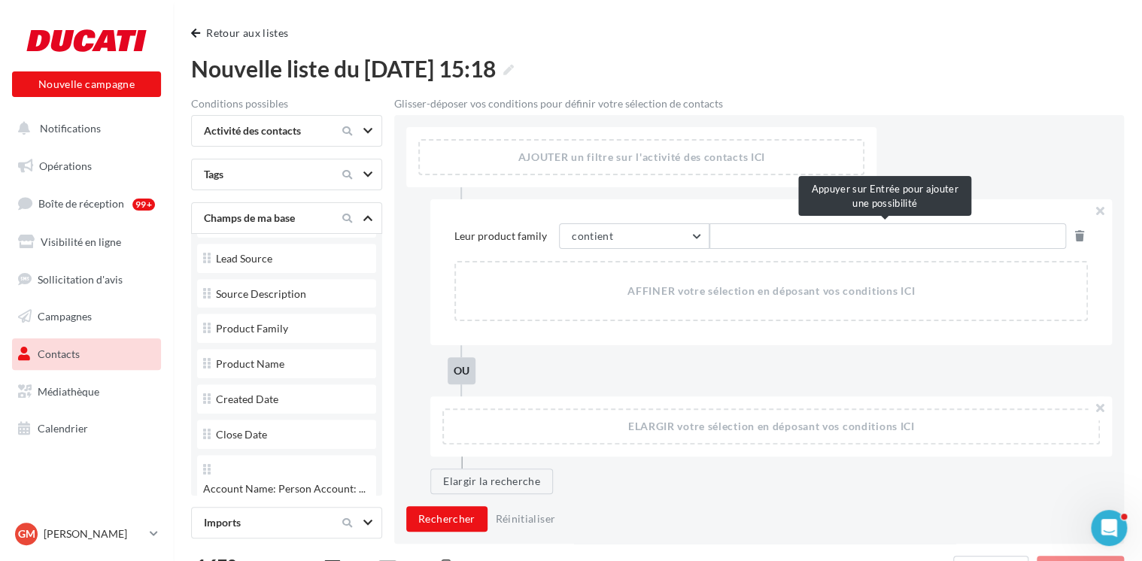
click at [814, 239] on input "text" at bounding box center [888, 237] width 357 height 26
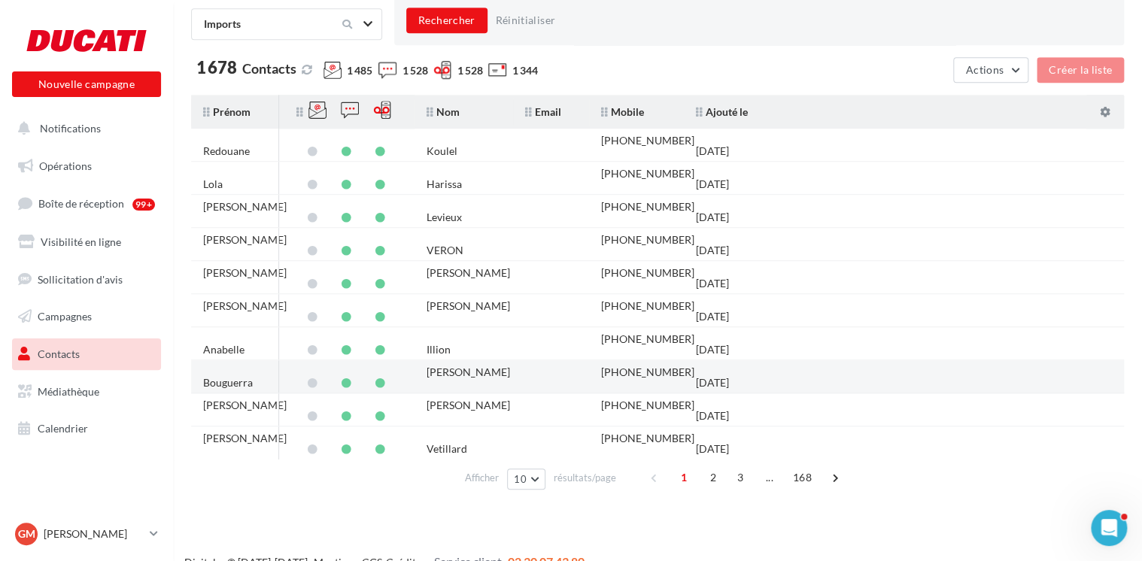
scroll to position [522, 0]
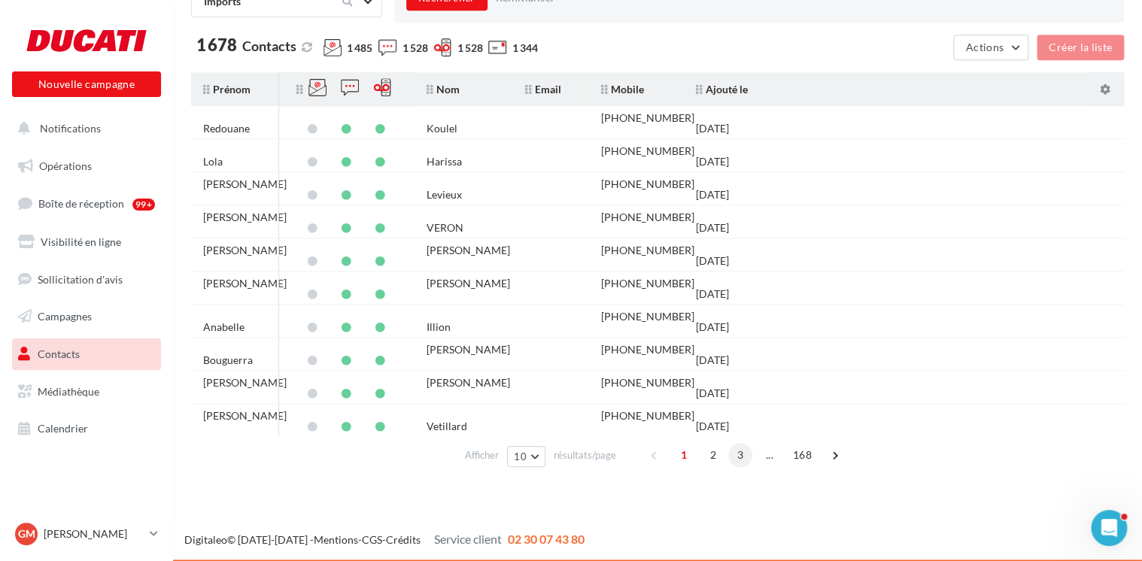
click at [744, 453] on span "3" at bounding box center [740, 455] width 24 height 24
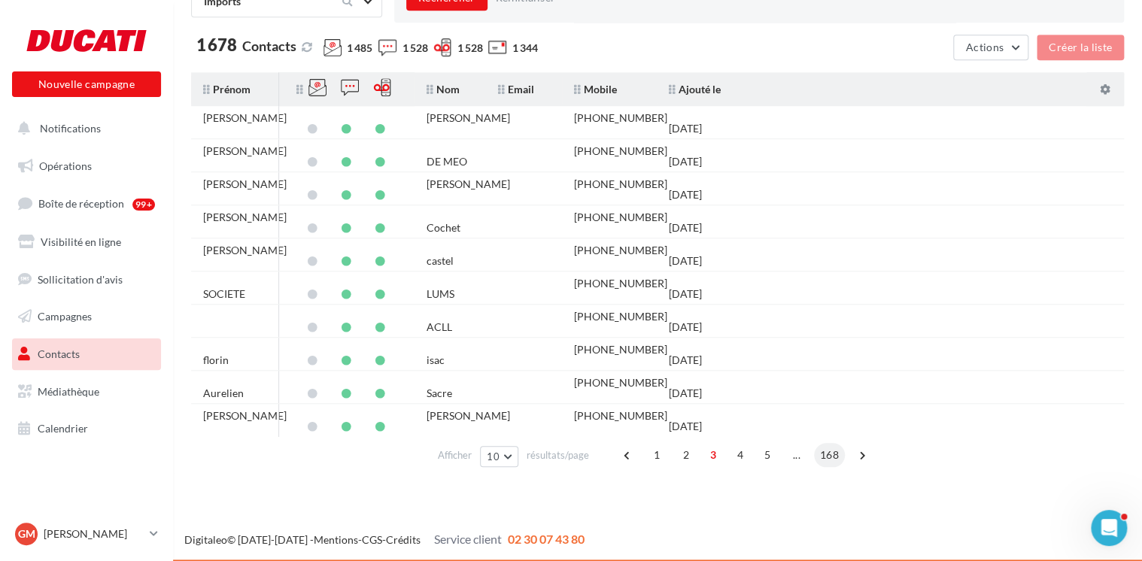
click at [823, 449] on span "168" at bounding box center [829, 455] width 31 height 24
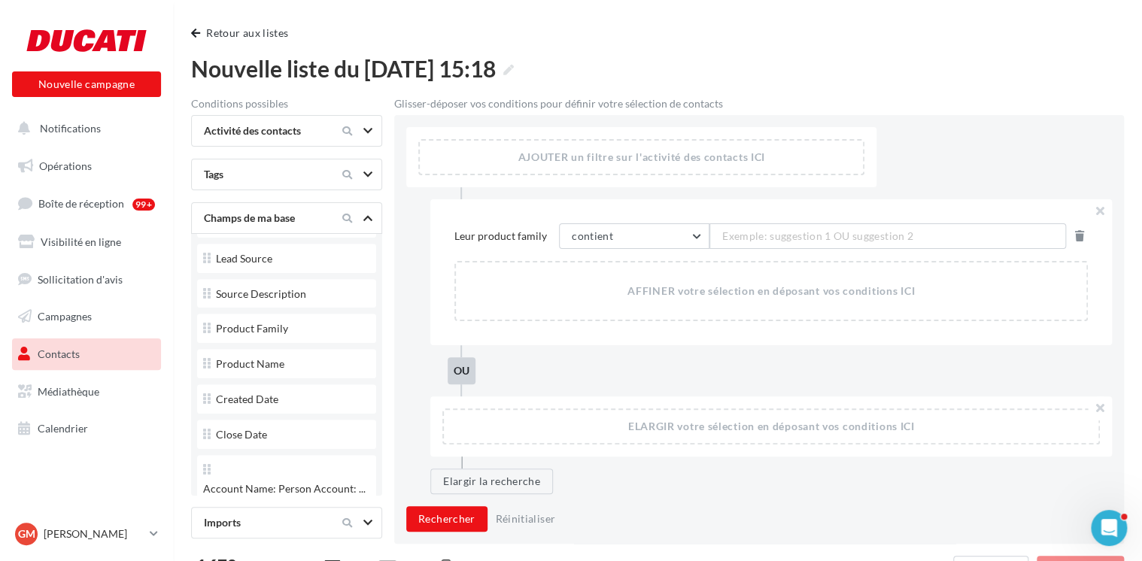
scroll to position [452, 0]
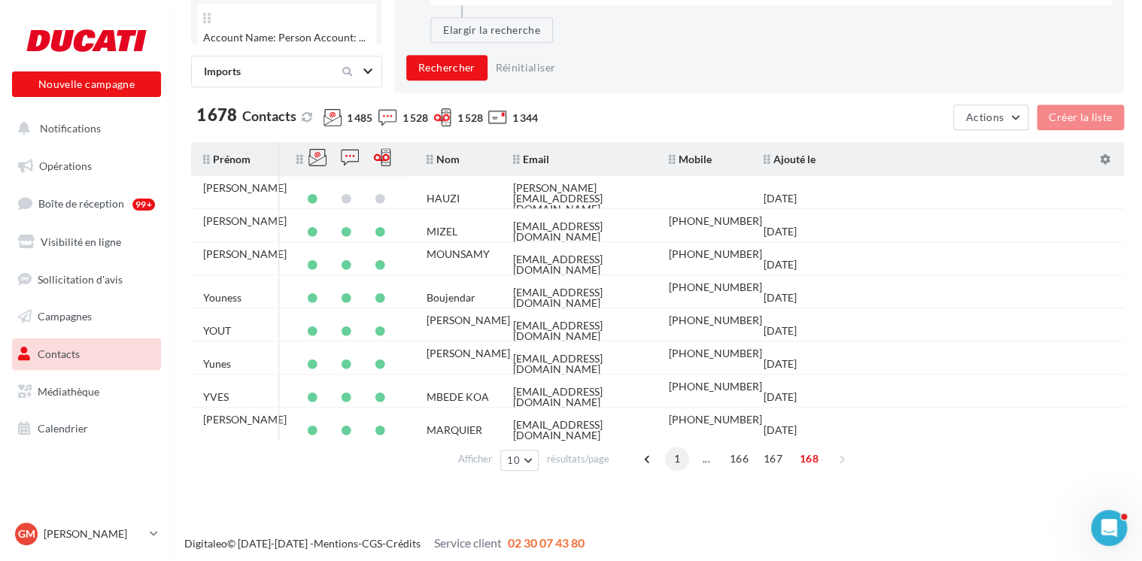
click at [677, 461] on span "1" at bounding box center [677, 459] width 24 height 24
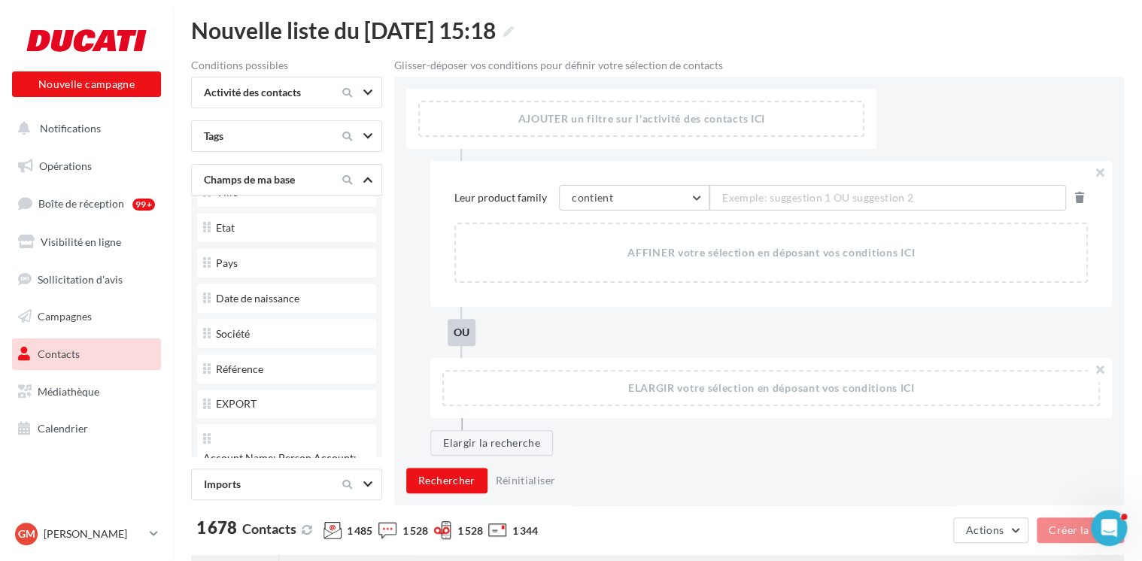
scroll to position [0, 0]
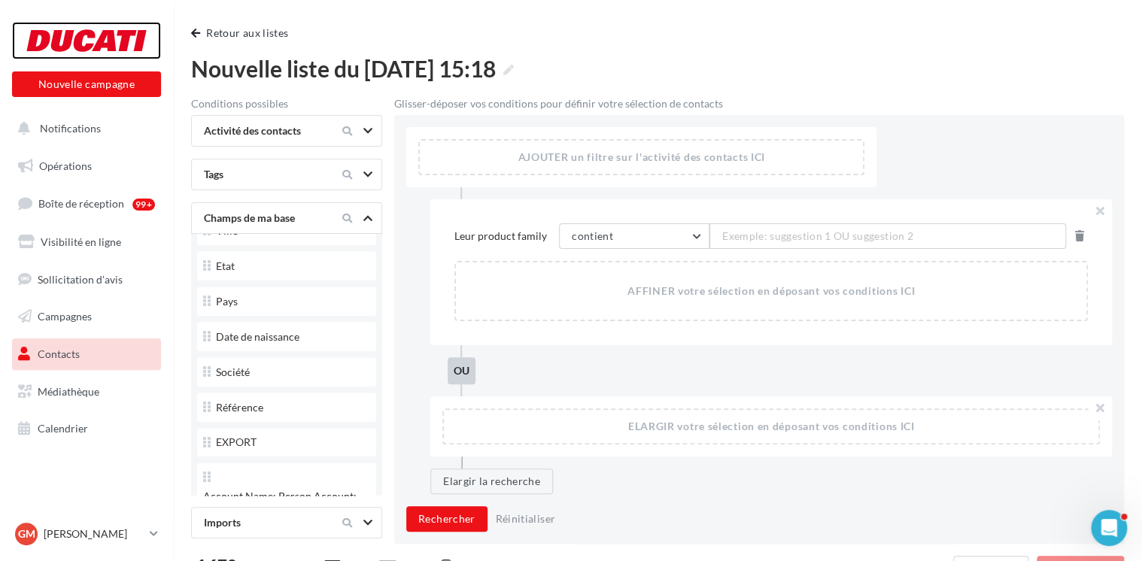
click at [117, 41] on div at bounding box center [86, 41] width 120 height 38
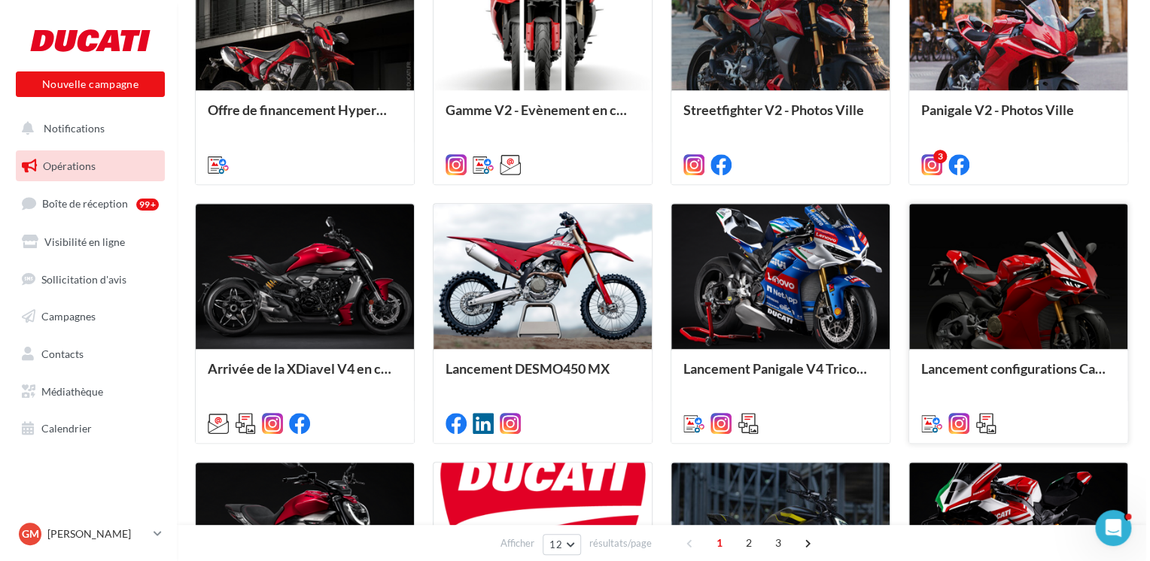
scroll to position [452, 0]
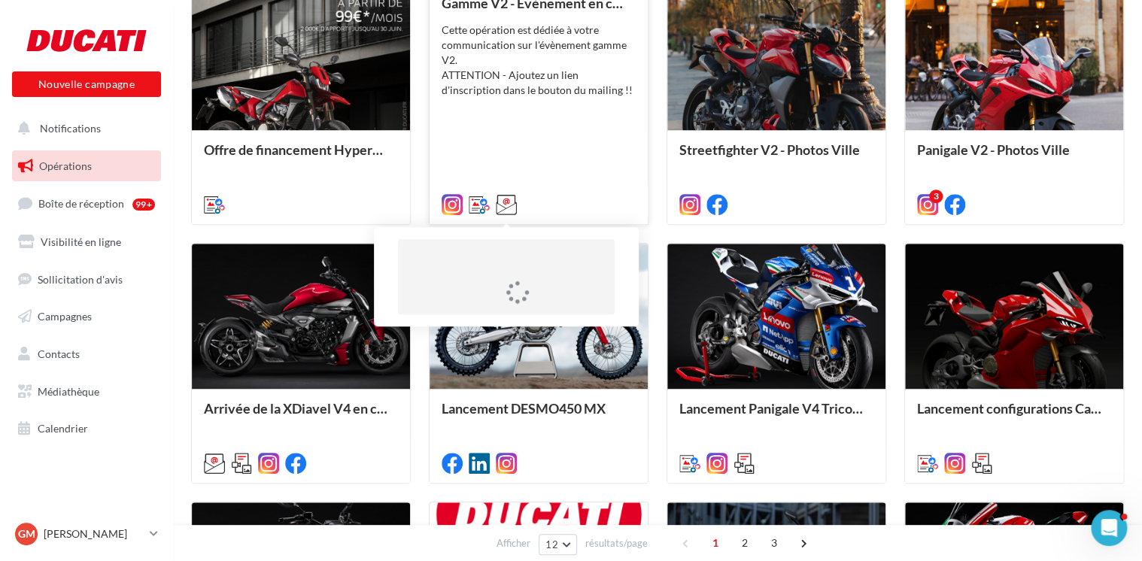
click at [509, 205] on icon at bounding box center [506, 204] width 21 height 21
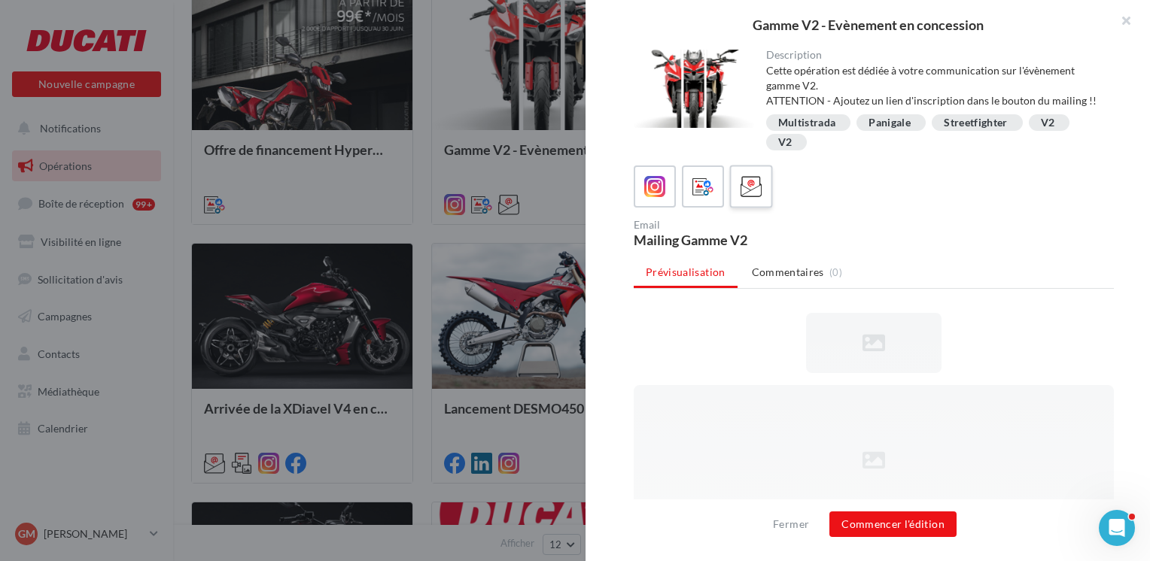
scroll to position [0, 0]
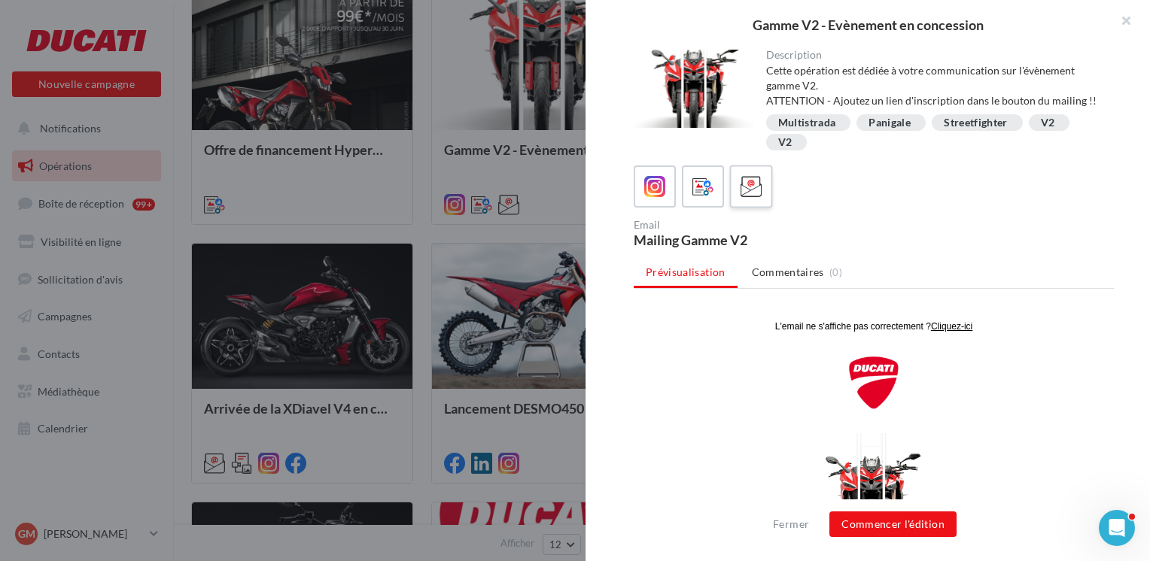
click at [753, 196] on icon at bounding box center [752, 187] width 22 height 22
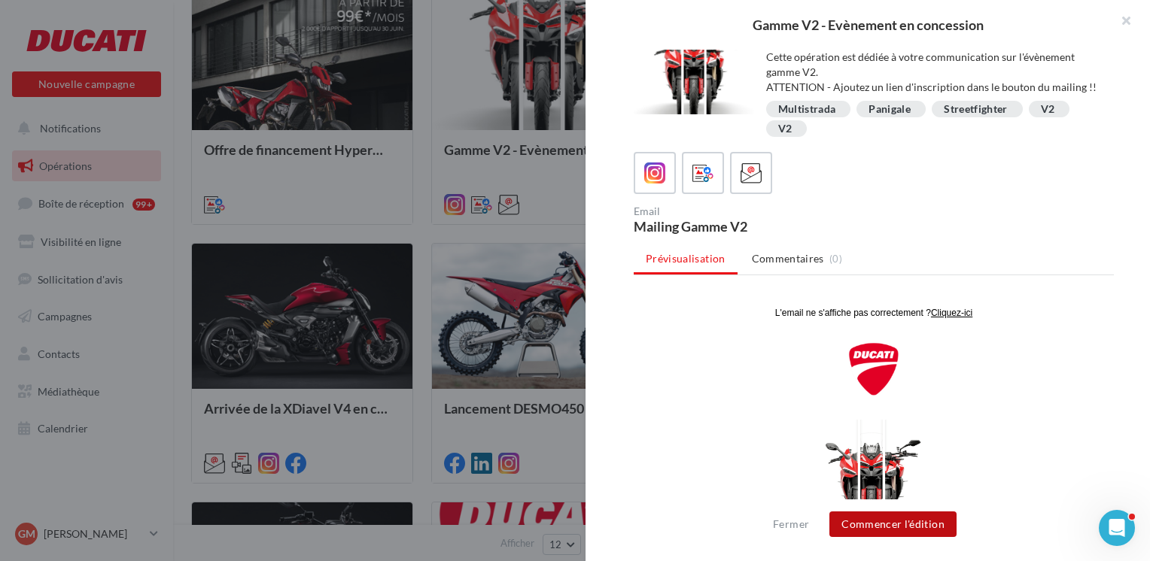
click at [938, 531] on button "Commencer l'édition" at bounding box center [892, 525] width 127 height 26
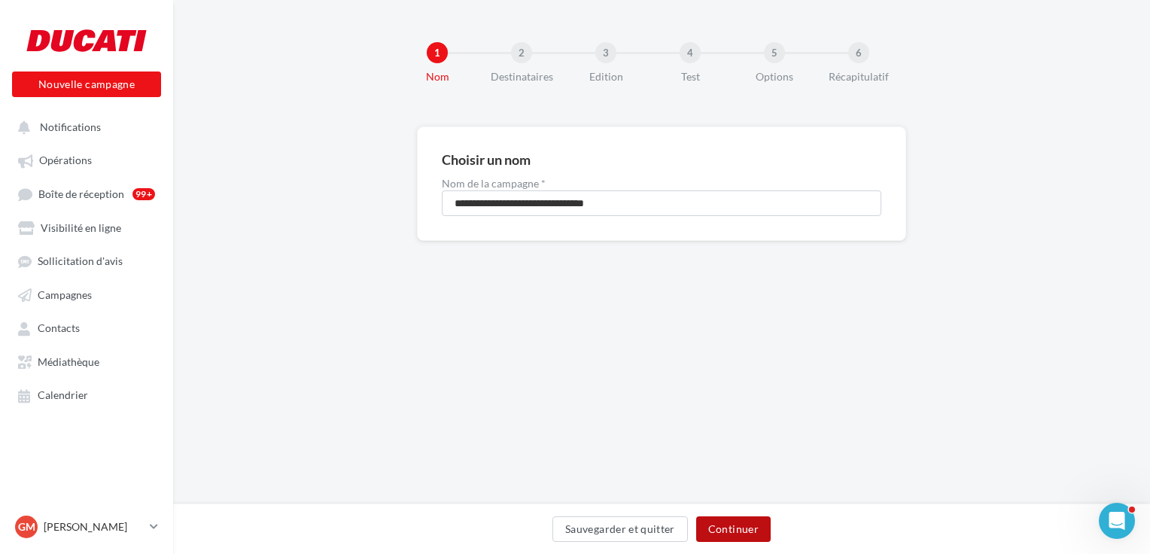
click at [745, 523] on button "Continuer" at bounding box center [733, 529] width 75 height 26
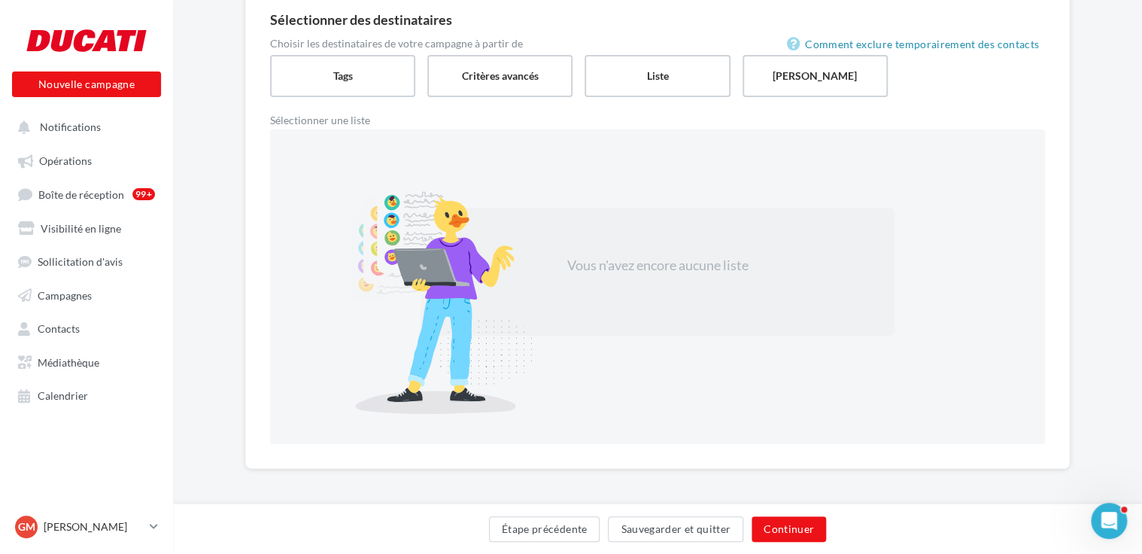
scroll to position [141, 0]
click at [396, 78] on label "Tags" at bounding box center [343, 73] width 148 height 43
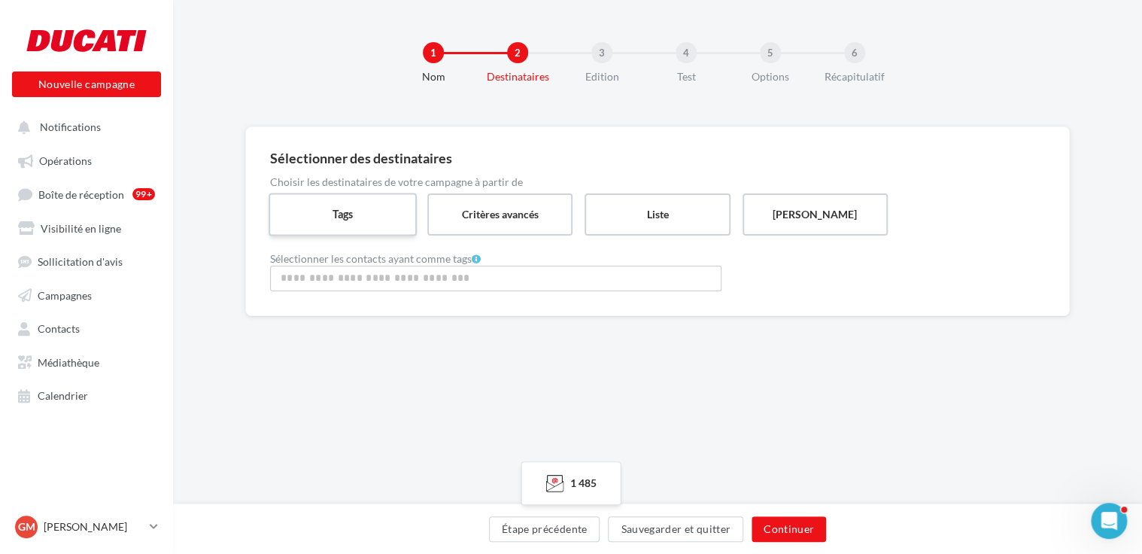
scroll to position [0, 0]
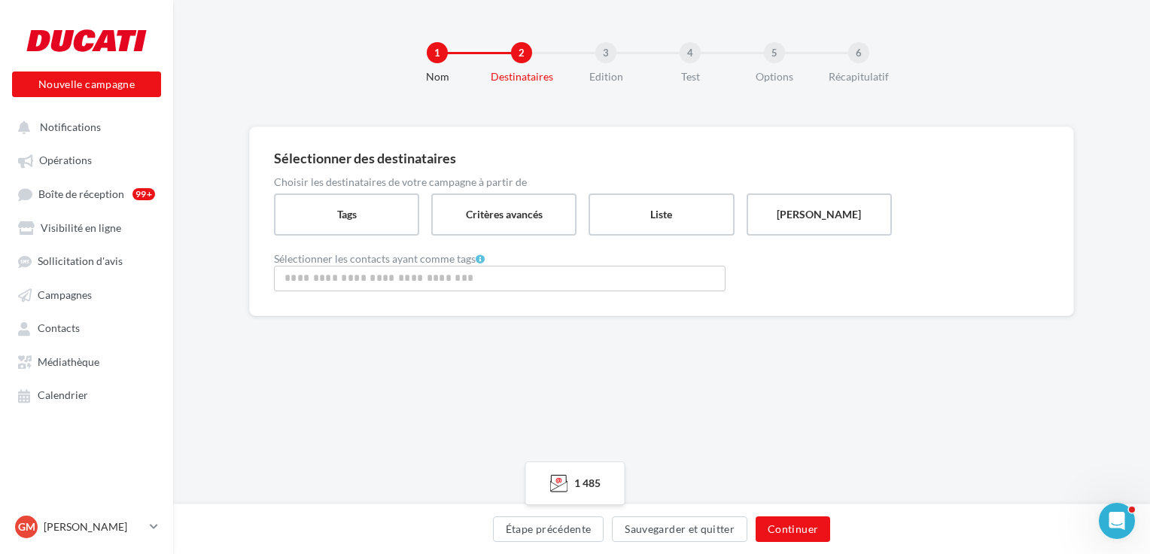
click at [573, 479] on div "1 485" at bounding box center [575, 483] width 99 height 42
click at [591, 482] on span "1 485" at bounding box center [587, 482] width 26 height 13
click at [488, 281] on input "Rechercher ou sélectionner un tag" at bounding box center [500, 277] width 444 height 17
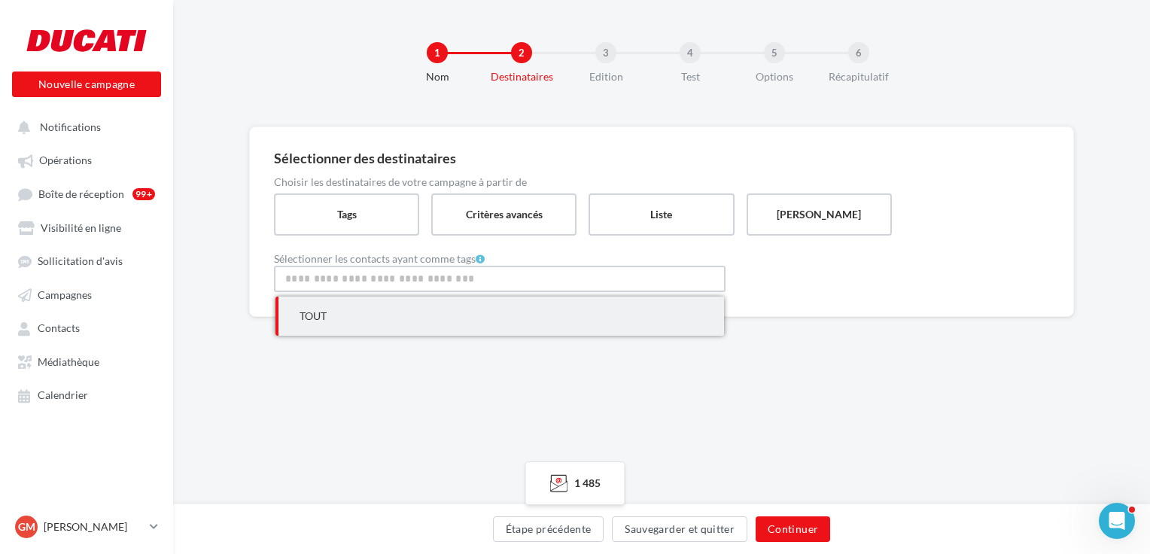
click at [512, 306] on span "TOUT" at bounding box center [499, 316] width 449 height 39
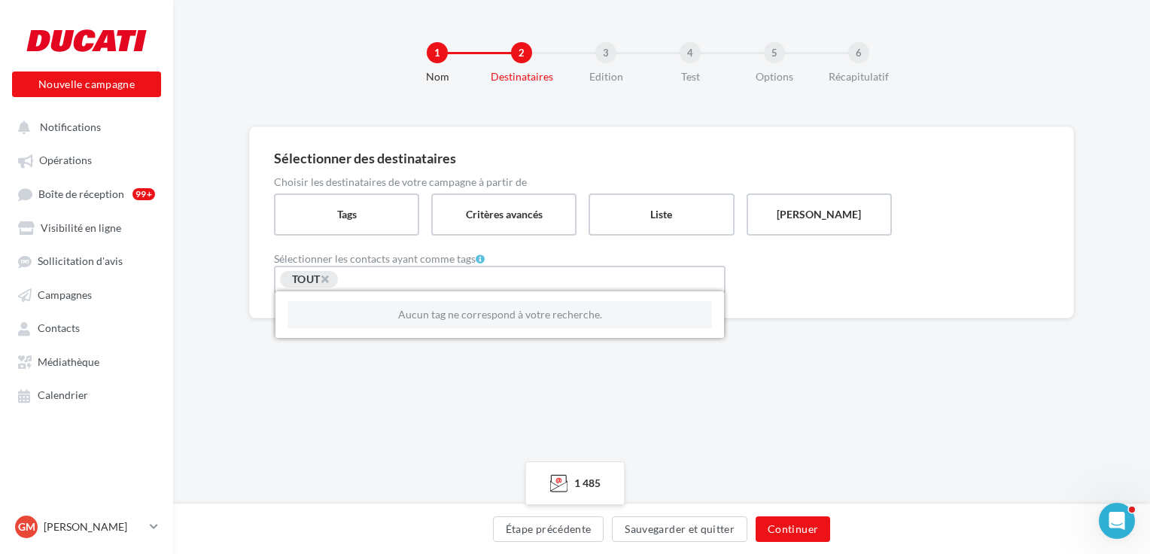
click at [824, 357] on div "Sélectionner des destinataires Choisir les destinataires de votre campagne à pa…" at bounding box center [661, 246] width 977 height 240
click at [810, 531] on button "Continuer" at bounding box center [793, 529] width 75 height 26
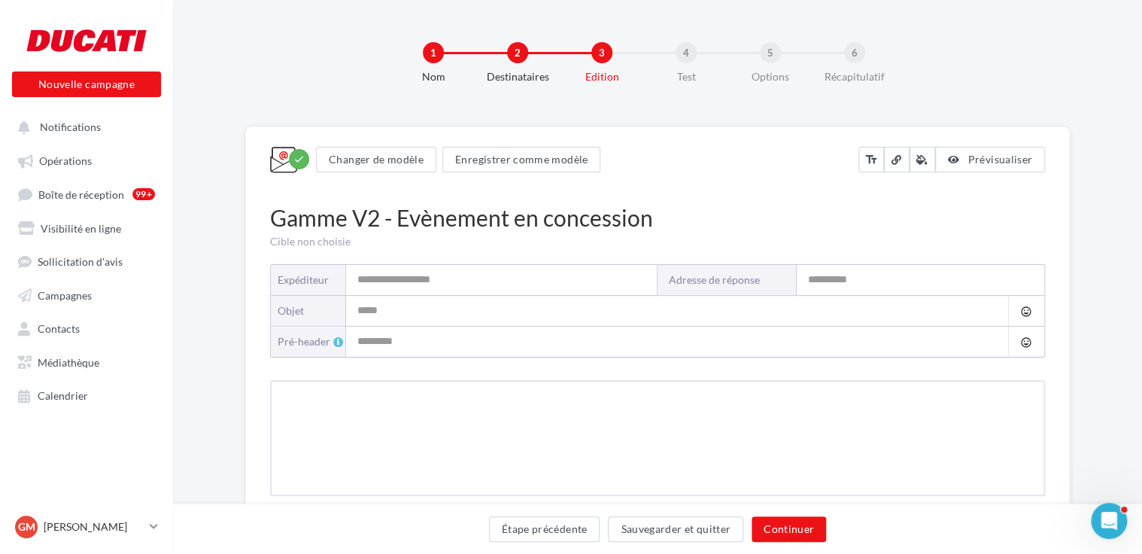
type input "**********"
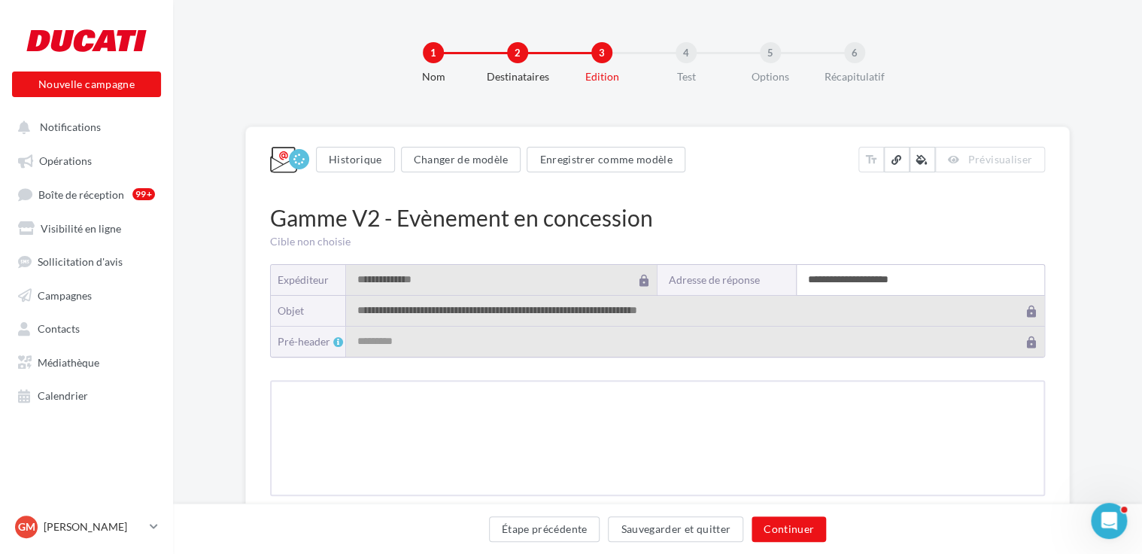
type input "**********"
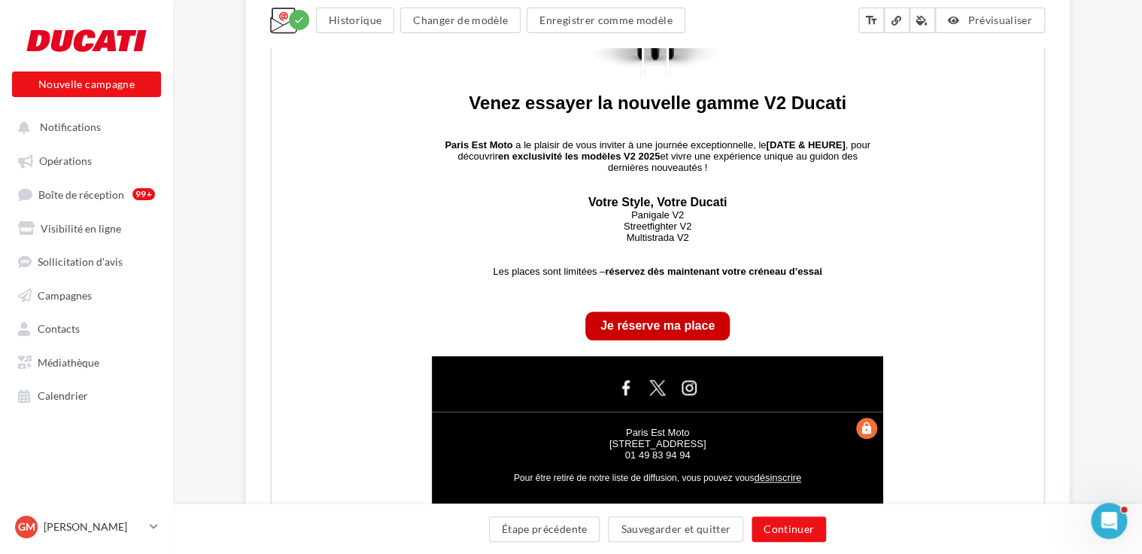
scroll to position [602, 0]
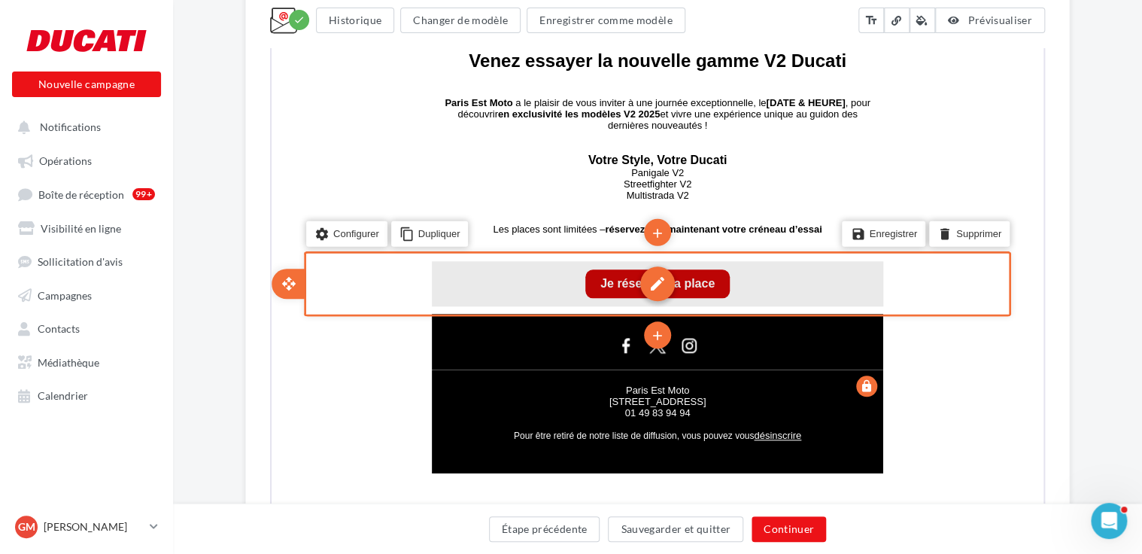
click at [662, 279] on div "edit" at bounding box center [656, 282] width 35 height 35
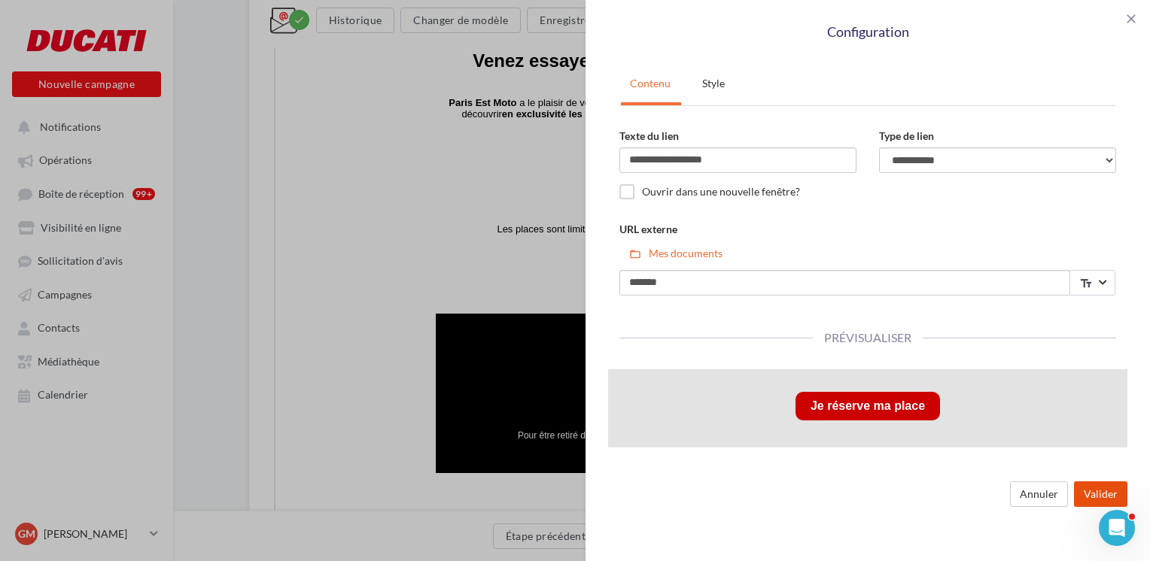
click at [1111, 501] on button "Valider" at bounding box center [1100, 495] width 53 height 26
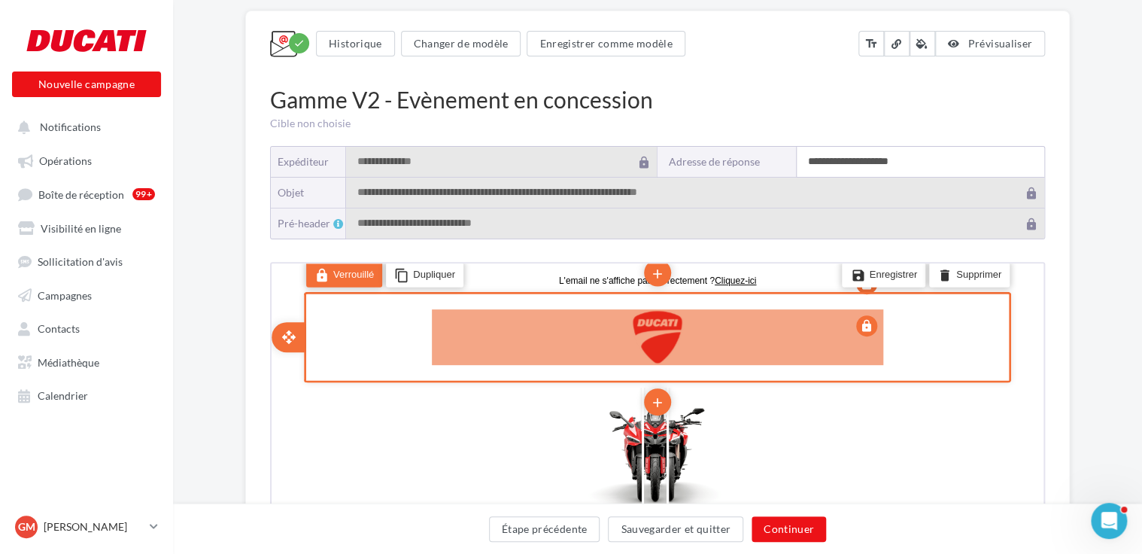
scroll to position [0, 0]
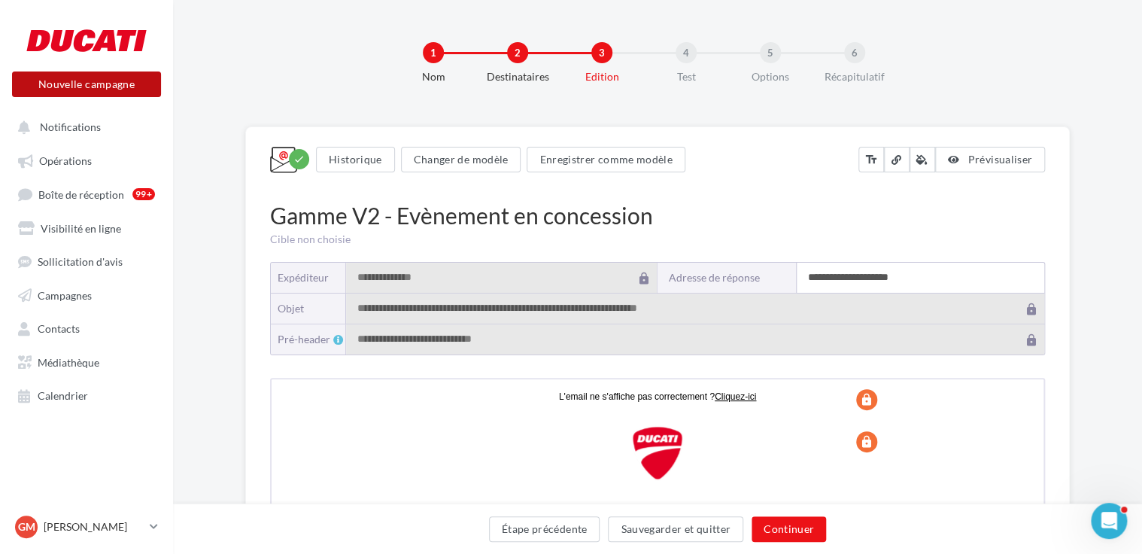
click at [105, 84] on button "Nouvelle campagne" at bounding box center [86, 84] width 149 height 26
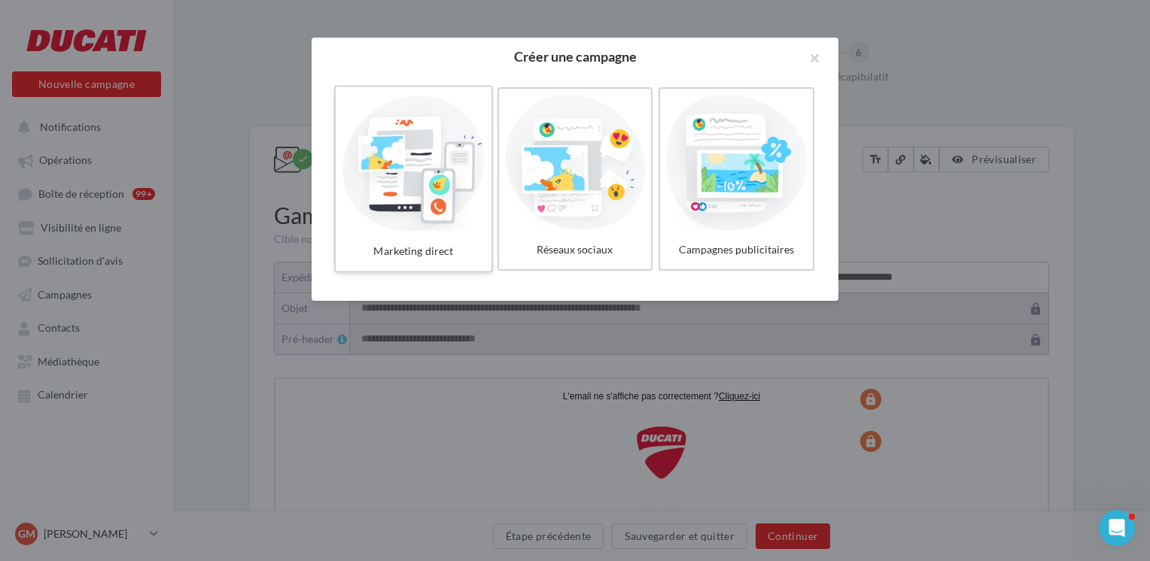
click at [425, 209] on div at bounding box center [413, 162] width 143 height 138
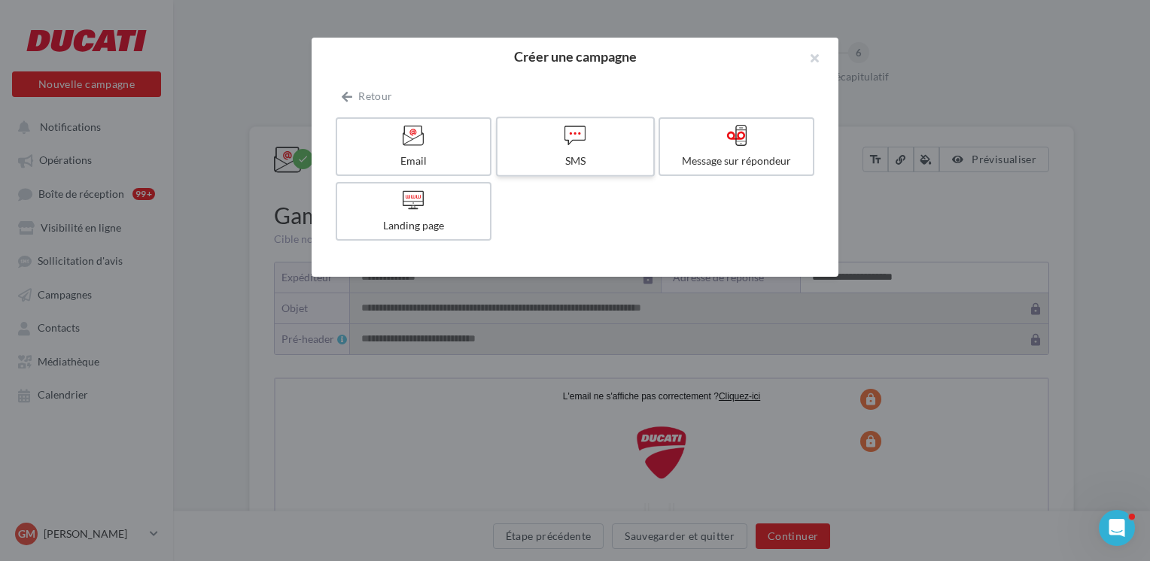
click at [595, 145] on div at bounding box center [574, 135] width 143 height 23
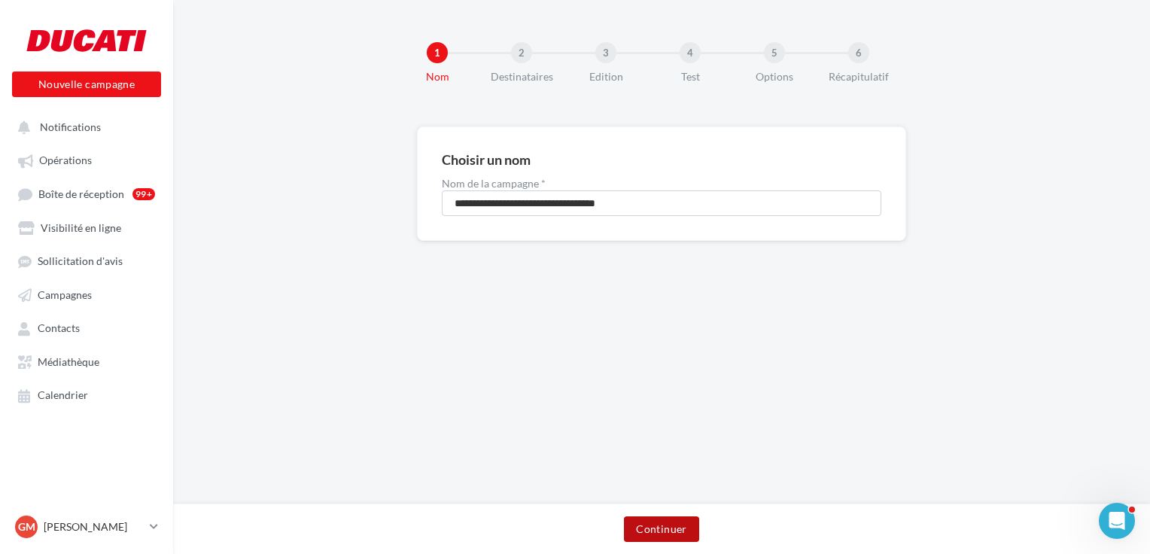
click at [692, 522] on button "Continuer" at bounding box center [661, 529] width 75 height 26
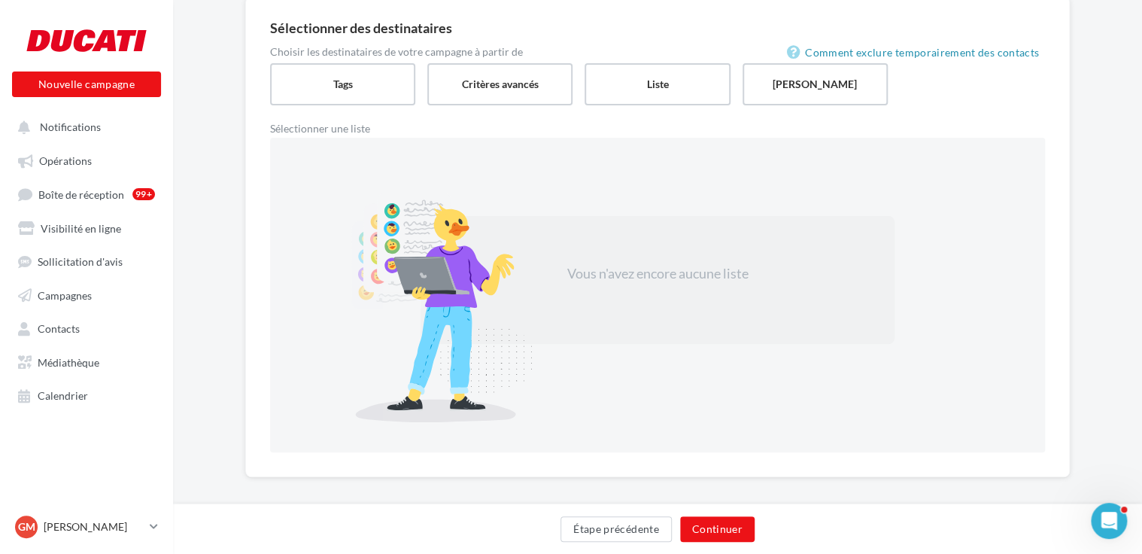
scroll to position [141, 0]
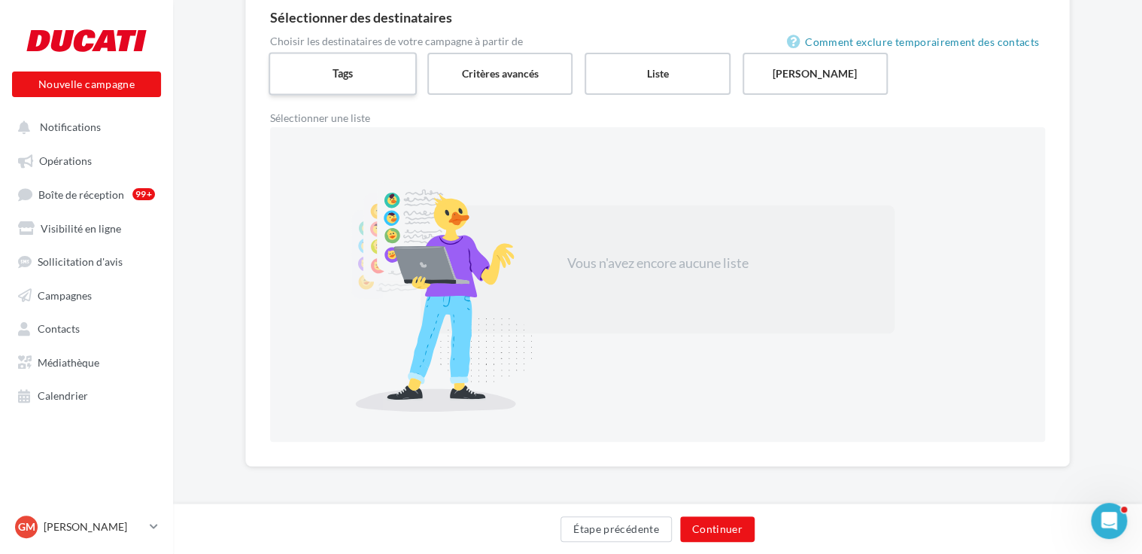
click at [364, 77] on label "Tags" at bounding box center [343, 73] width 148 height 43
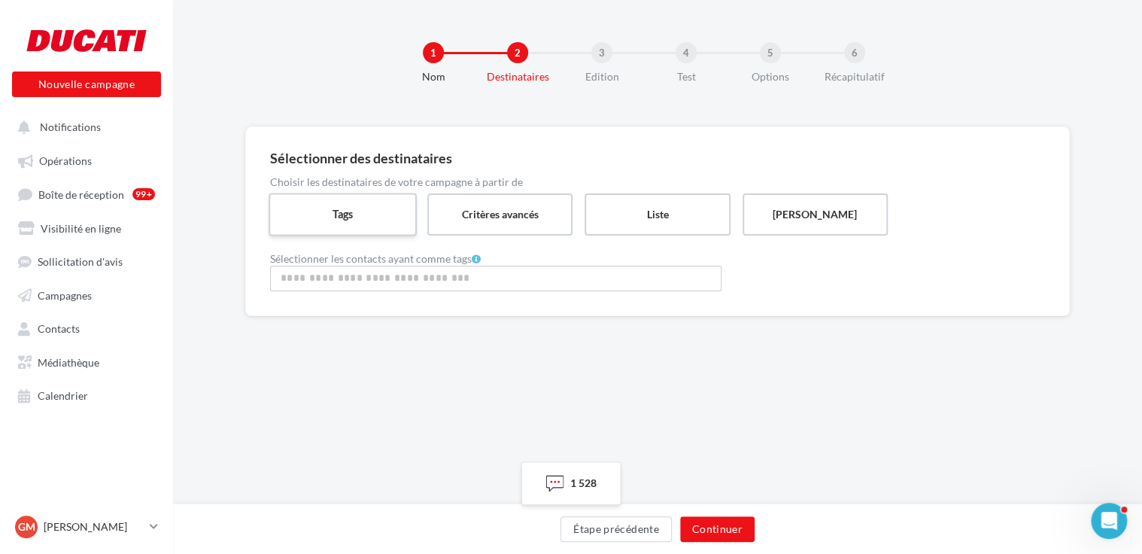
scroll to position [0, 0]
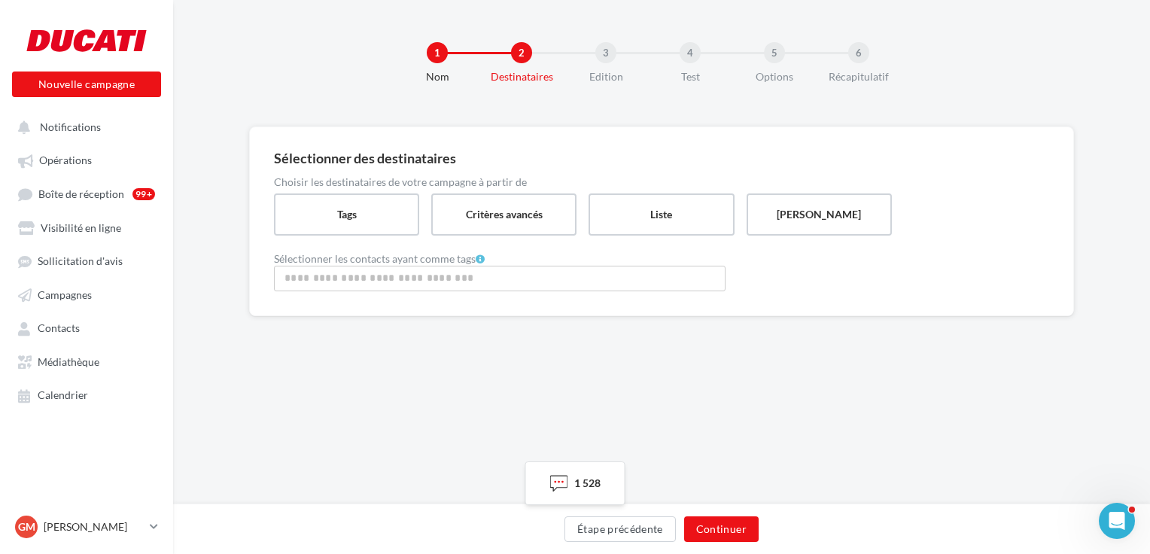
click at [540, 269] on input "Rechercher ou sélectionner un tag" at bounding box center [500, 277] width 444 height 17
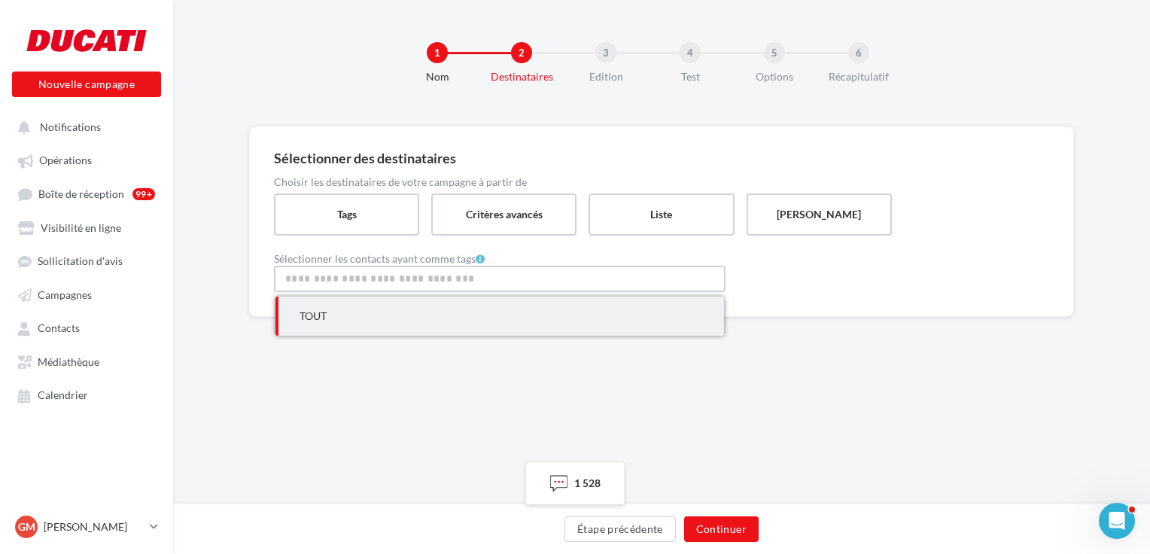
click at [473, 314] on span "TOUT" at bounding box center [499, 316] width 449 height 39
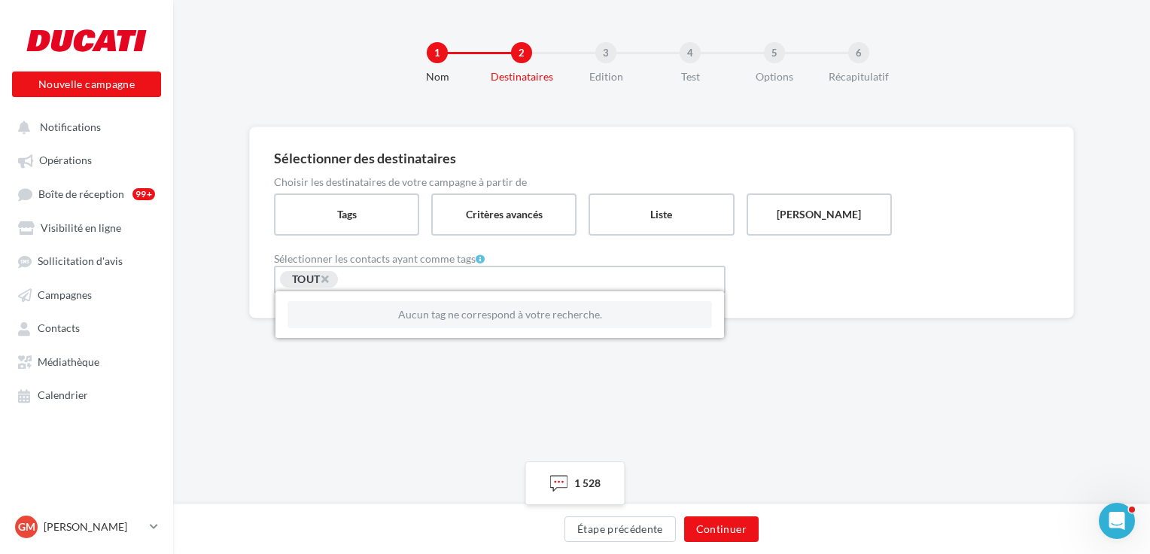
click at [810, 449] on div "1 Nom 2 Destinataires 3 Edition 4 Test 5 Options 6 Récapitulatif Sélectionner d…" at bounding box center [661, 252] width 977 height 504
click at [762, 522] on div "Étape précédente Continuer" at bounding box center [661, 532] width 953 height 32
click at [719, 528] on button "Continuer" at bounding box center [721, 529] width 75 height 26
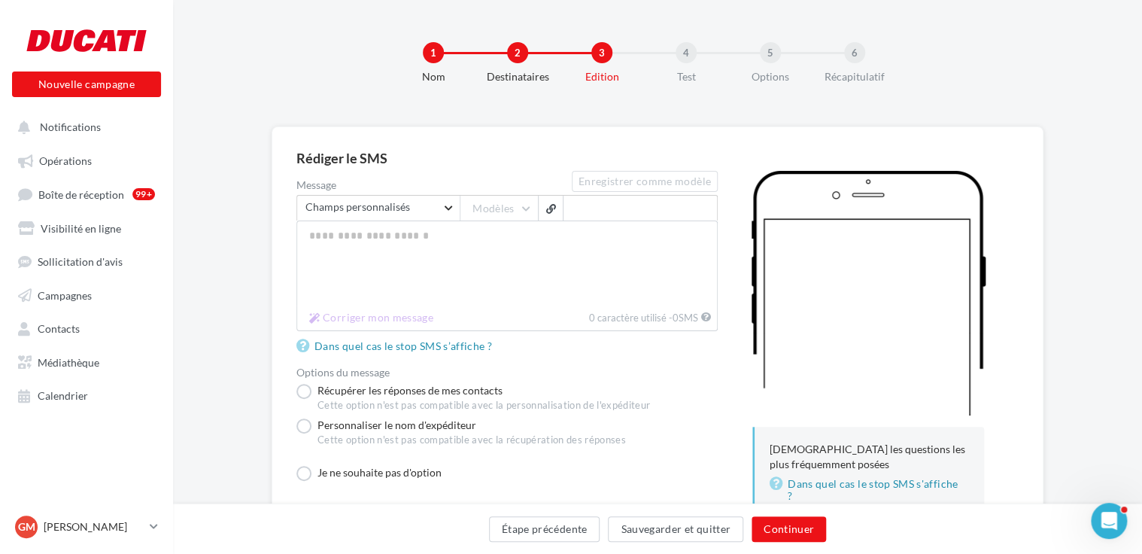
click at [401, 211] on span "Champs personnalisés" at bounding box center [373, 207] width 135 height 11
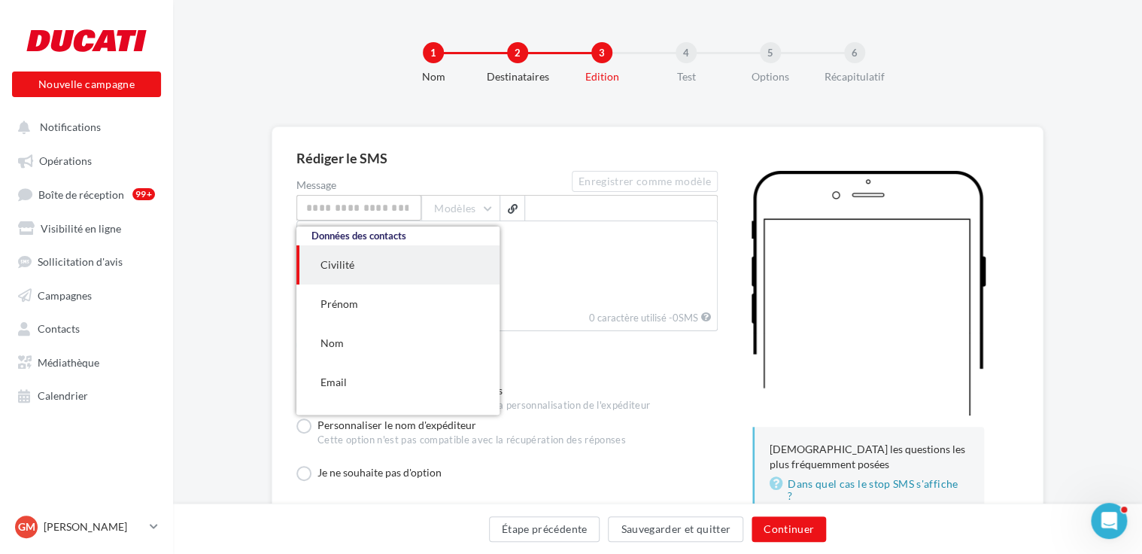
click at [667, 401] on div "Récupérer les réponses de mes contacts Cette option n'est pas compatible avec l…" at bounding box center [507, 398] width 421 height 29
